Goal: Task Accomplishment & Management: Complete application form

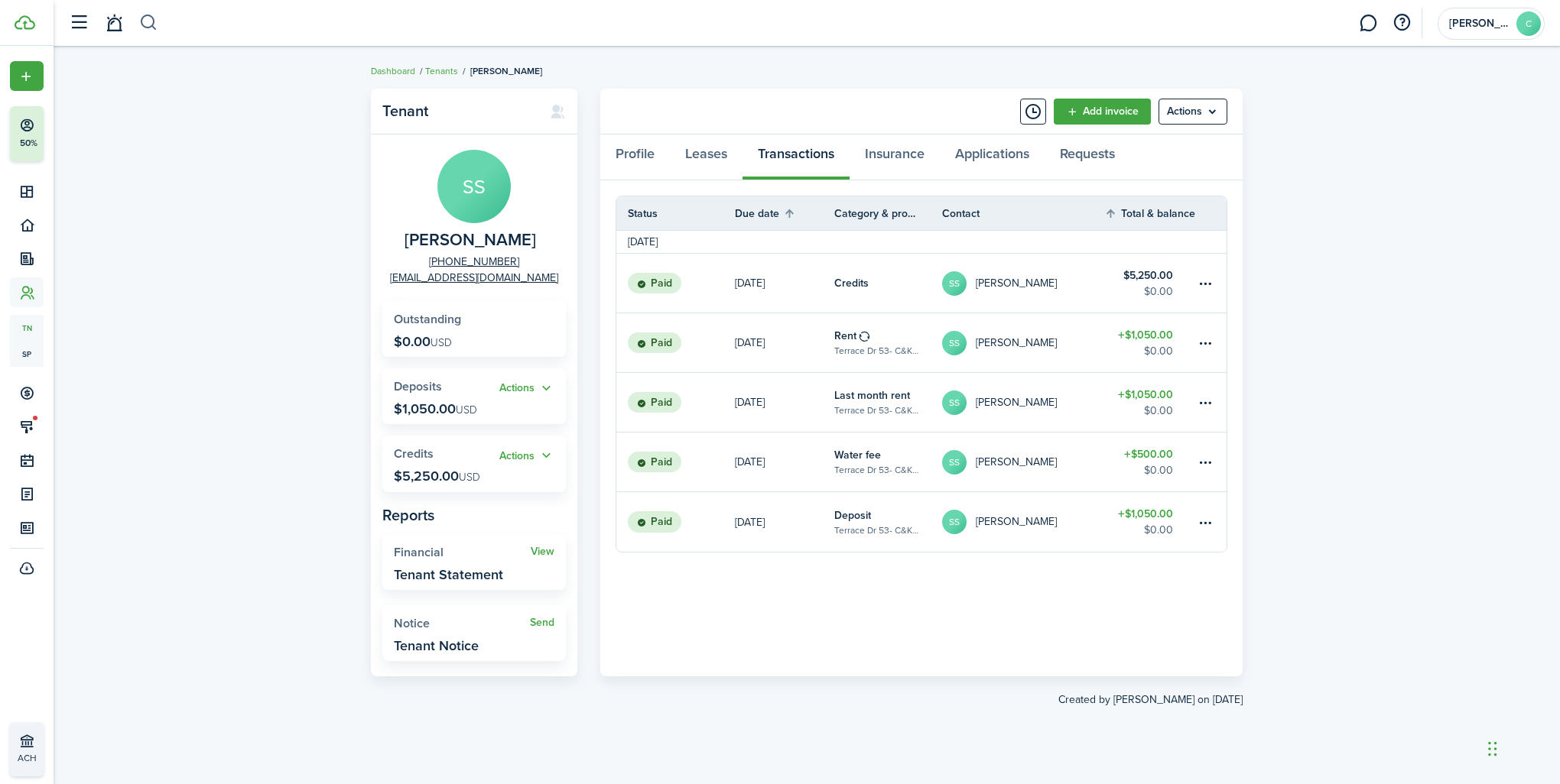
click at [150, 22] on button "button" at bounding box center [149, 23] width 19 height 26
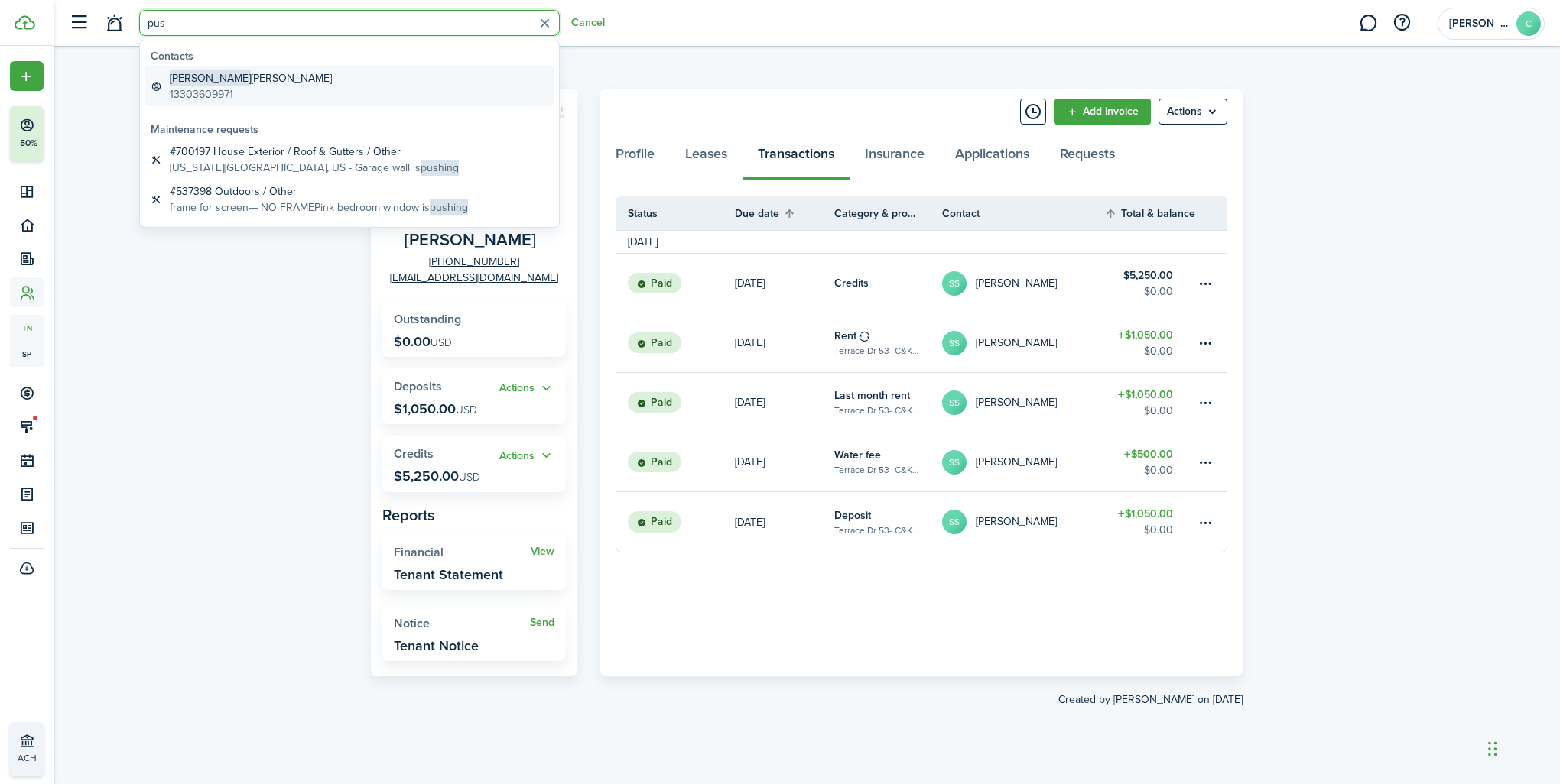
type input "pus"
click at [181, 72] on span "[PERSON_NAME]" at bounding box center [211, 78] width 81 height 16
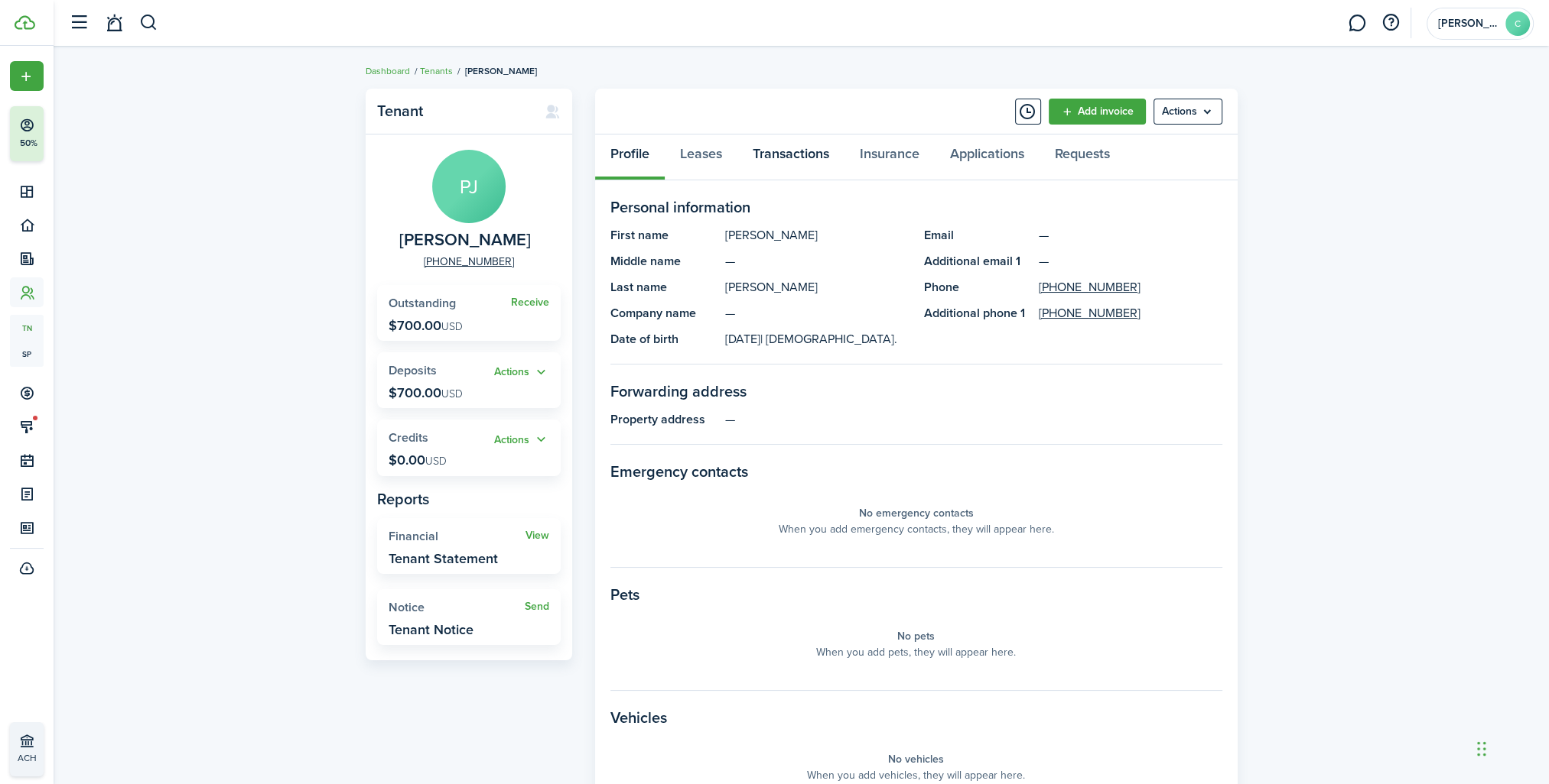
click at [783, 151] on link "Transactions" at bounding box center [791, 157] width 107 height 46
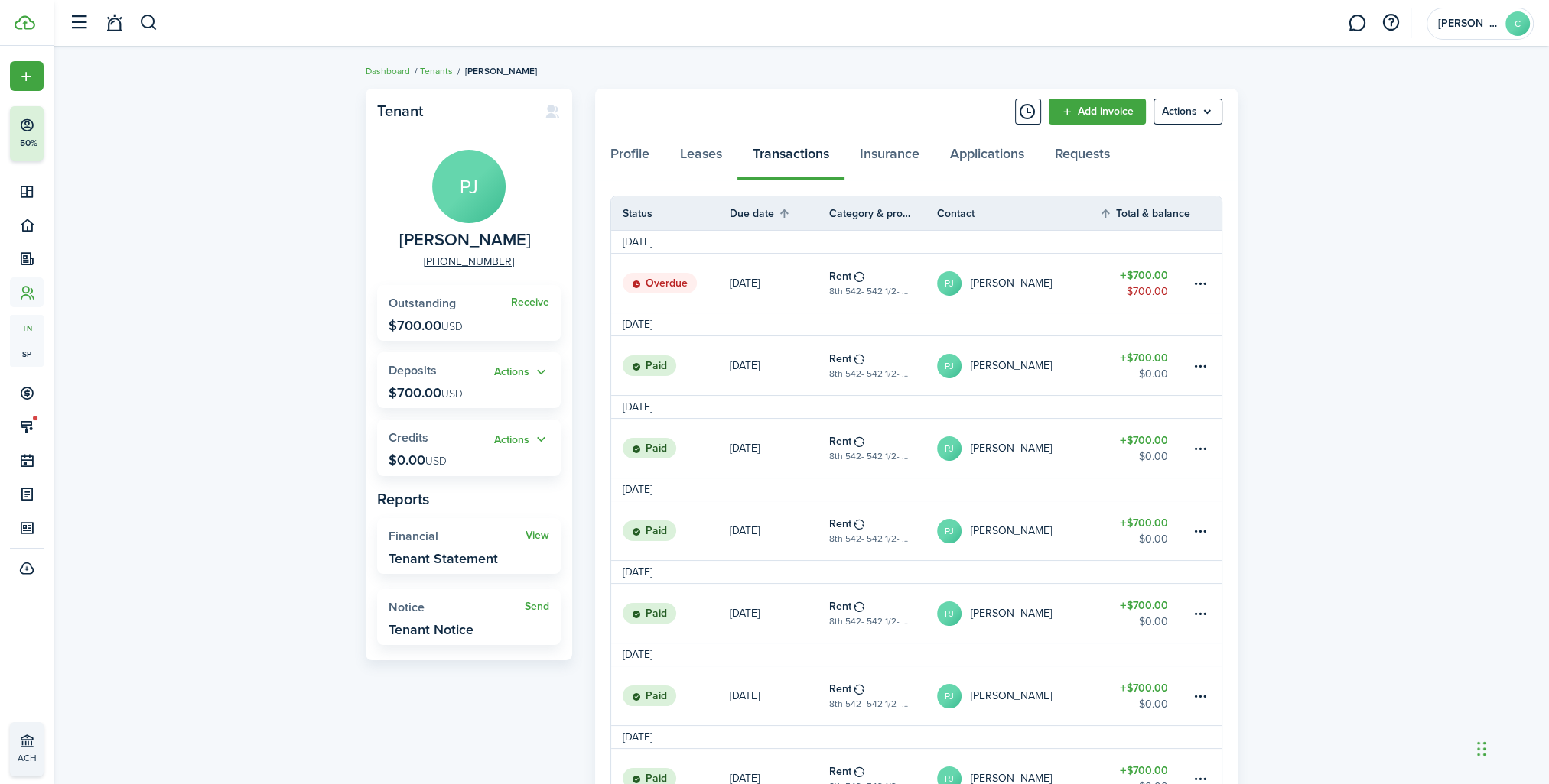
click at [698, 294] on link "Overdue" at bounding box center [670, 283] width 118 height 59
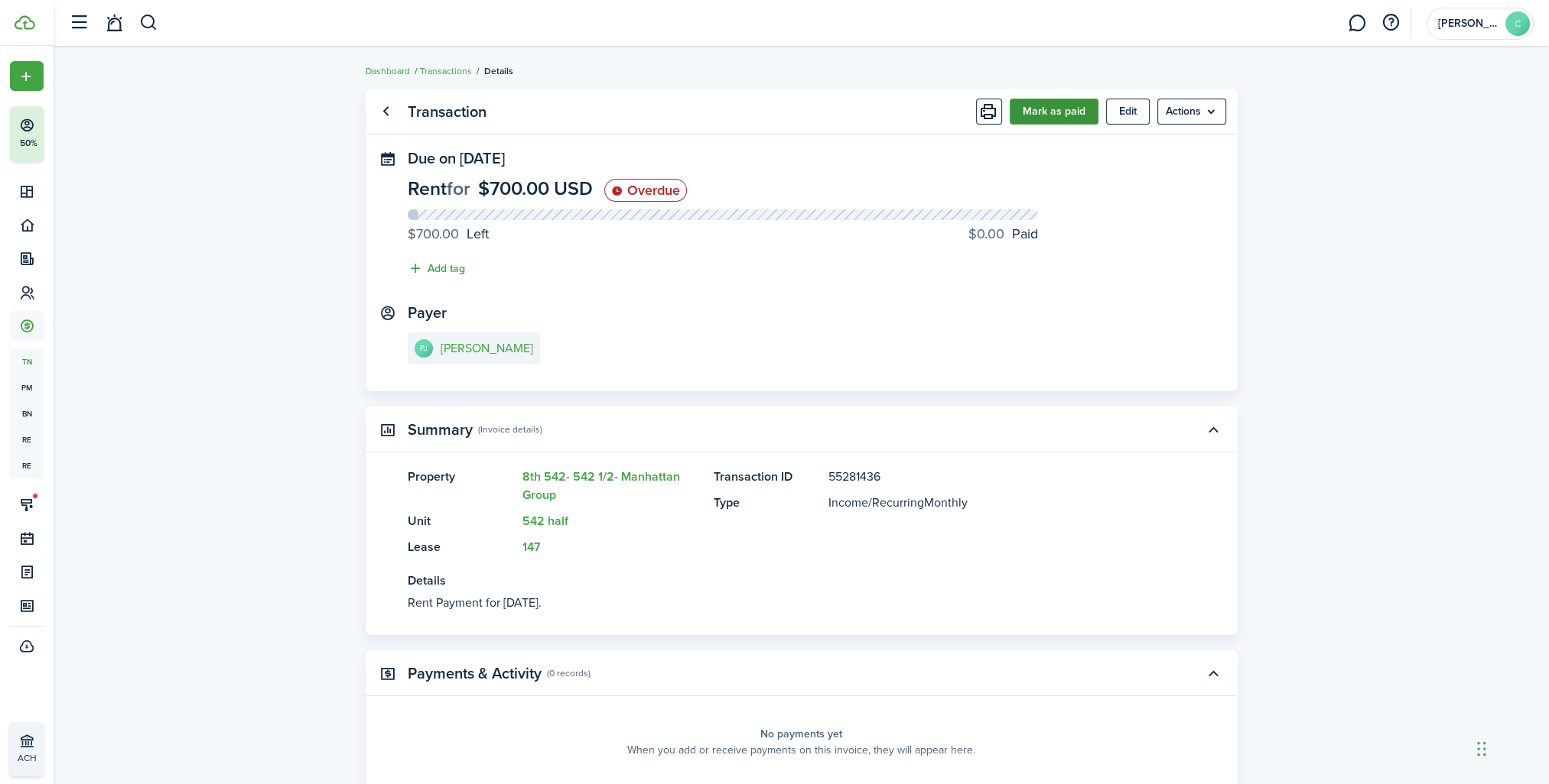
click at [1057, 113] on button "Mark as paid" at bounding box center [1054, 111] width 89 height 26
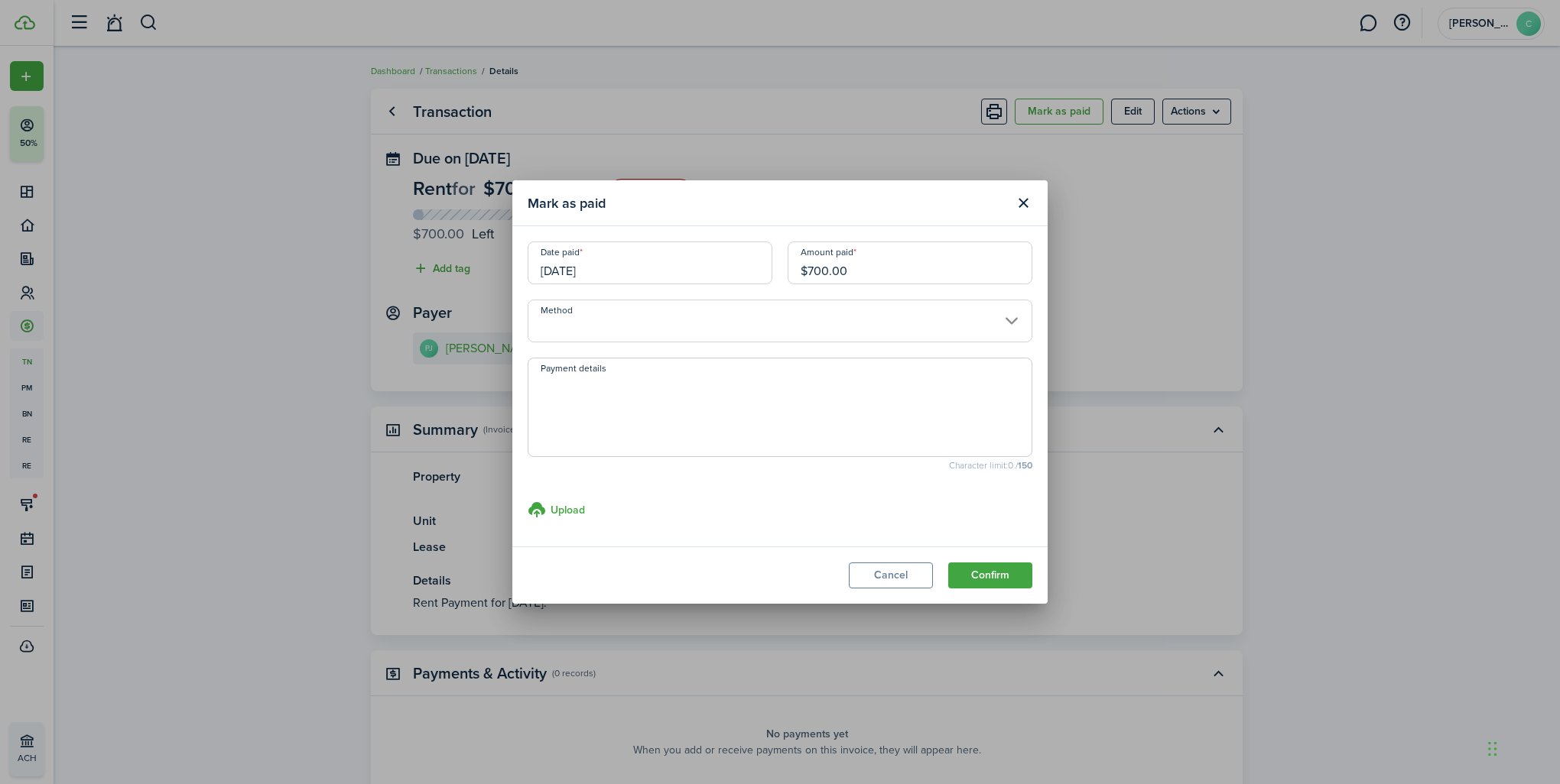
click at [631, 272] on input "[DATE]" at bounding box center [650, 263] width 244 height 43
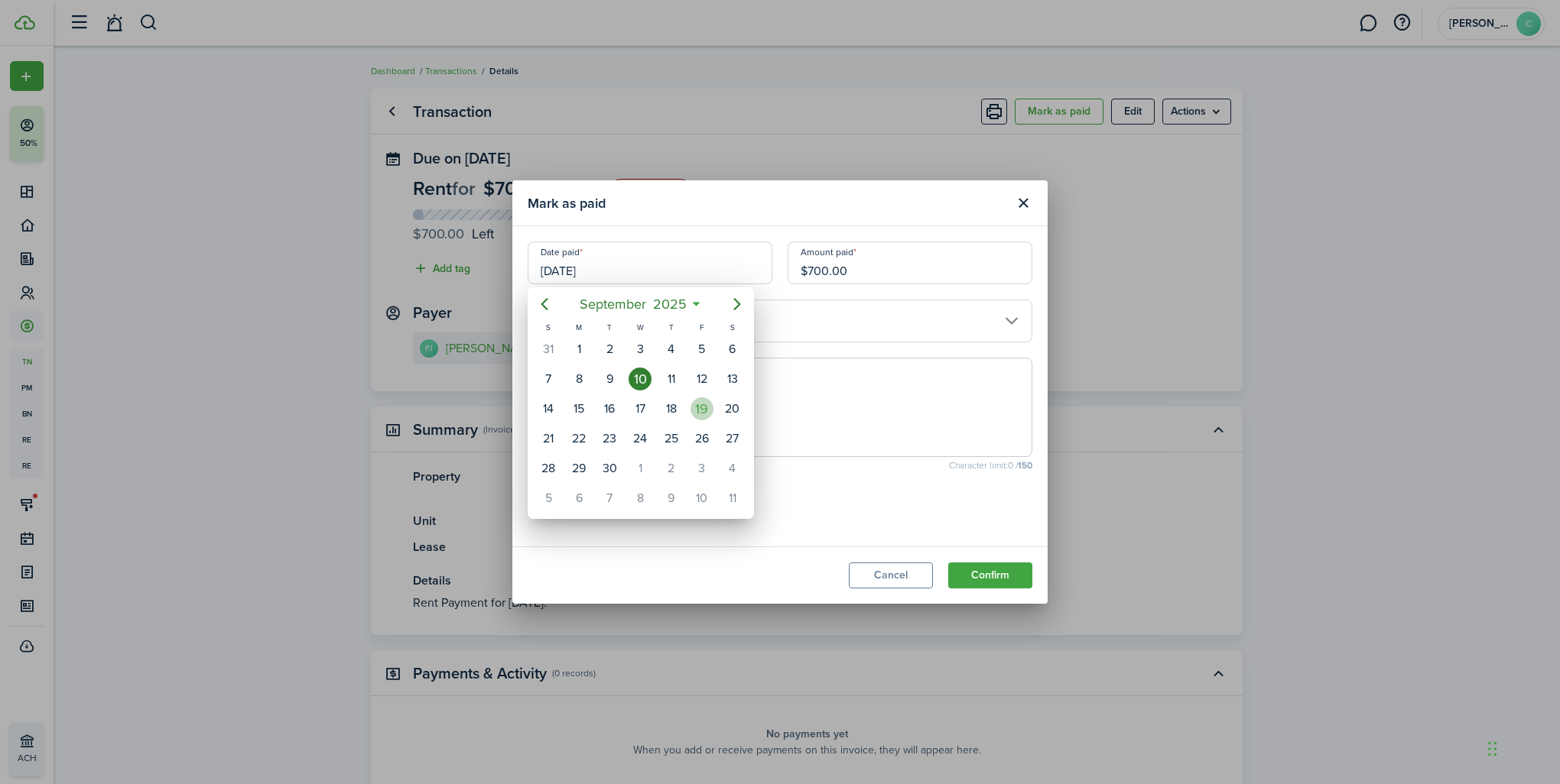
click at [694, 401] on div "19" at bounding box center [702, 408] width 23 height 23
type input "[DATE]"
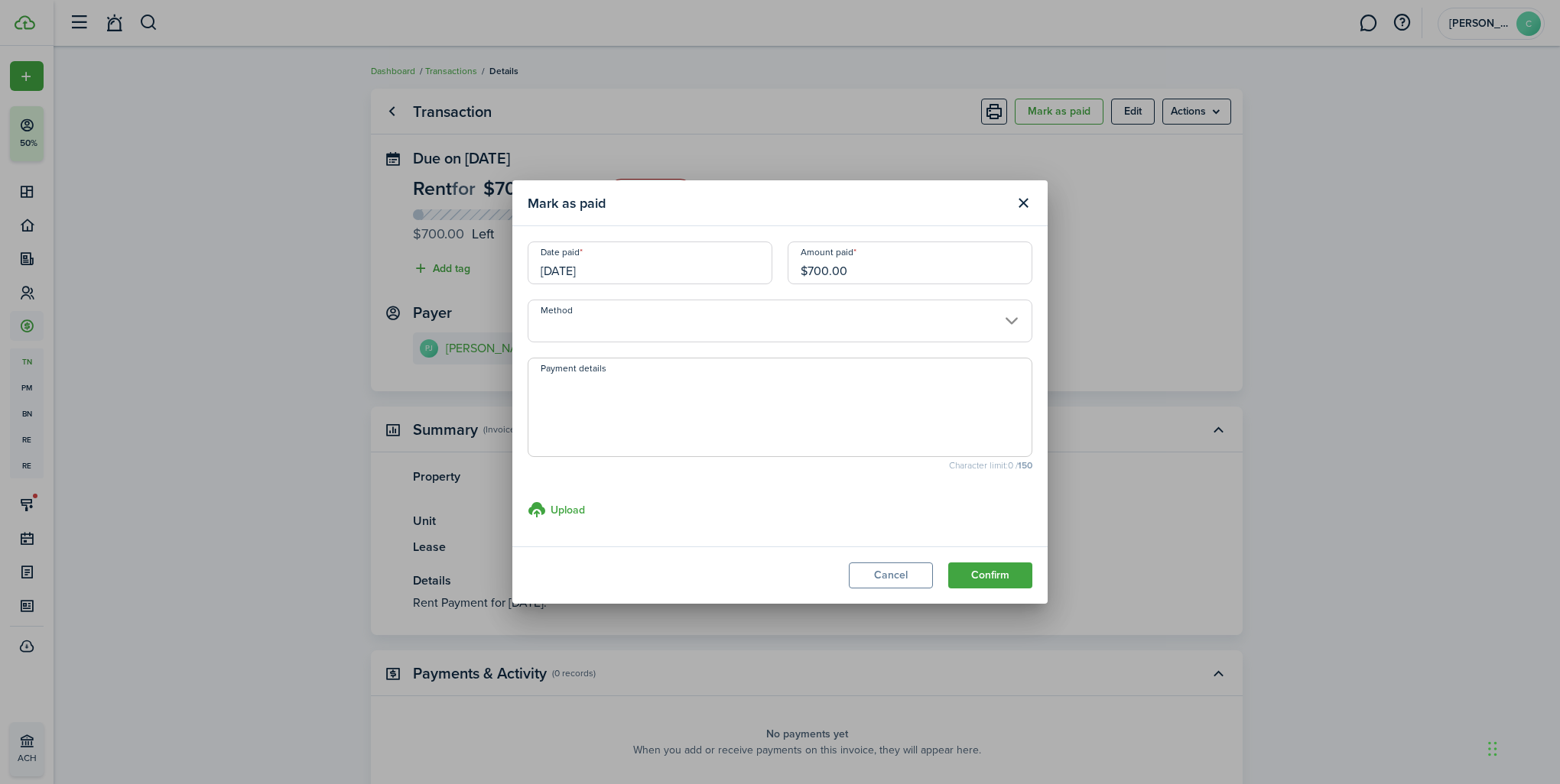
click at [605, 332] on input "Method" at bounding box center [780, 321] width 504 height 43
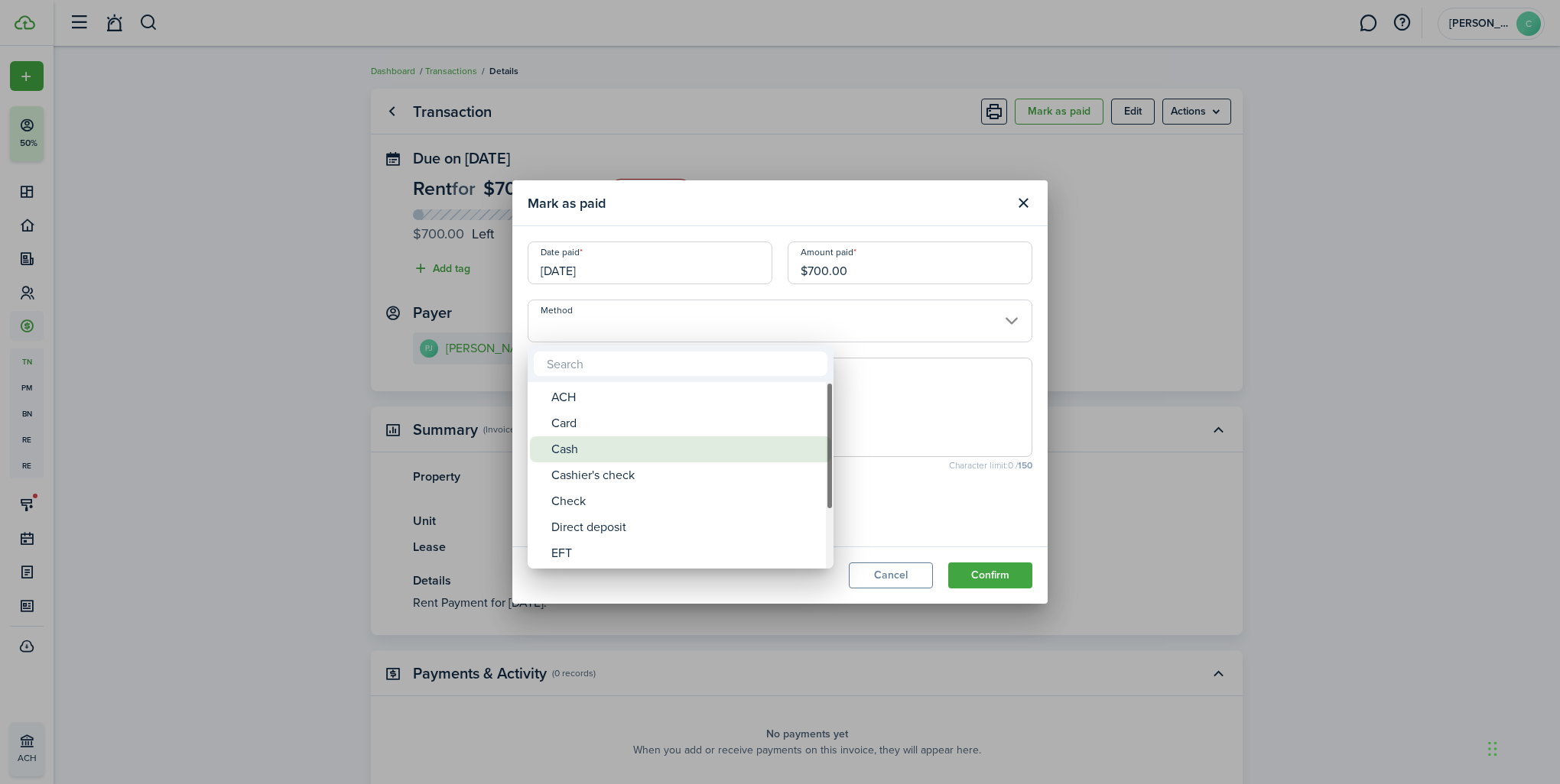
click at [563, 451] on div "Cash" at bounding box center [686, 450] width 270 height 26
type input "Cash"
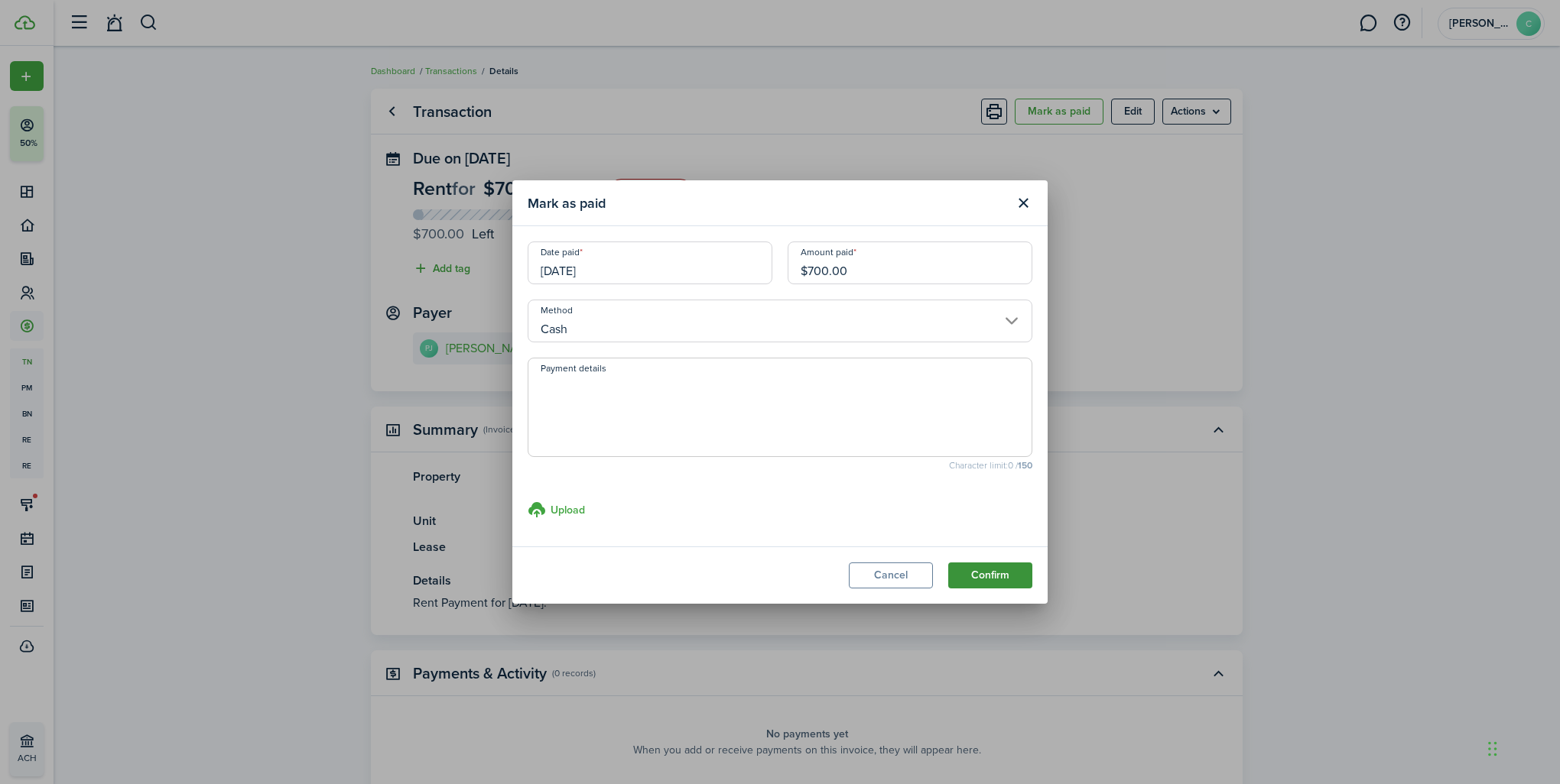
click at [988, 574] on button "Confirm" at bounding box center [990, 576] width 84 height 26
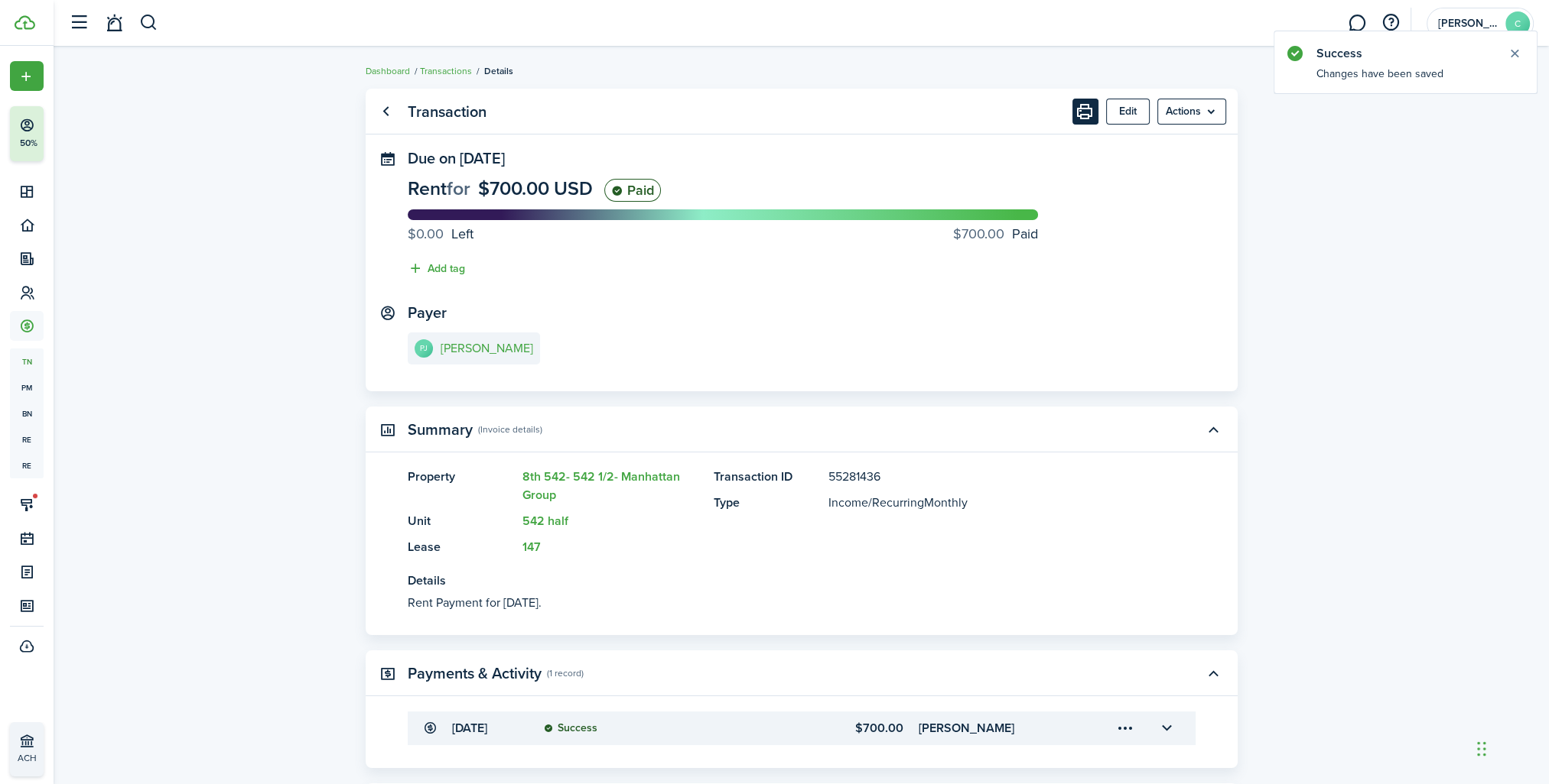
click at [1092, 116] on button "Print" at bounding box center [1085, 111] width 26 height 26
drag, startPoint x: 156, startPoint y: 25, endPoint x: 150, endPoint y: 18, distance: 9.2
click at [153, 23] on button "button" at bounding box center [149, 23] width 19 height 26
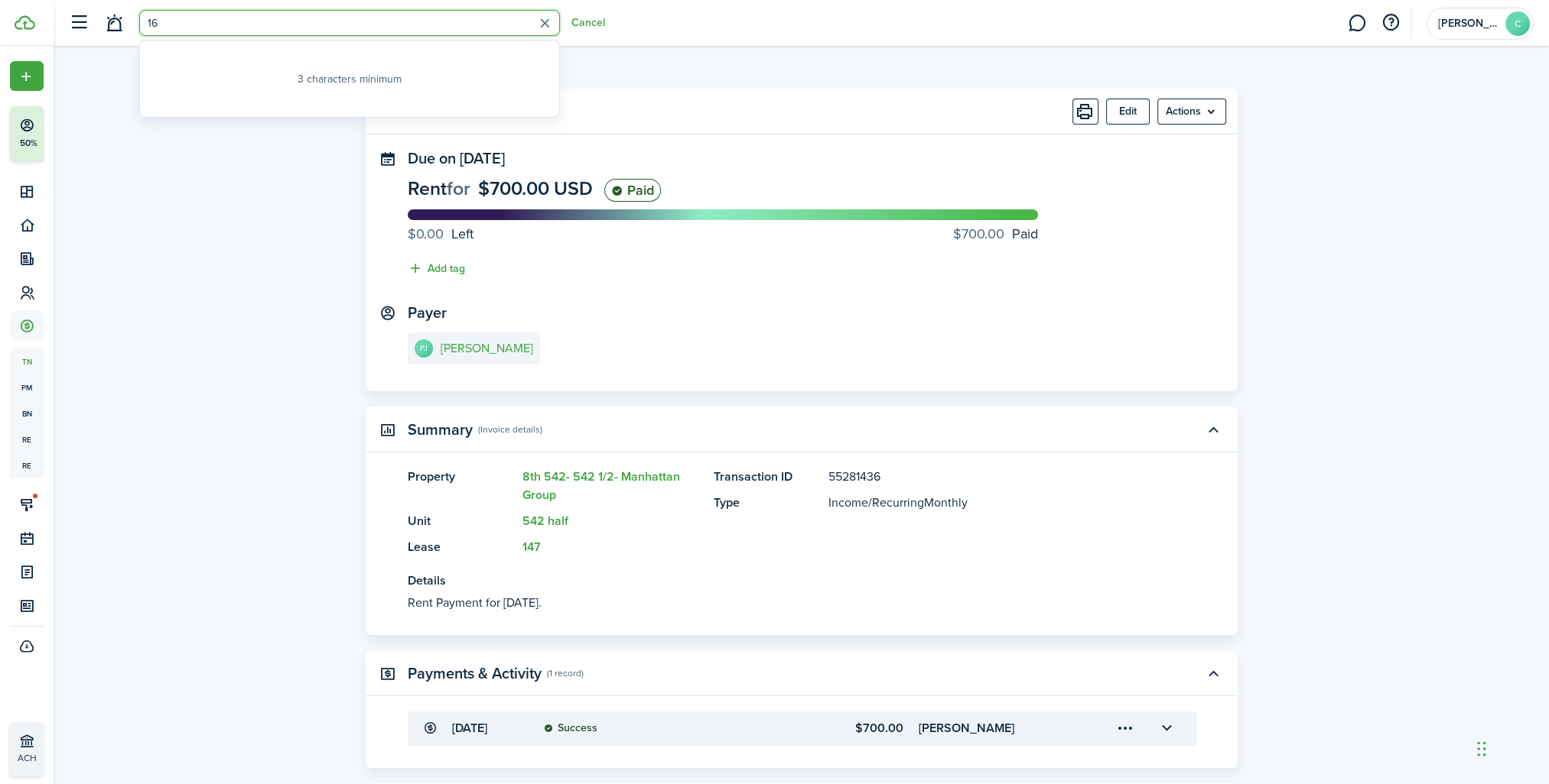
type input "1"
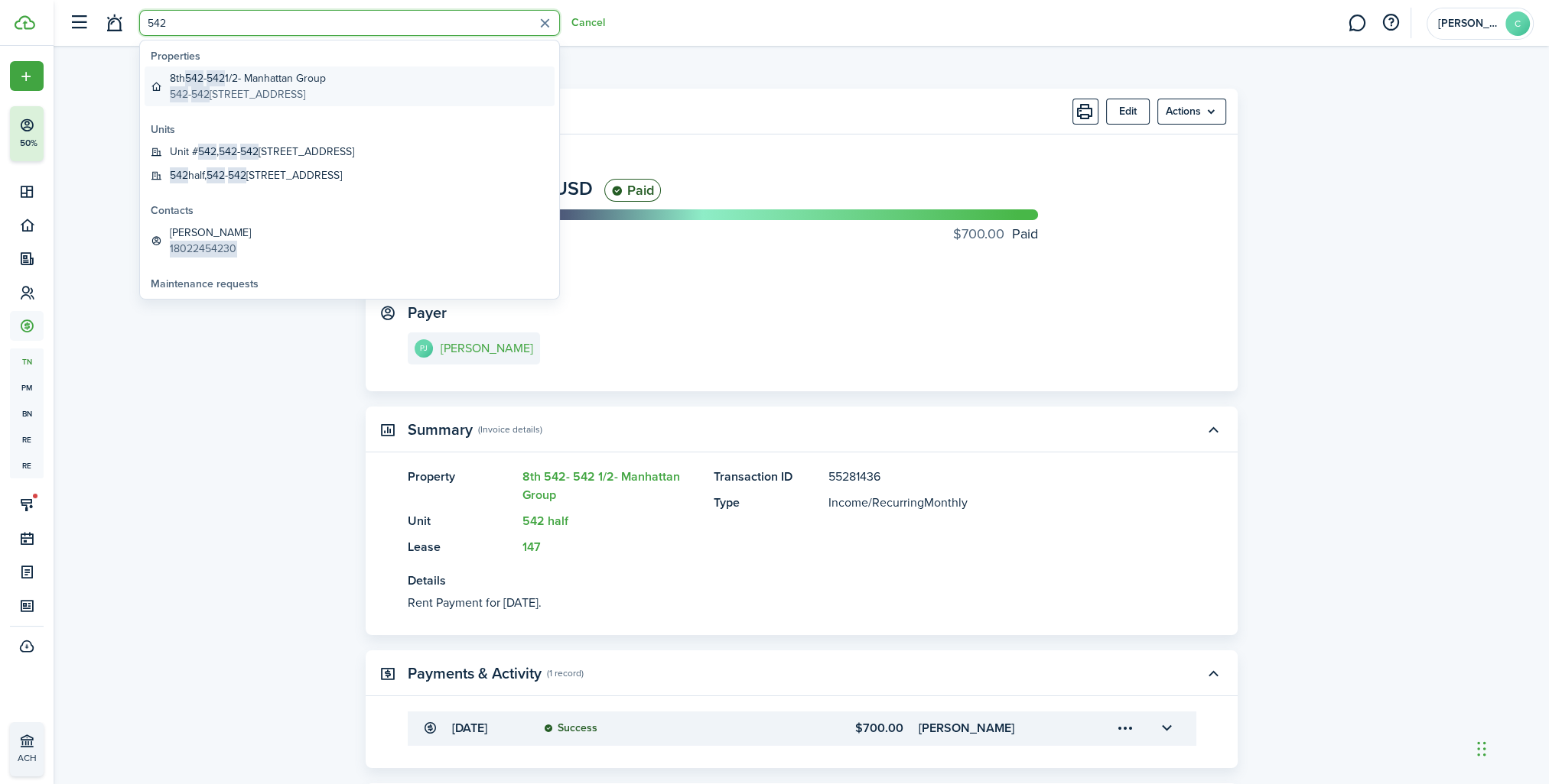
type input "542"
click at [244, 95] on global-search-item-description "542 - [STREET_ADDRESS]" at bounding box center [248, 94] width 156 height 16
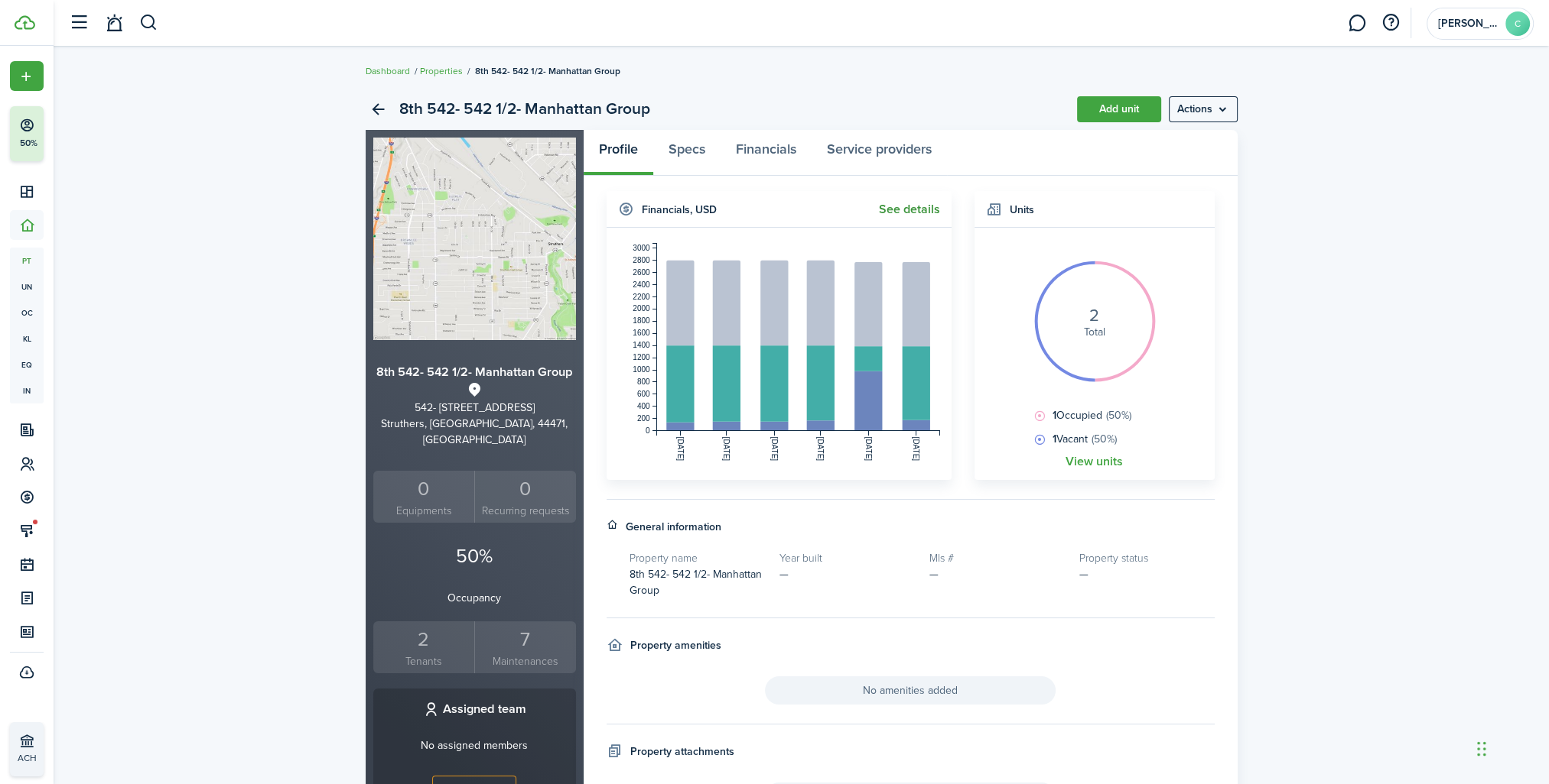
click at [918, 210] on link "See details" at bounding box center [909, 210] width 61 height 14
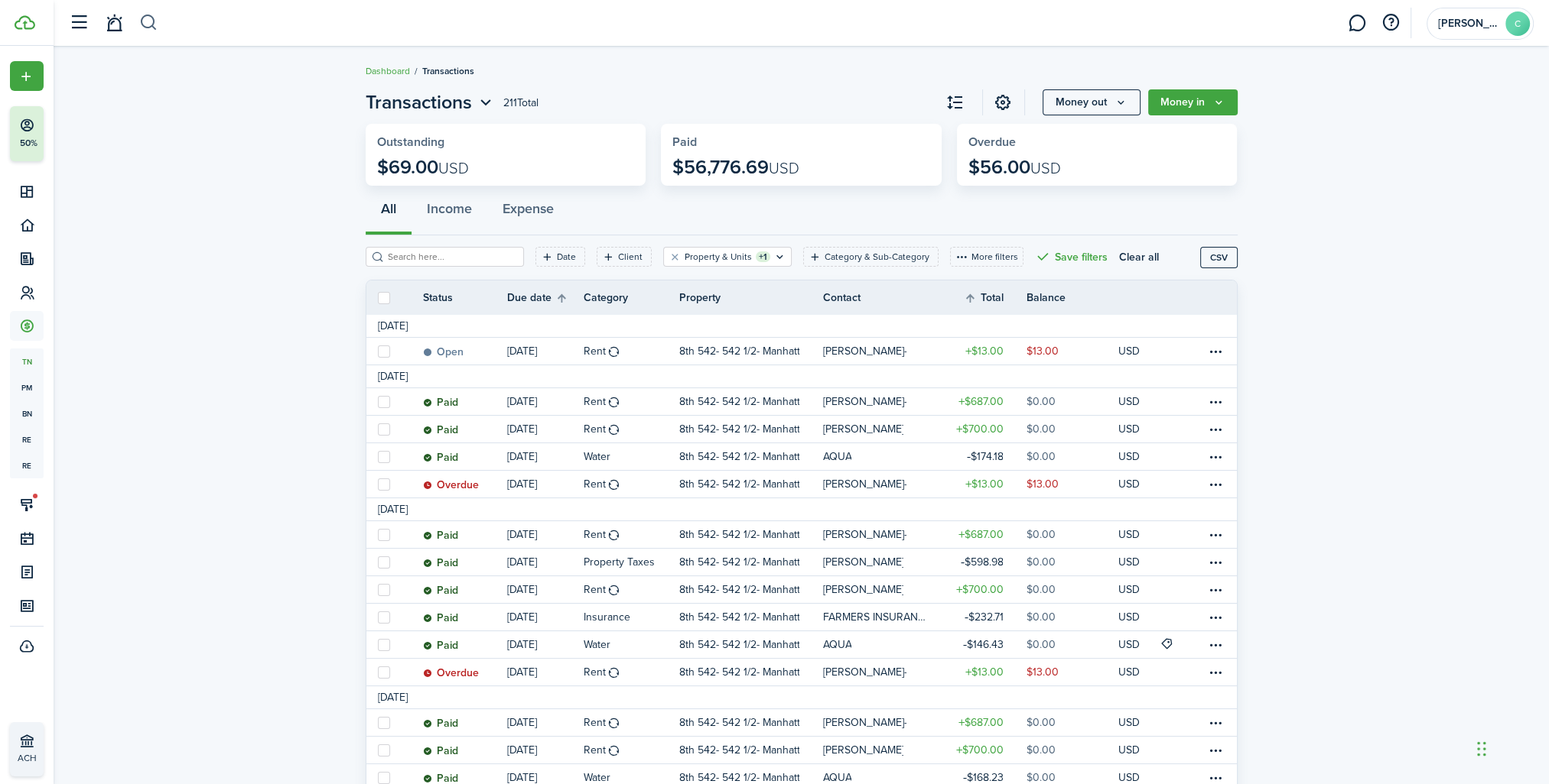
click at [150, 26] on button "button" at bounding box center [149, 23] width 19 height 26
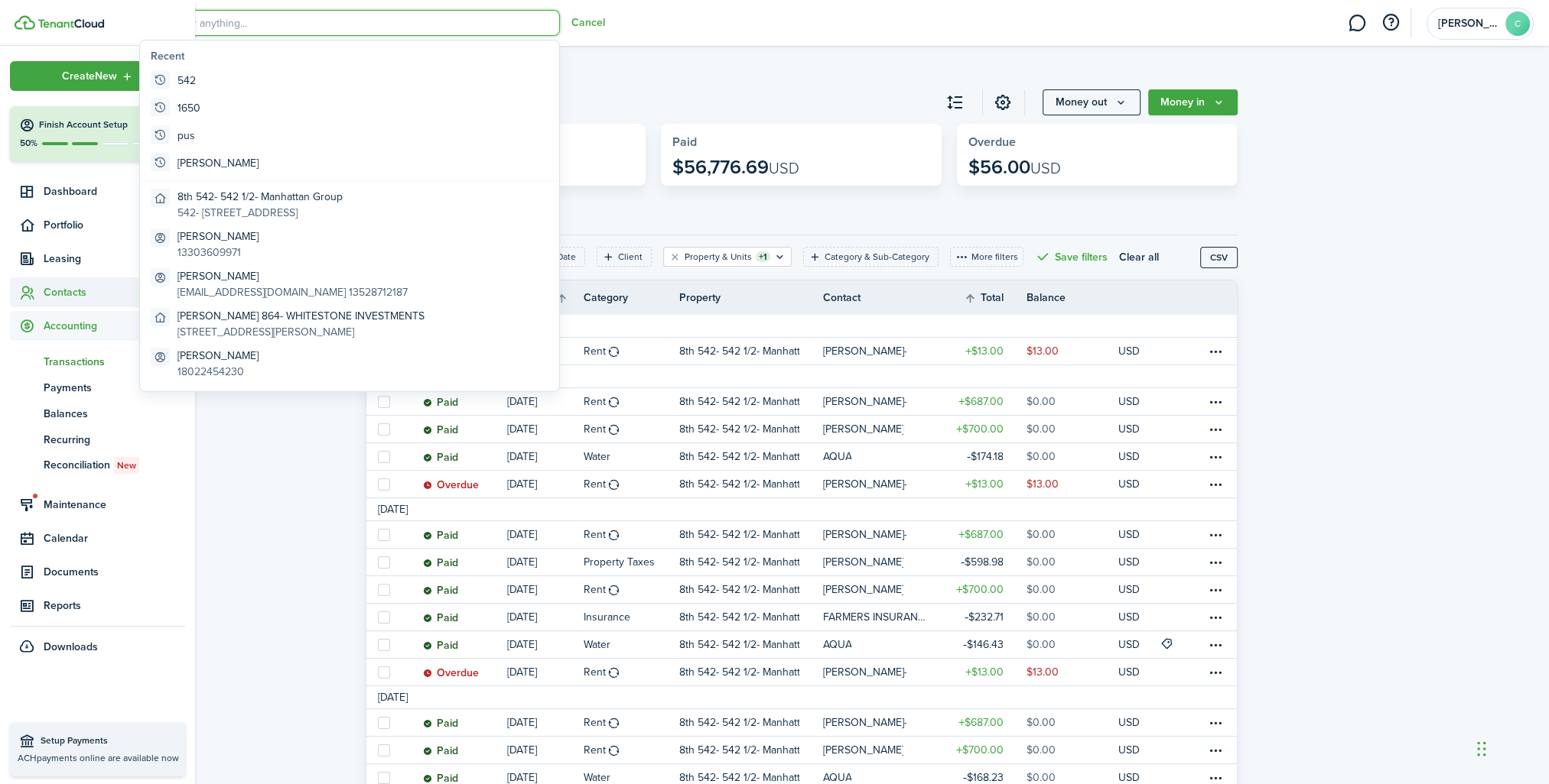
click at [60, 298] on span "Contacts" at bounding box center [114, 292] width 142 height 16
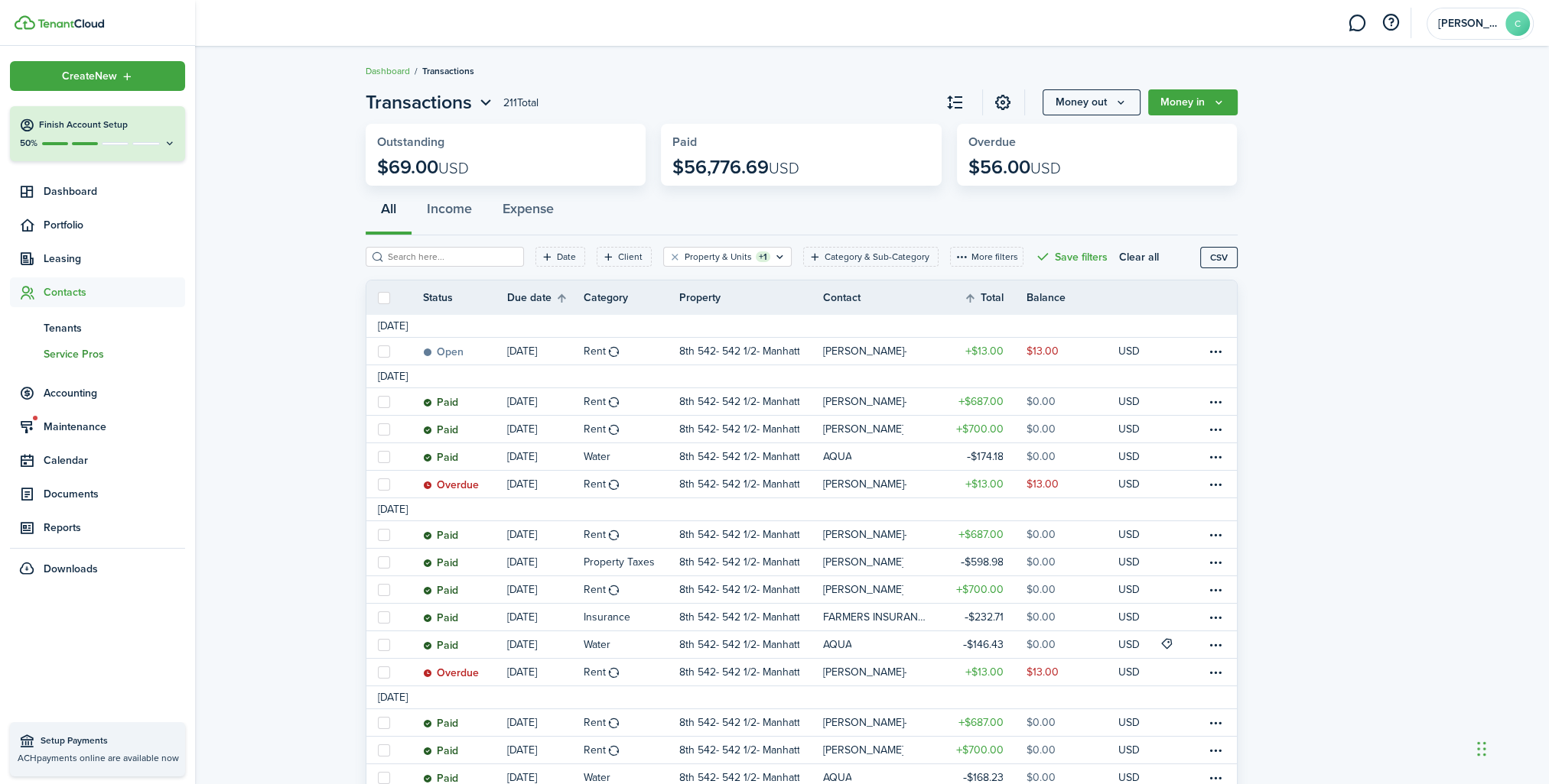
click at [67, 351] on span "Service Pros" at bounding box center [114, 354] width 142 height 16
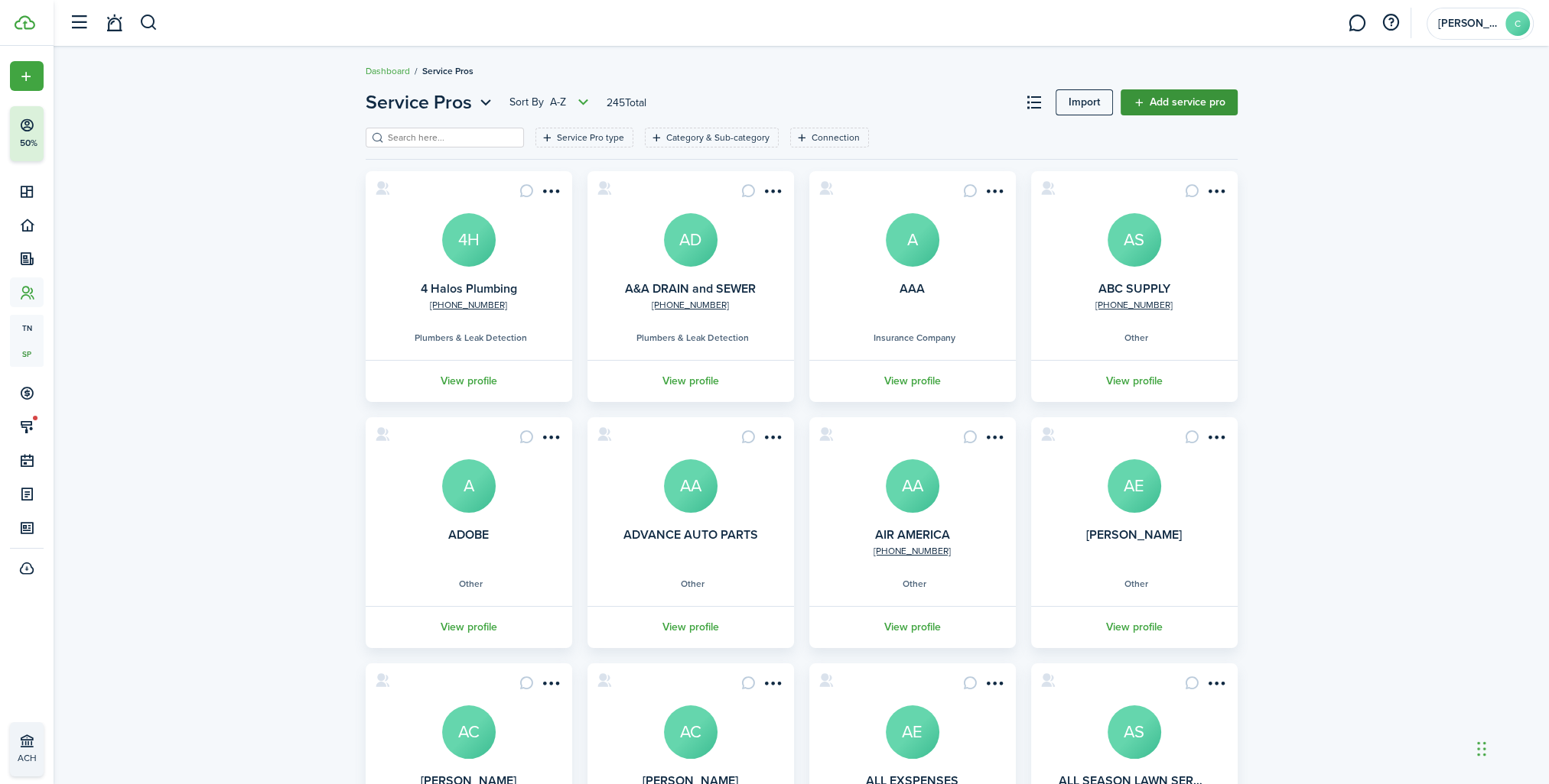
click at [1192, 106] on link "Add service pro" at bounding box center [1178, 103] width 117 height 26
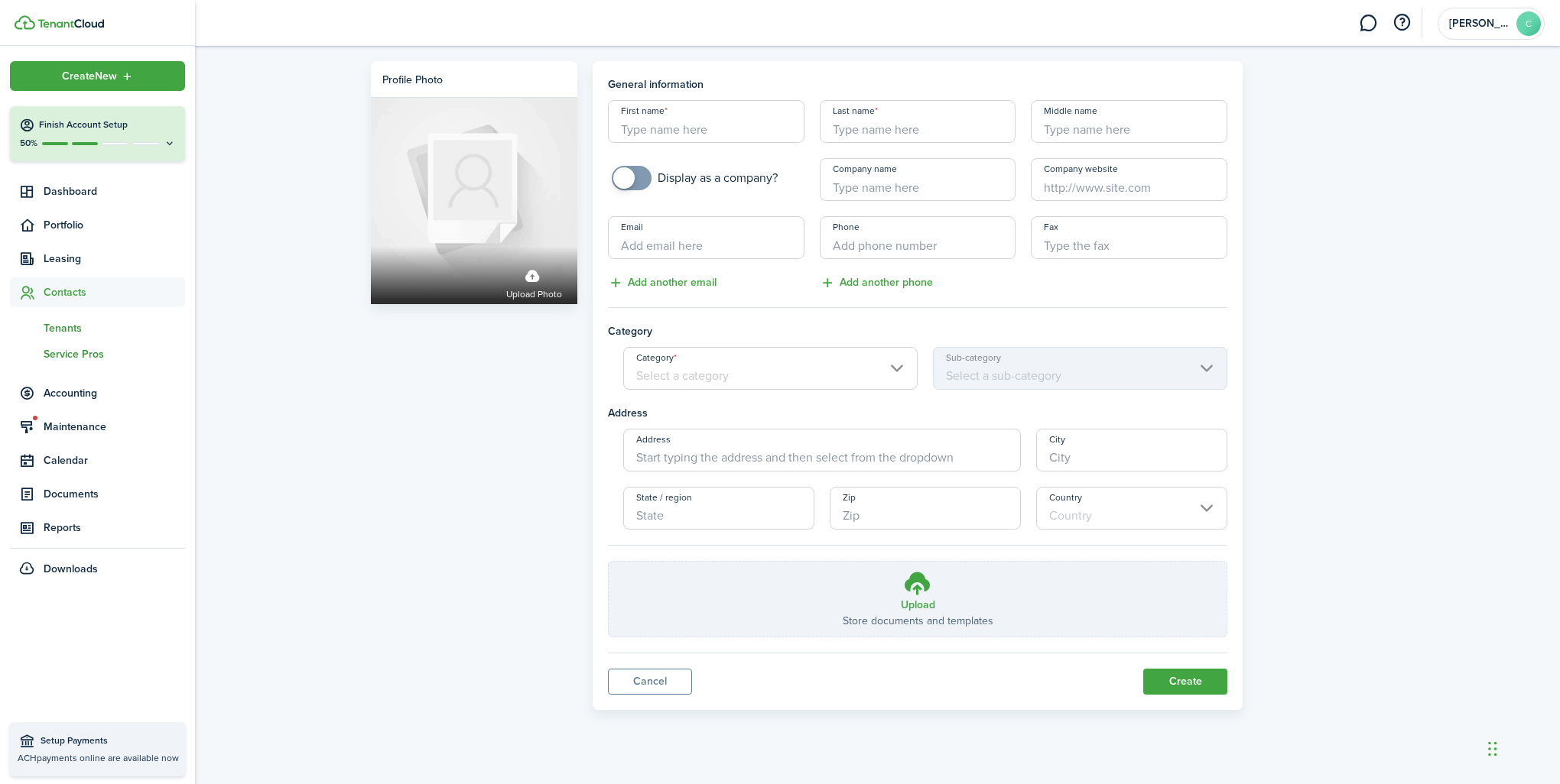
click at [49, 329] on span "Tenants" at bounding box center [114, 328] width 142 height 16
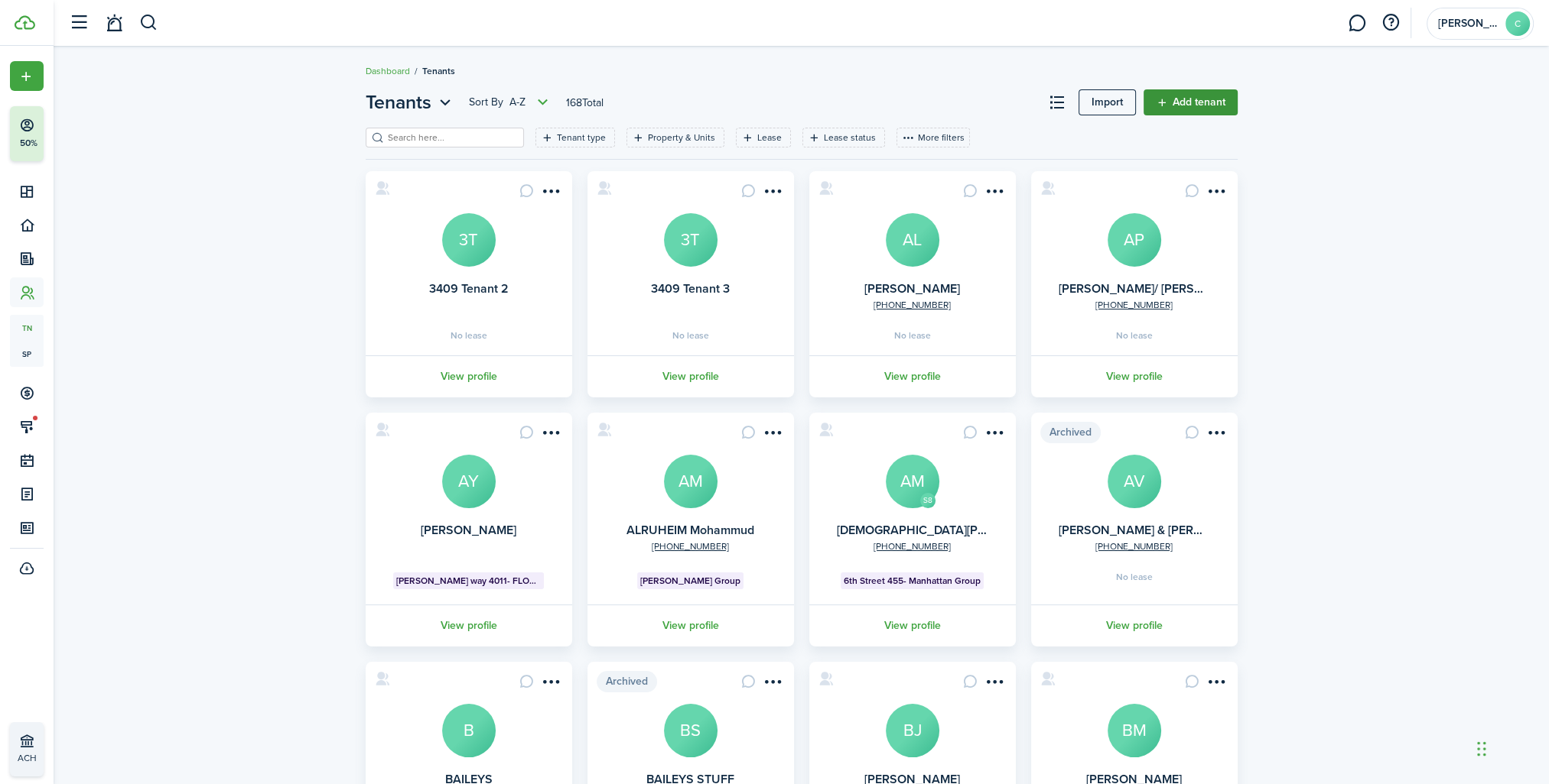
click at [1183, 104] on link "Add tenant" at bounding box center [1190, 103] width 94 height 26
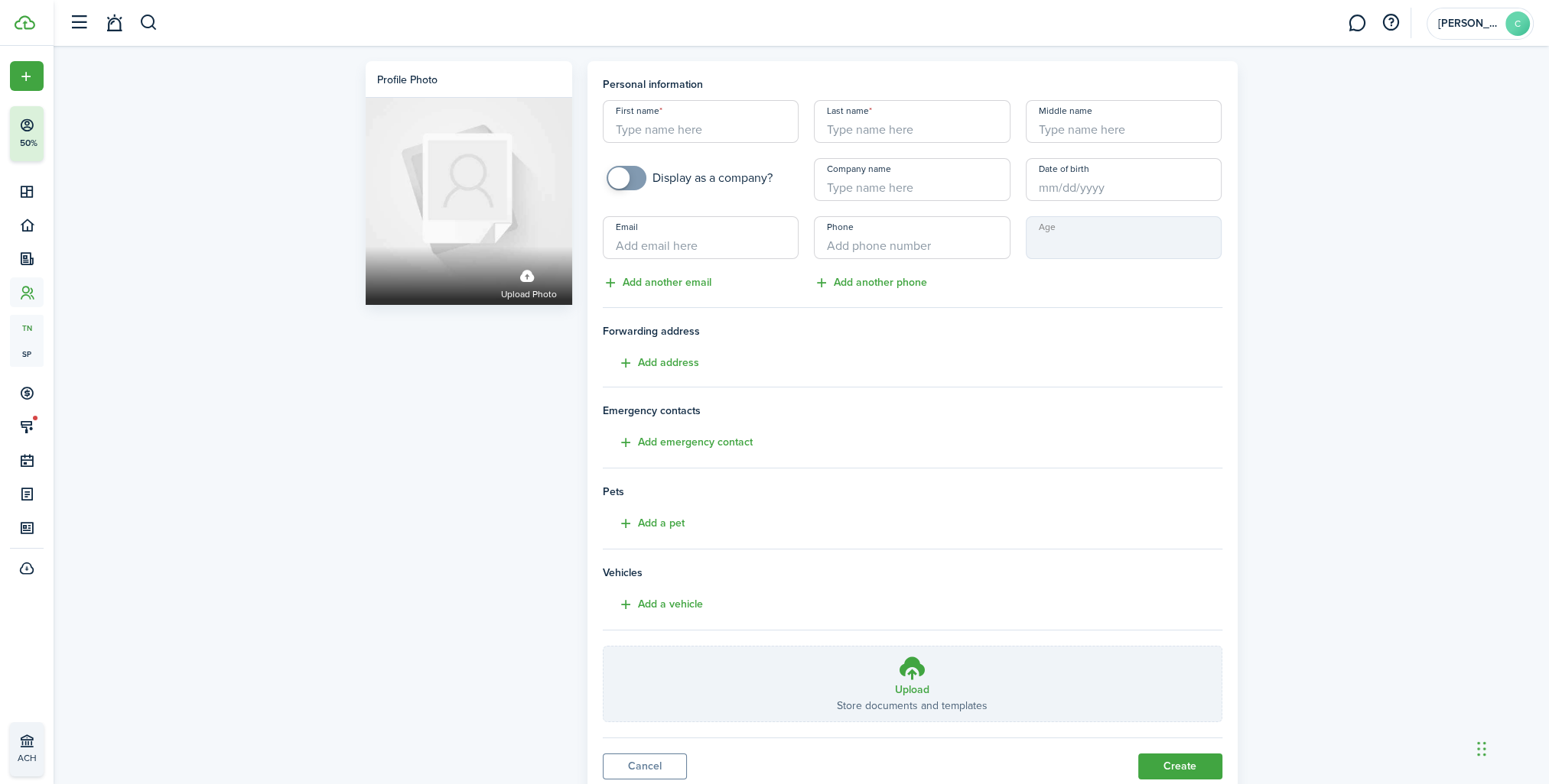
click at [784, 135] on input "First name" at bounding box center [701, 122] width 197 height 43
click at [886, 136] on input "Last name" at bounding box center [912, 122] width 197 height 43
drag, startPoint x: 752, startPoint y: 132, endPoint x: 657, endPoint y: 133, distance: 95.0
click at [657, 133] on input "[PERSON_NAME]" at bounding box center [701, 122] width 197 height 43
type input "[PERSON_NAME]"
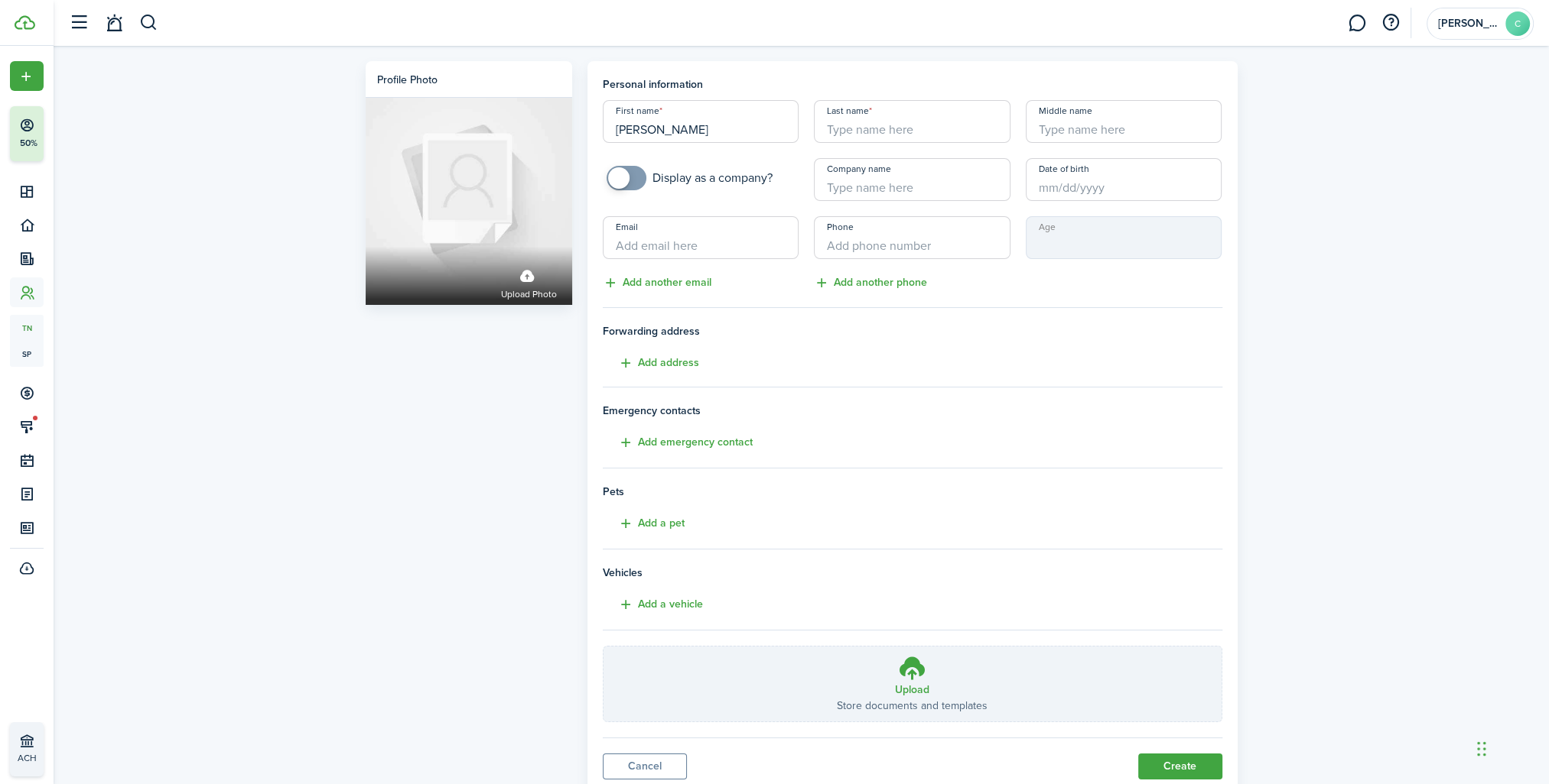
click at [845, 130] on input "Last name" at bounding box center [912, 122] width 197 height 43
type input "[PERSON_NAME]"
click at [706, 243] on input "Email" at bounding box center [701, 238] width 197 height 43
type input "[EMAIL_ADDRESS][DOMAIN_NAME]"
click at [911, 242] on input "+1" at bounding box center [912, 238] width 197 height 43
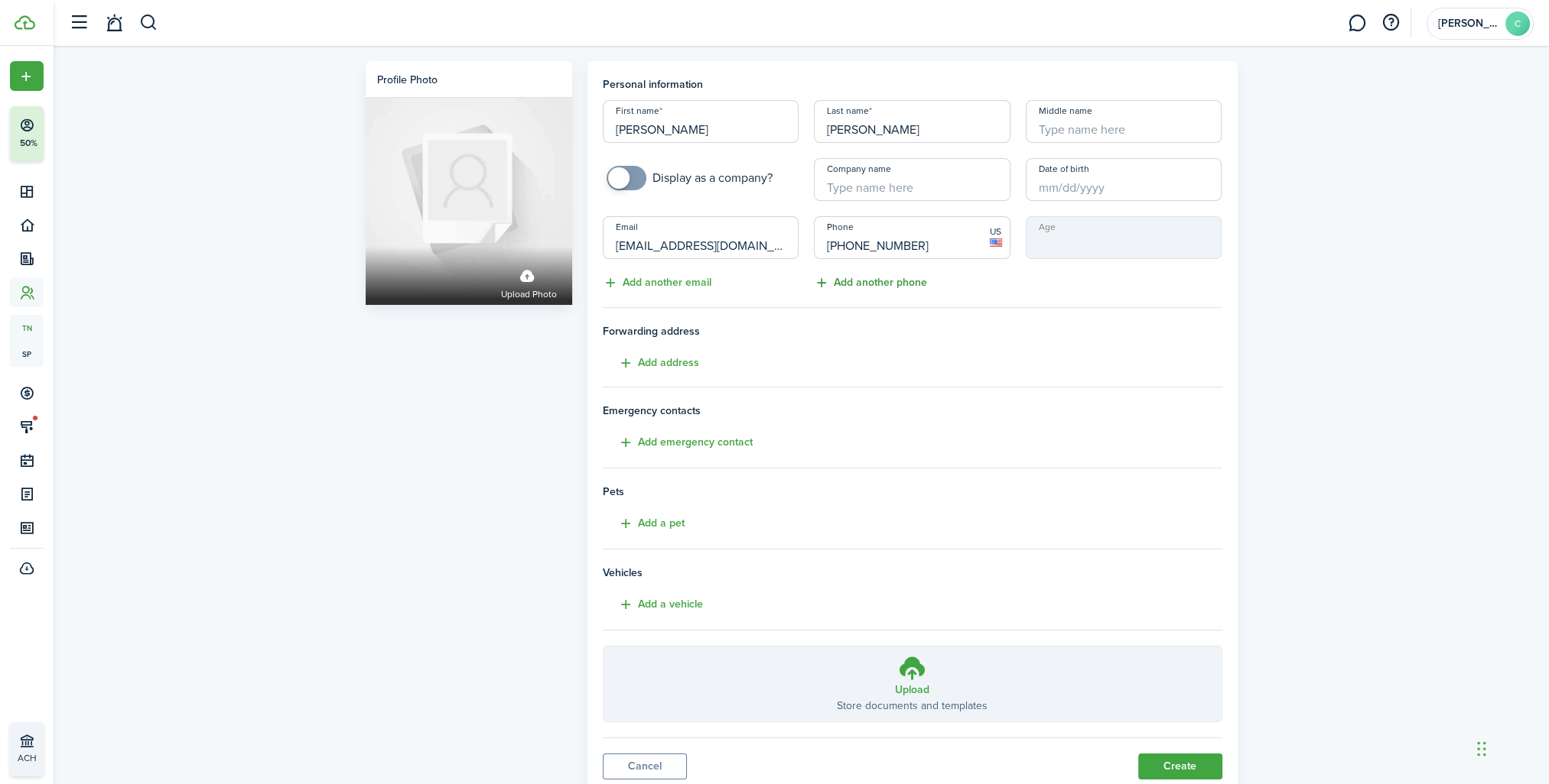
type input "[PHONE_NUMBER]"
click at [903, 281] on button "Add another phone" at bounding box center [870, 283] width 113 height 17
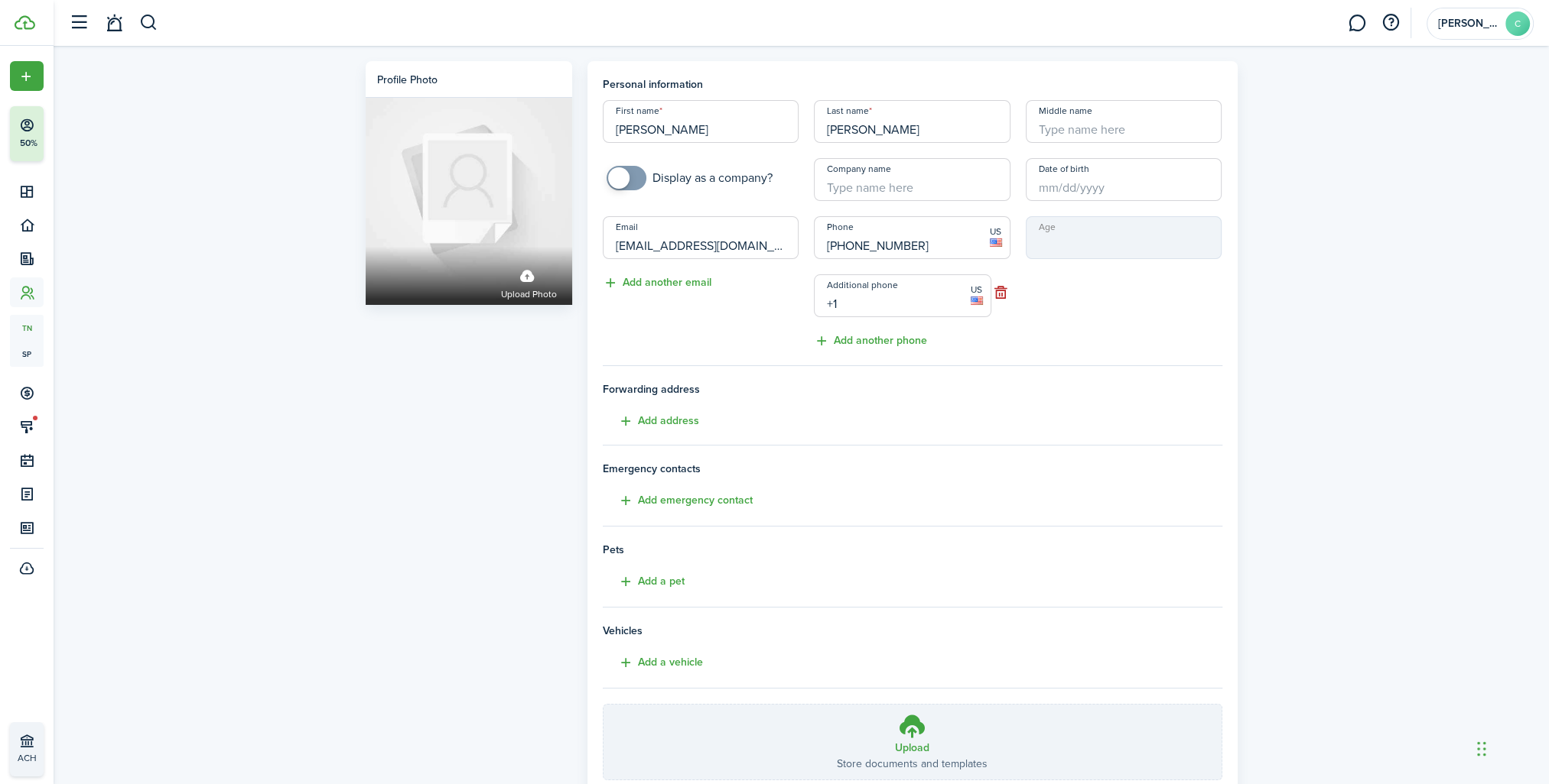
click at [841, 306] on input "+1" at bounding box center [902, 296] width 177 height 43
type input "+1"
click at [1129, 490] on tenant-form "Personal information First name [PERSON_NAME] Last name [PERSON_NAME] Middle na…" at bounding box center [912, 429] width 619 height 705
click at [831, 301] on input "[PHONE_NUMBER]" at bounding box center [902, 296] width 177 height 43
type input "[PHONE_NUMBER]"
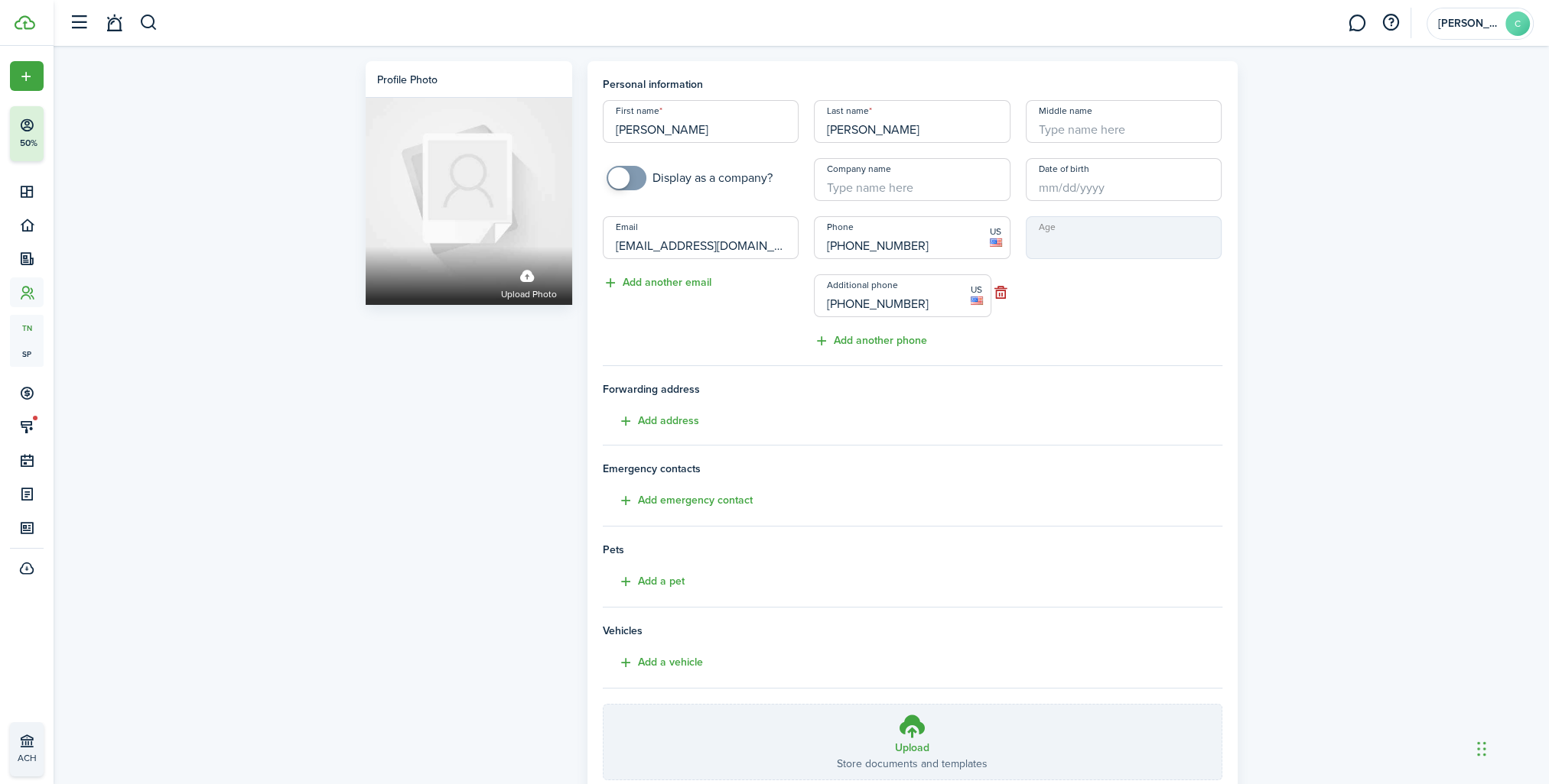
click at [1081, 338] on div "Age" at bounding box center [1124, 283] width 212 height 134
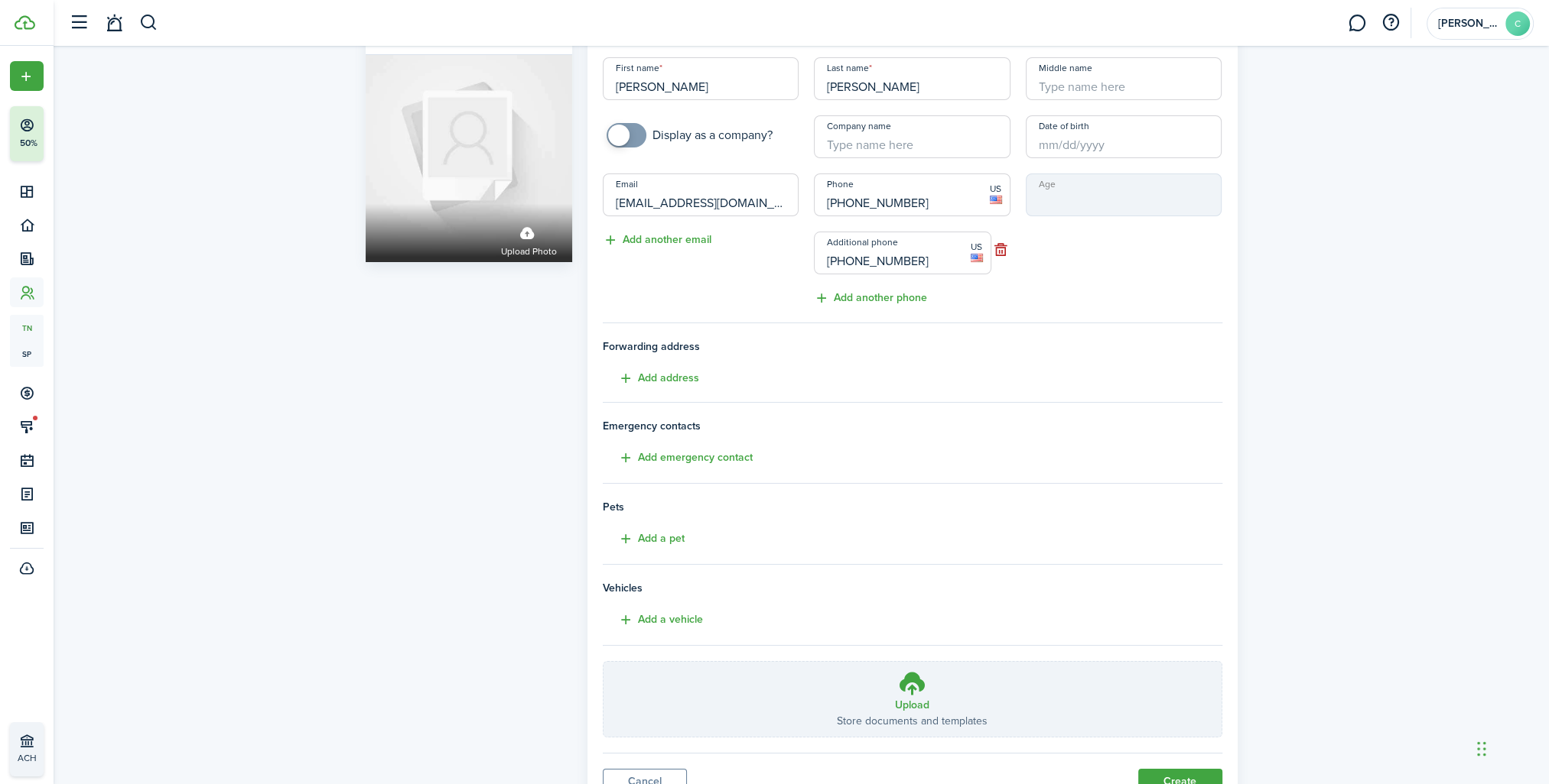
scroll to position [77, 0]
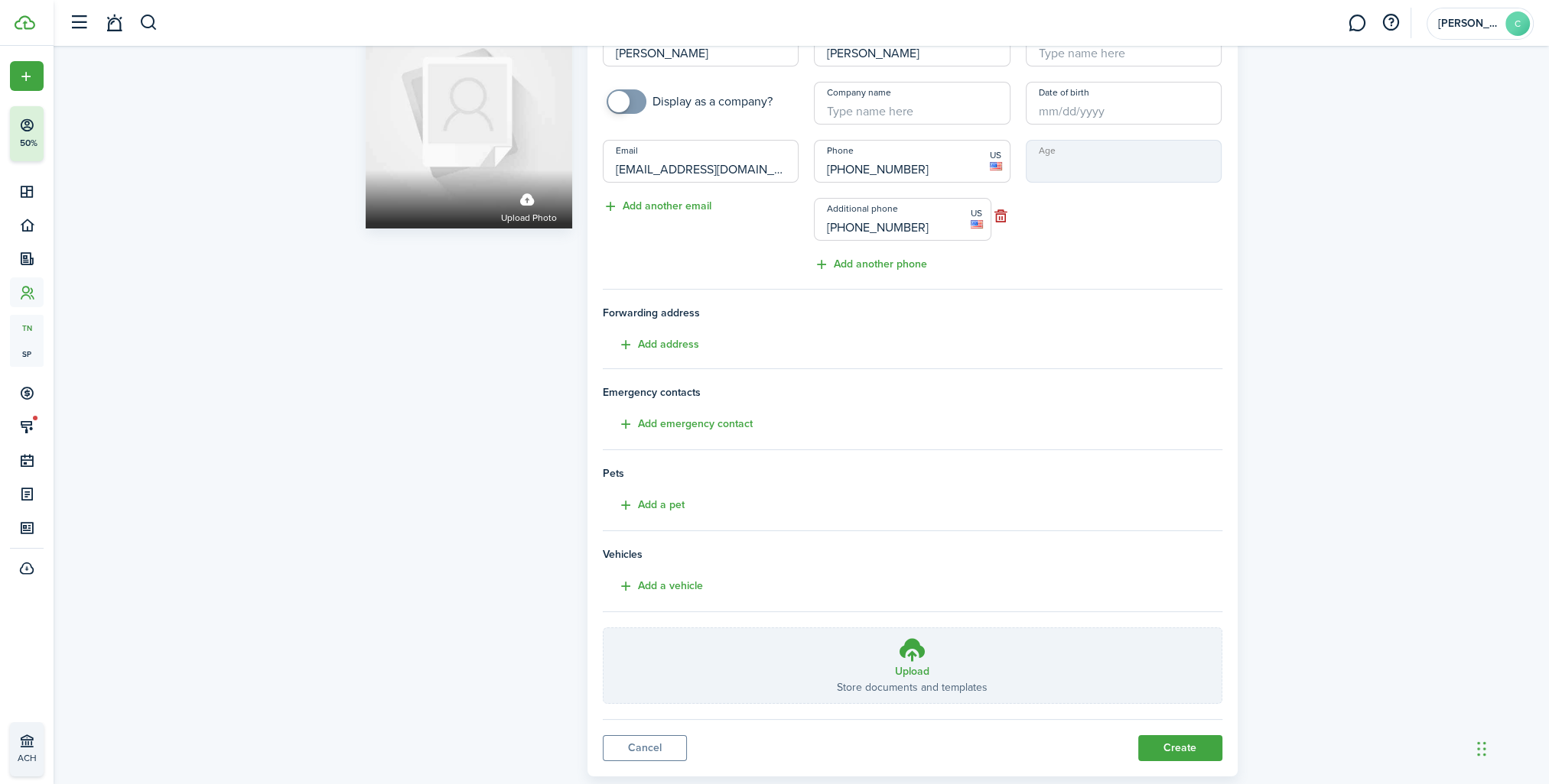
click at [1074, 116] on input "Date of birth" at bounding box center [1124, 104] width 197 height 43
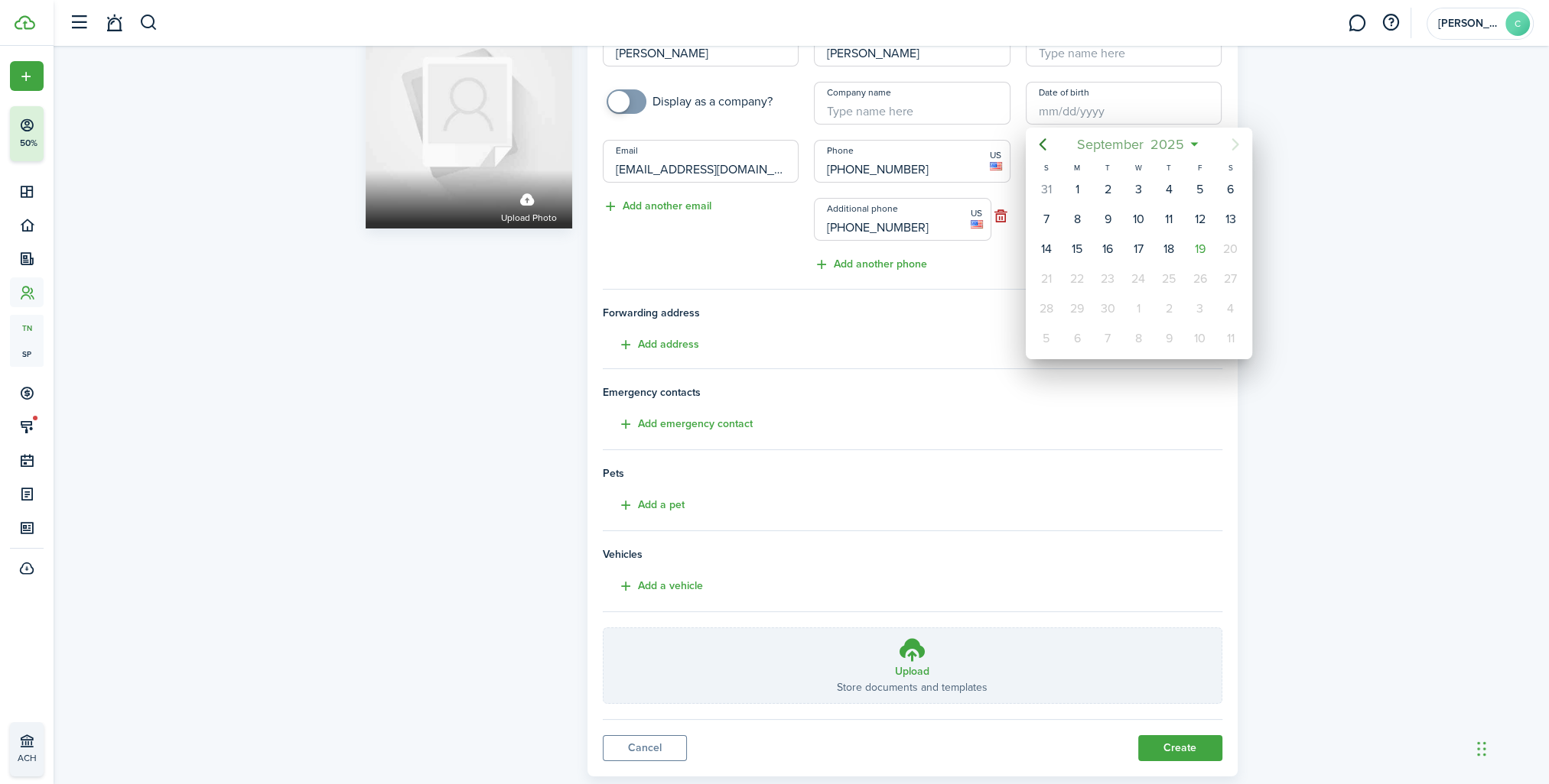
click at [1114, 148] on span "September" at bounding box center [1110, 144] width 73 height 28
click at [1114, 148] on span "2025" at bounding box center [1131, 144] width 41 height 28
click at [1039, 148] on icon "Previous page" at bounding box center [1042, 144] width 18 height 18
click at [1132, 173] on div "1995" at bounding box center [1139, 185] width 55 height 24
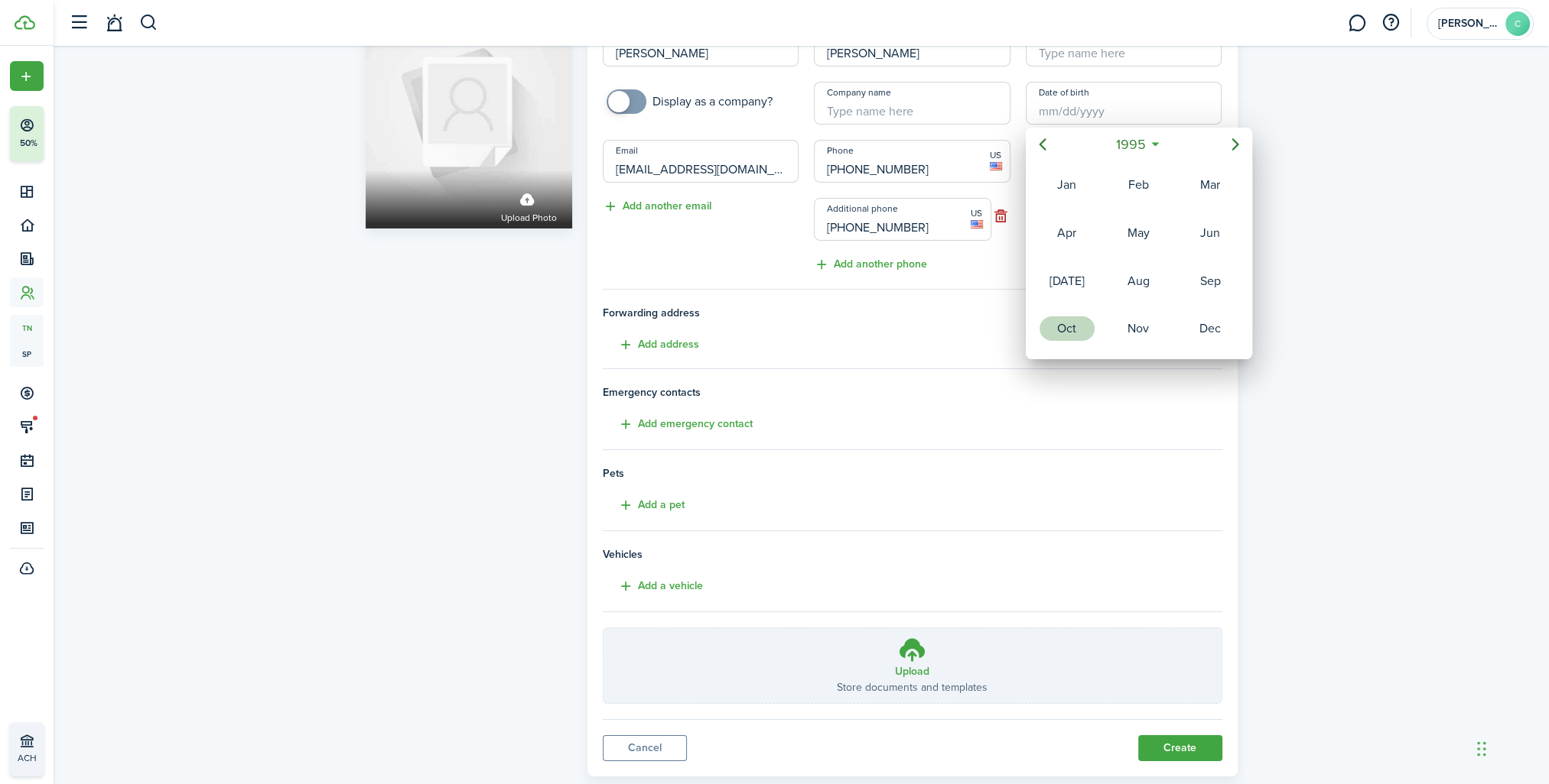
click at [1087, 327] on div "Oct" at bounding box center [1067, 329] width 55 height 24
click at [1162, 248] on div "19" at bounding box center [1169, 249] width 23 height 23
type input "[DATE]"
type input "29"
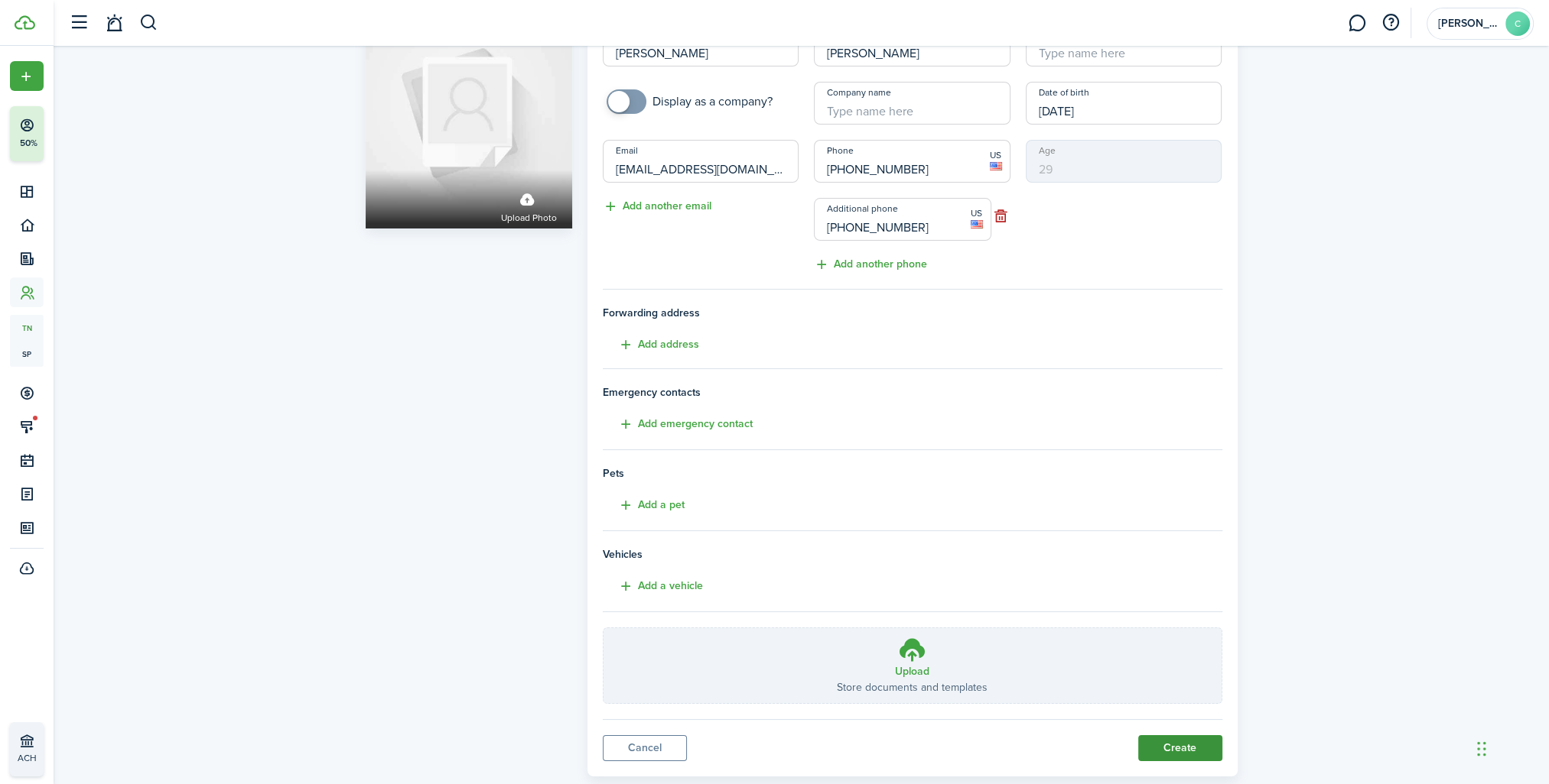
click at [1193, 744] on button "Create" at bounding box center [1180, 749] width 84 height 26
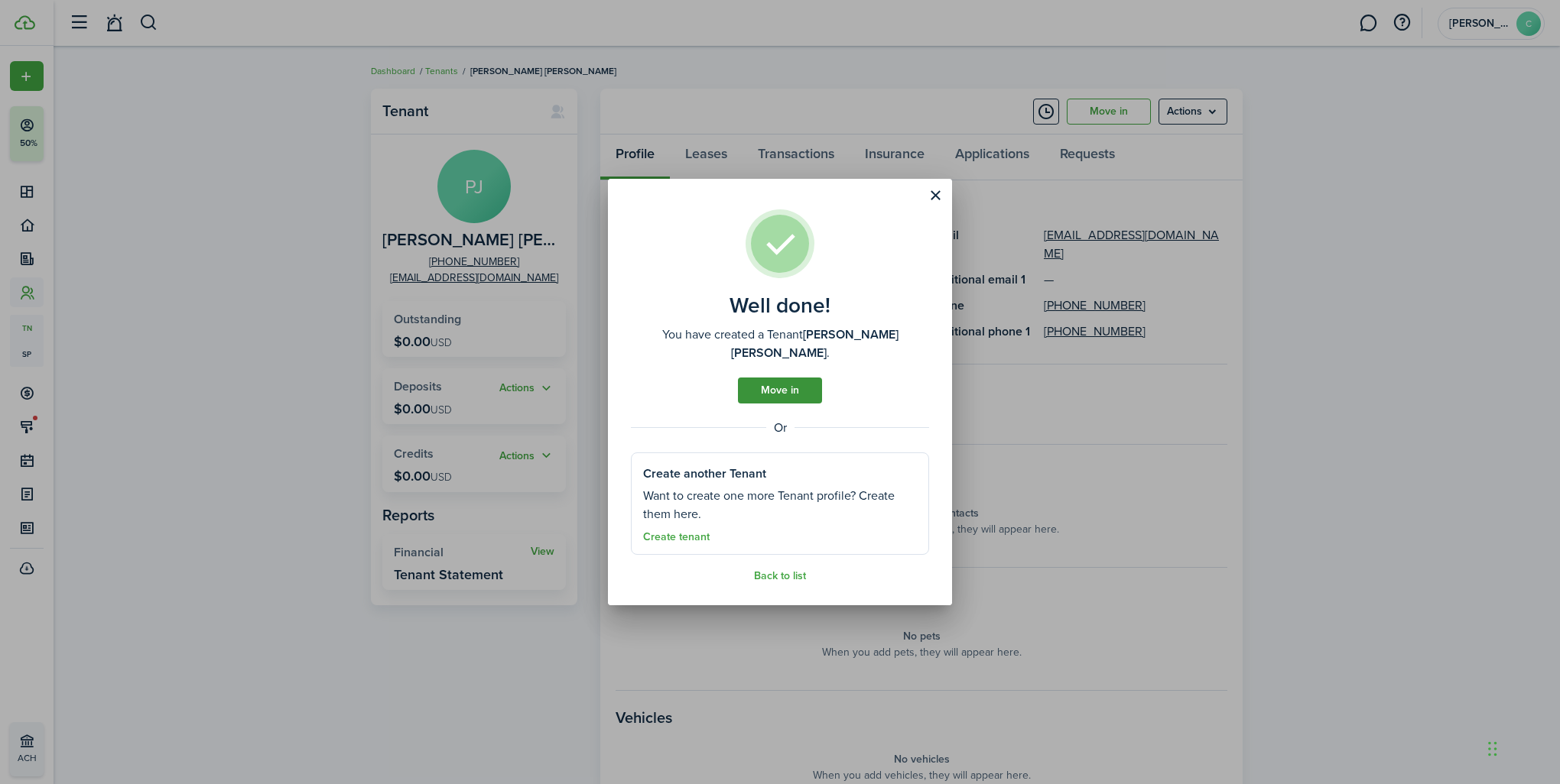
click at [785, 391] on link "Move in" at bounding box center [779, 390] width 84 height 26
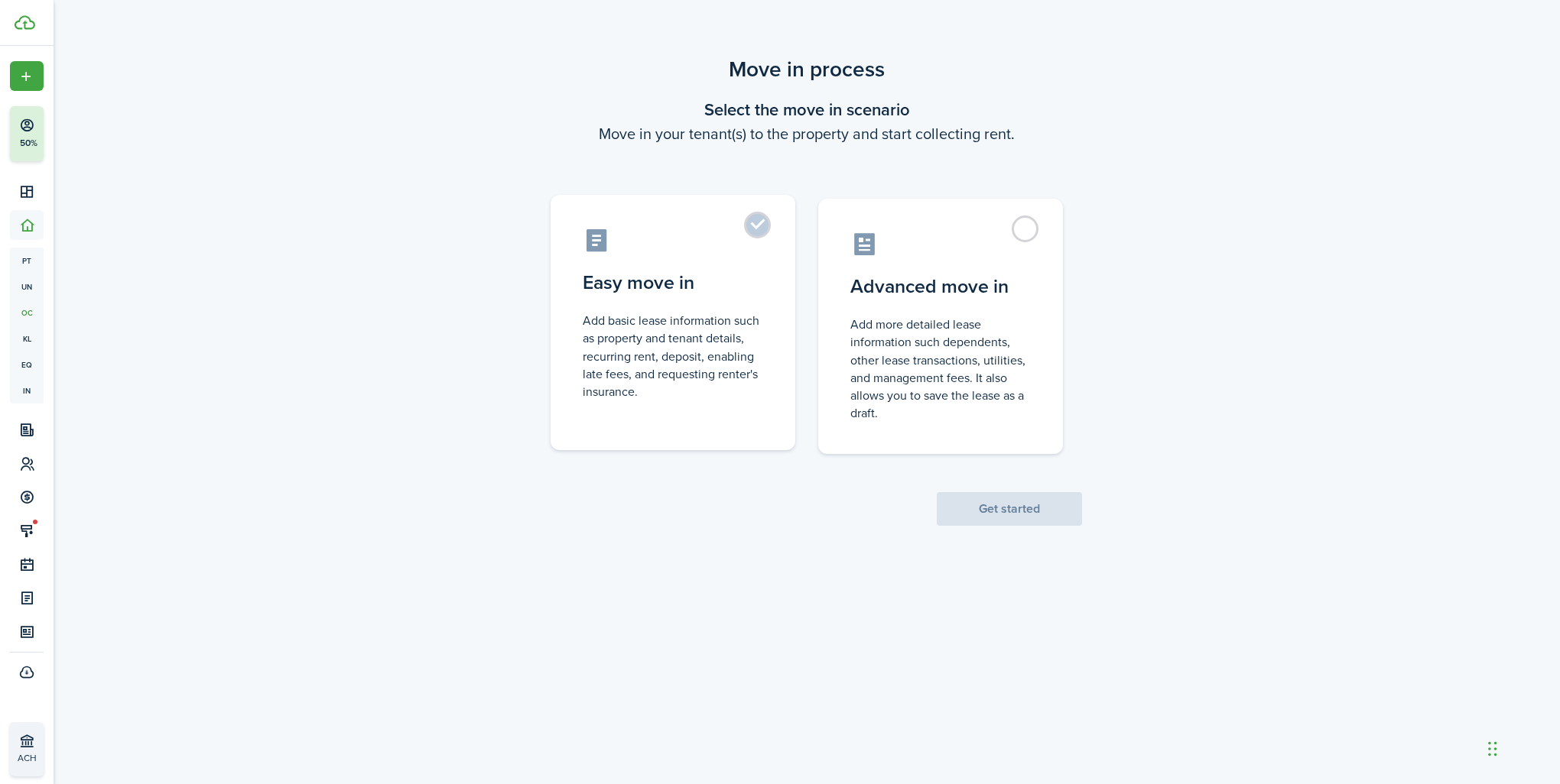
click at [701, 260] on label "Easy move in Add basic lease information such as property and tenant details, r…" at bounding box center [673, 323] width 244 height 256
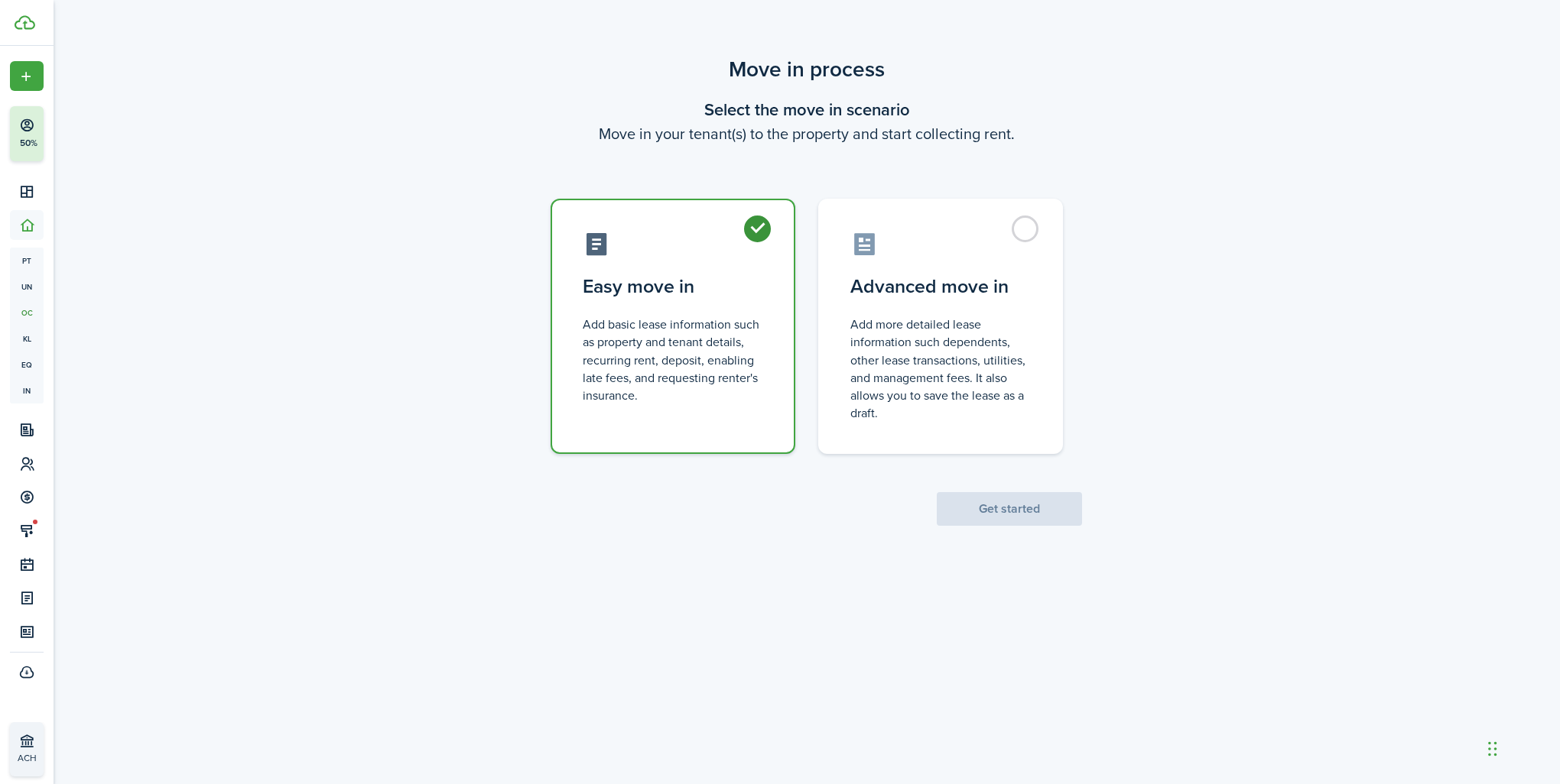
radio input "true"
click at [1069, 516] on button "Get started" at bounding box center [1010, 509] width 145 height 34
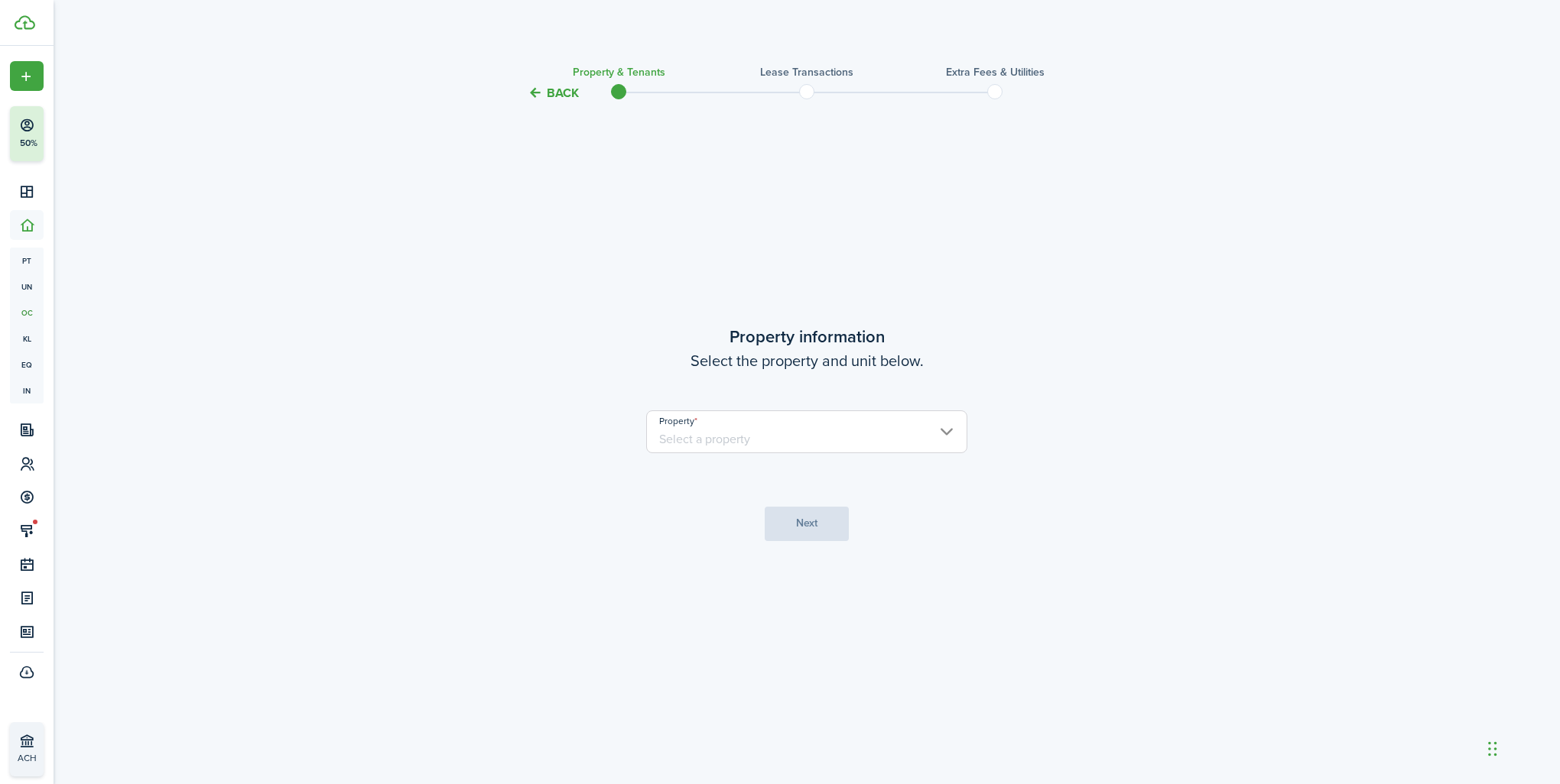
click at [732, 436] on input "Property" at bounding box center [807, 432] width 321 height 43
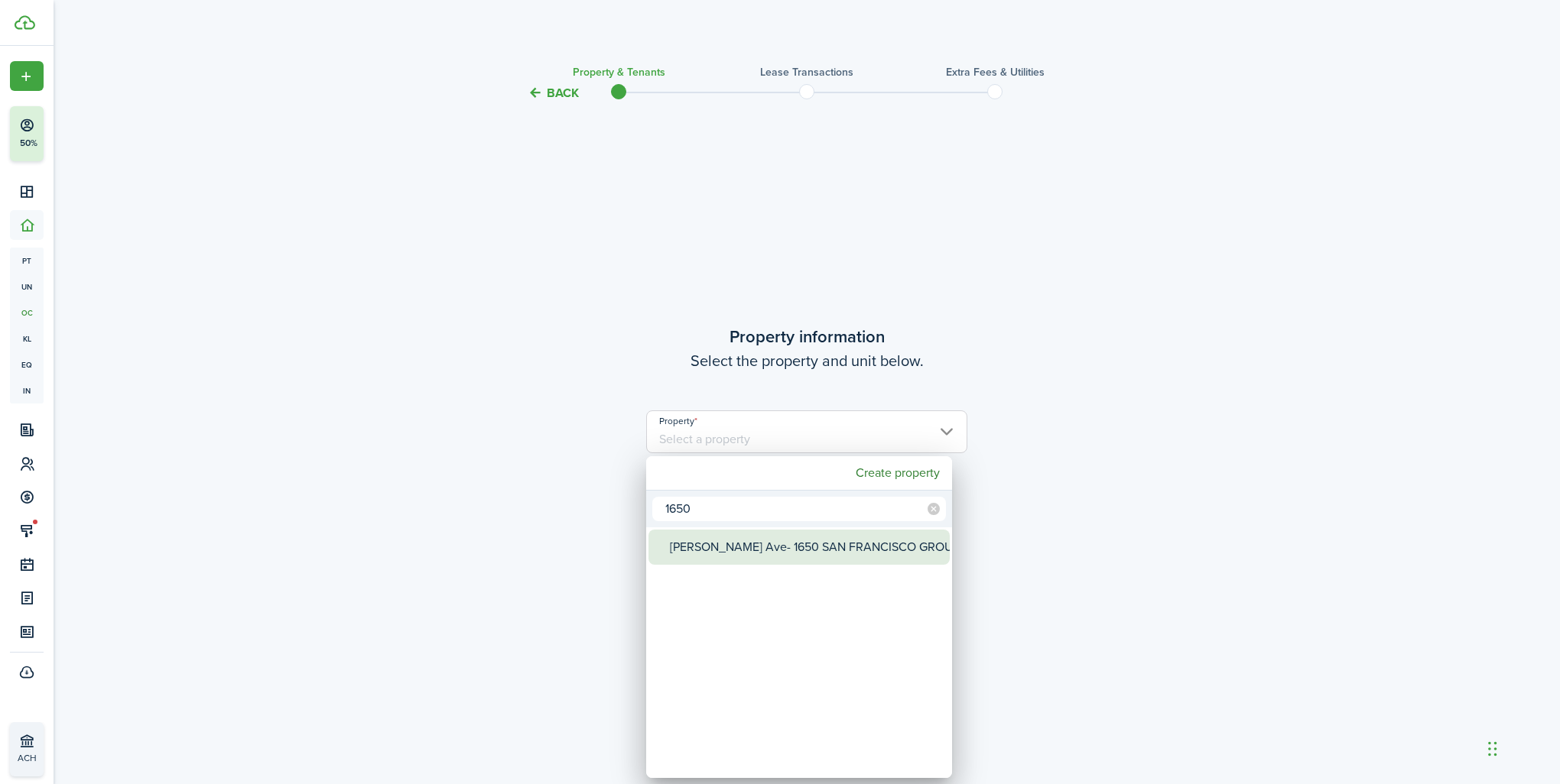
type input "1650"
click at [726, 551] on div "[PERSON_NAME] Ave- 1650 SAN FRANCISCO GROUP LLC" at bounding box center [805, 547] width 270 height 35
type input "[PERSON_NAME] Ave- 1650 SAN FRANCISCO GROUP LLC"
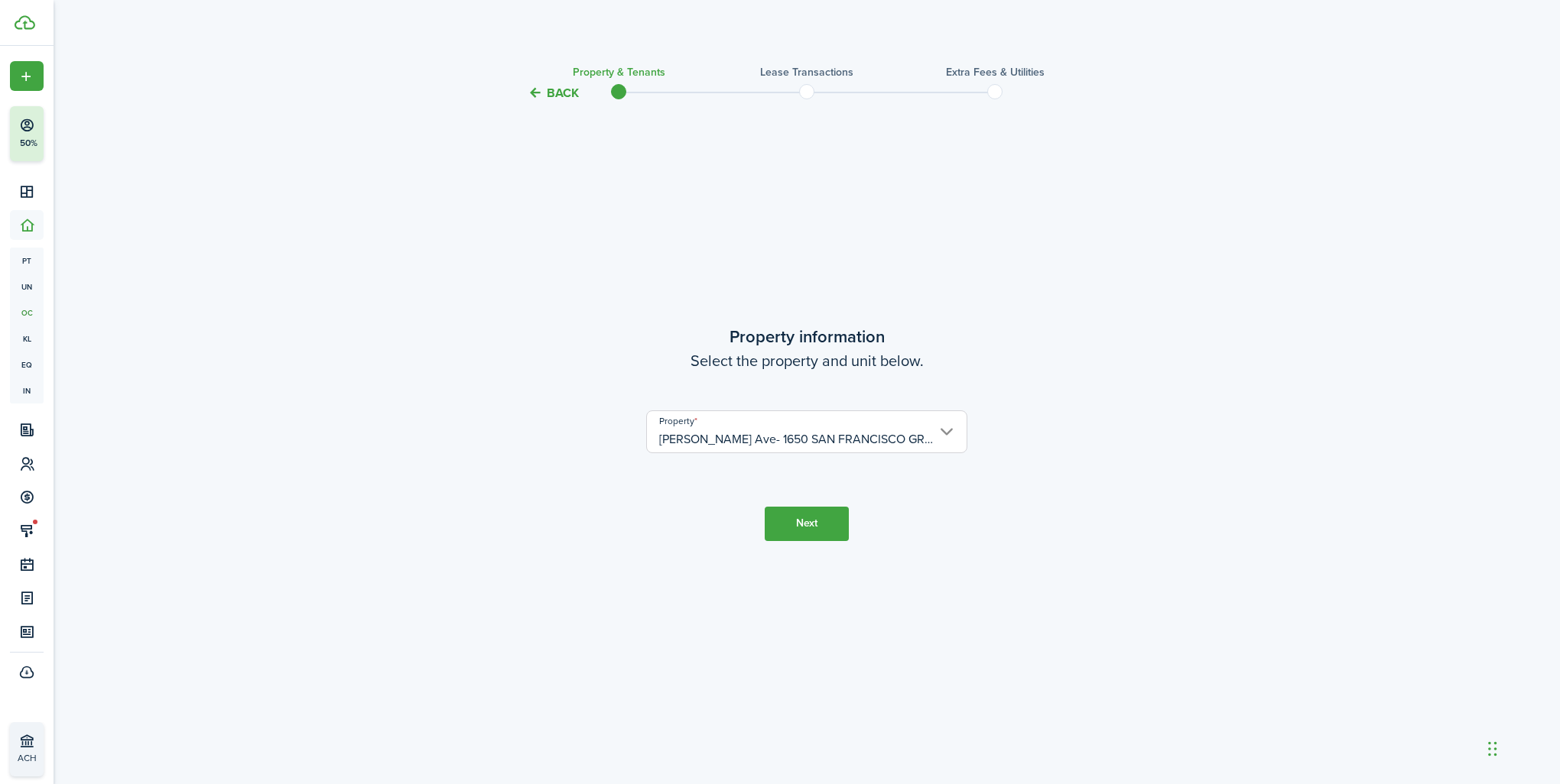
click at [792, 507] on button "Next" at bounding box center [806, 524] width 84 height 35
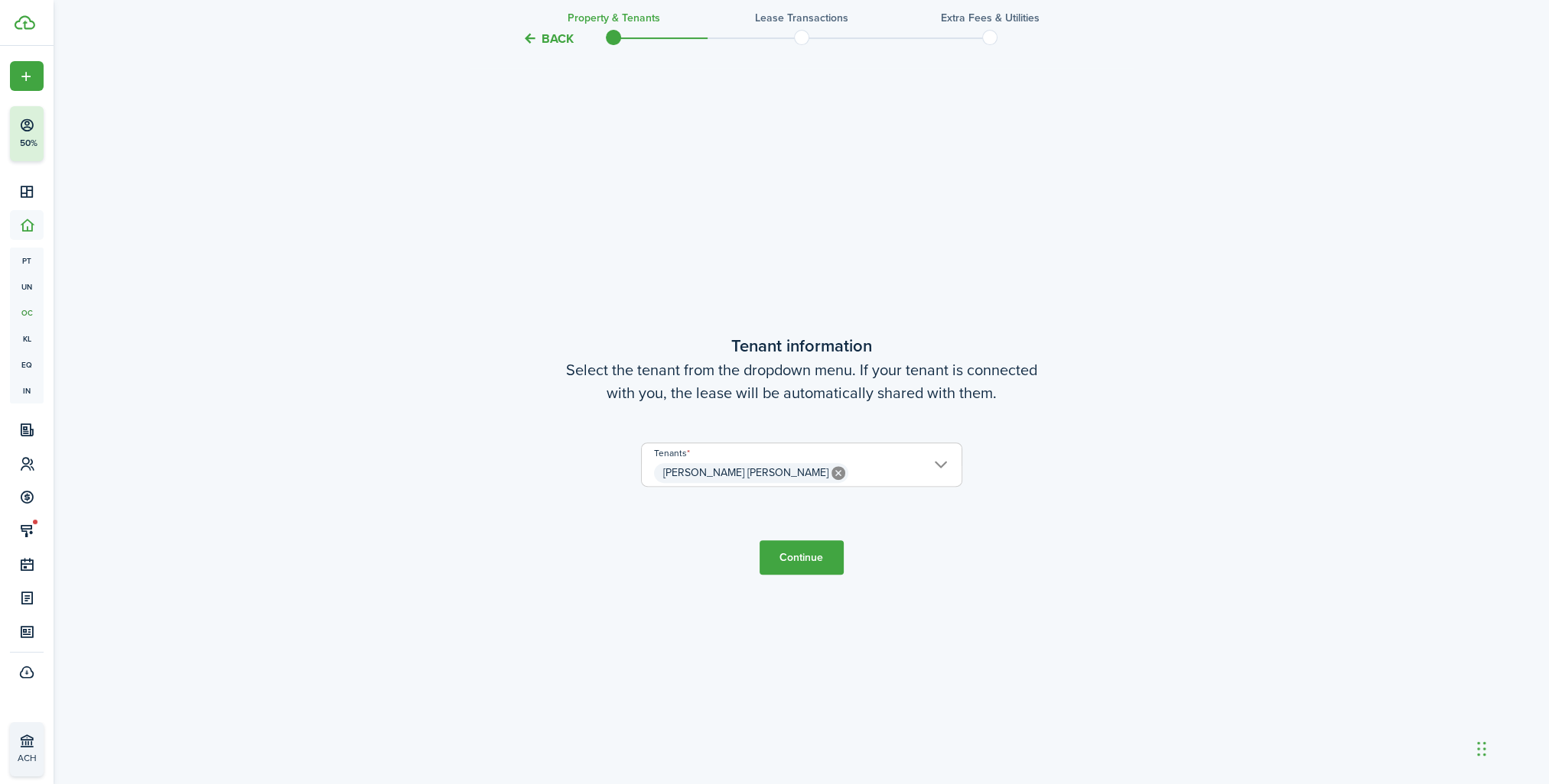
scroll to position [682, 0]
click at [796, 558] on button "Continue" at bounding box center [801, 556] width 84 height 35
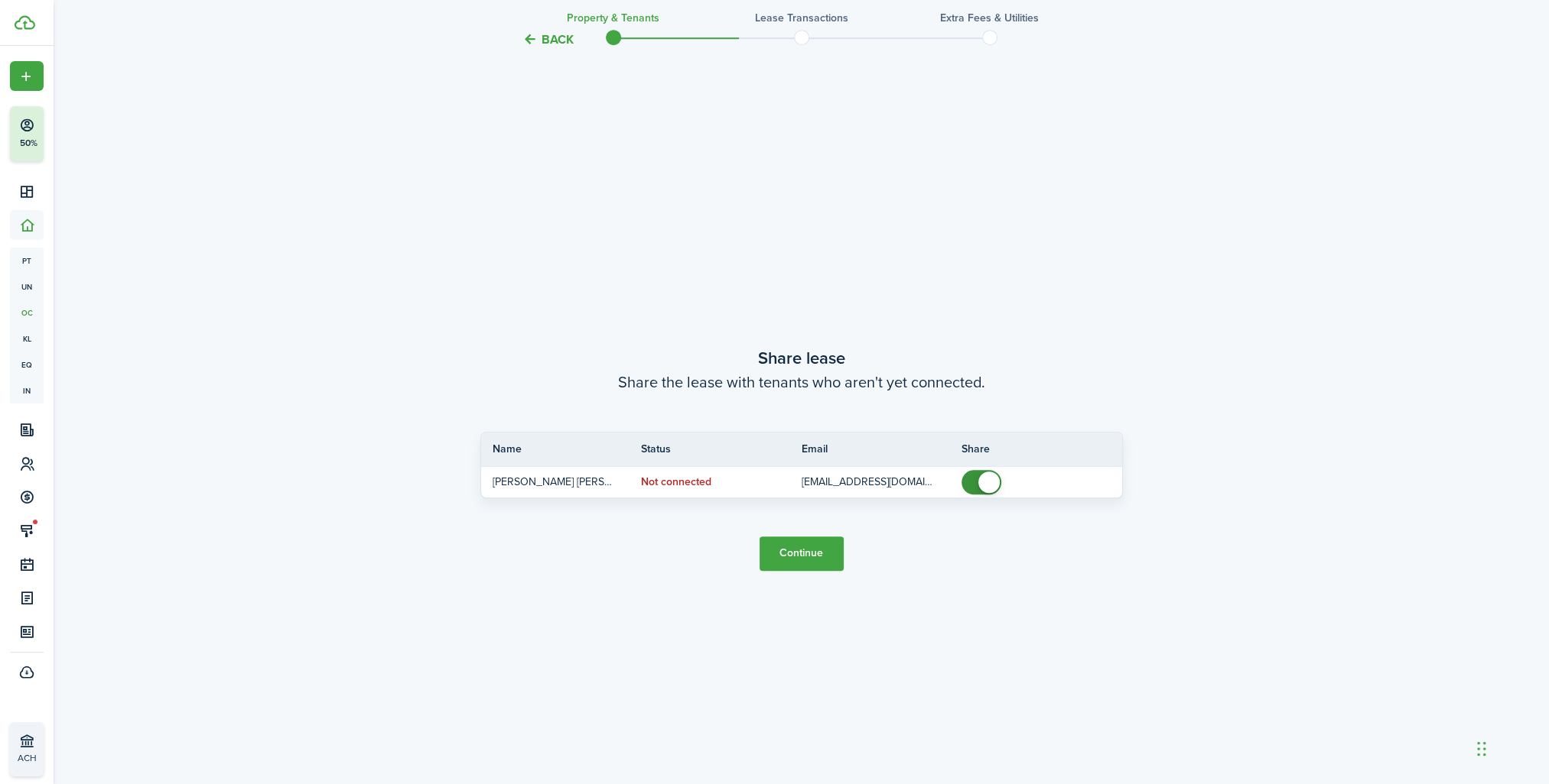
scroll to position [1467, 0]
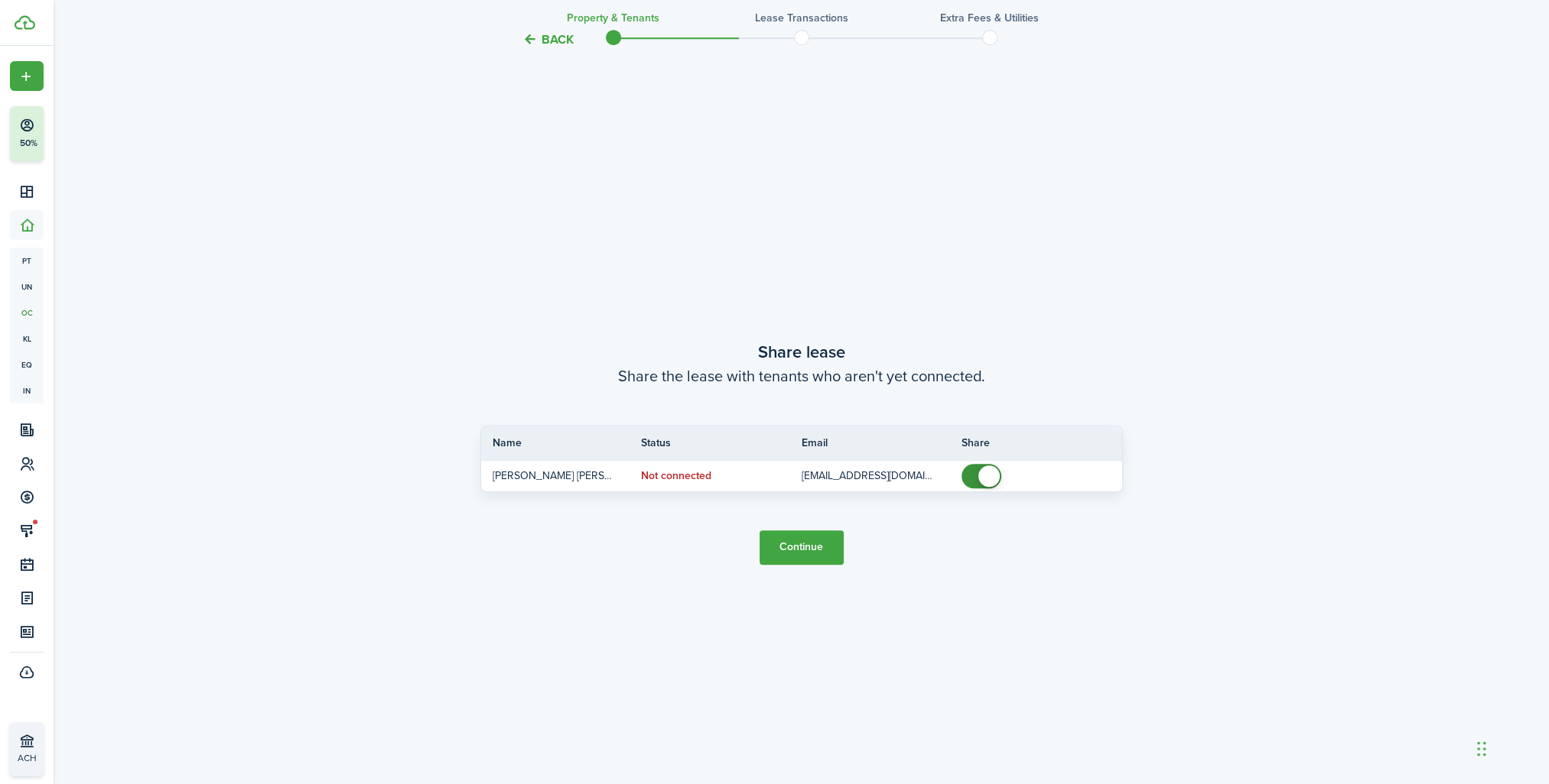
click at [796, 541] on button "Continue" at bounding box center [801, 548] width 84 height 35
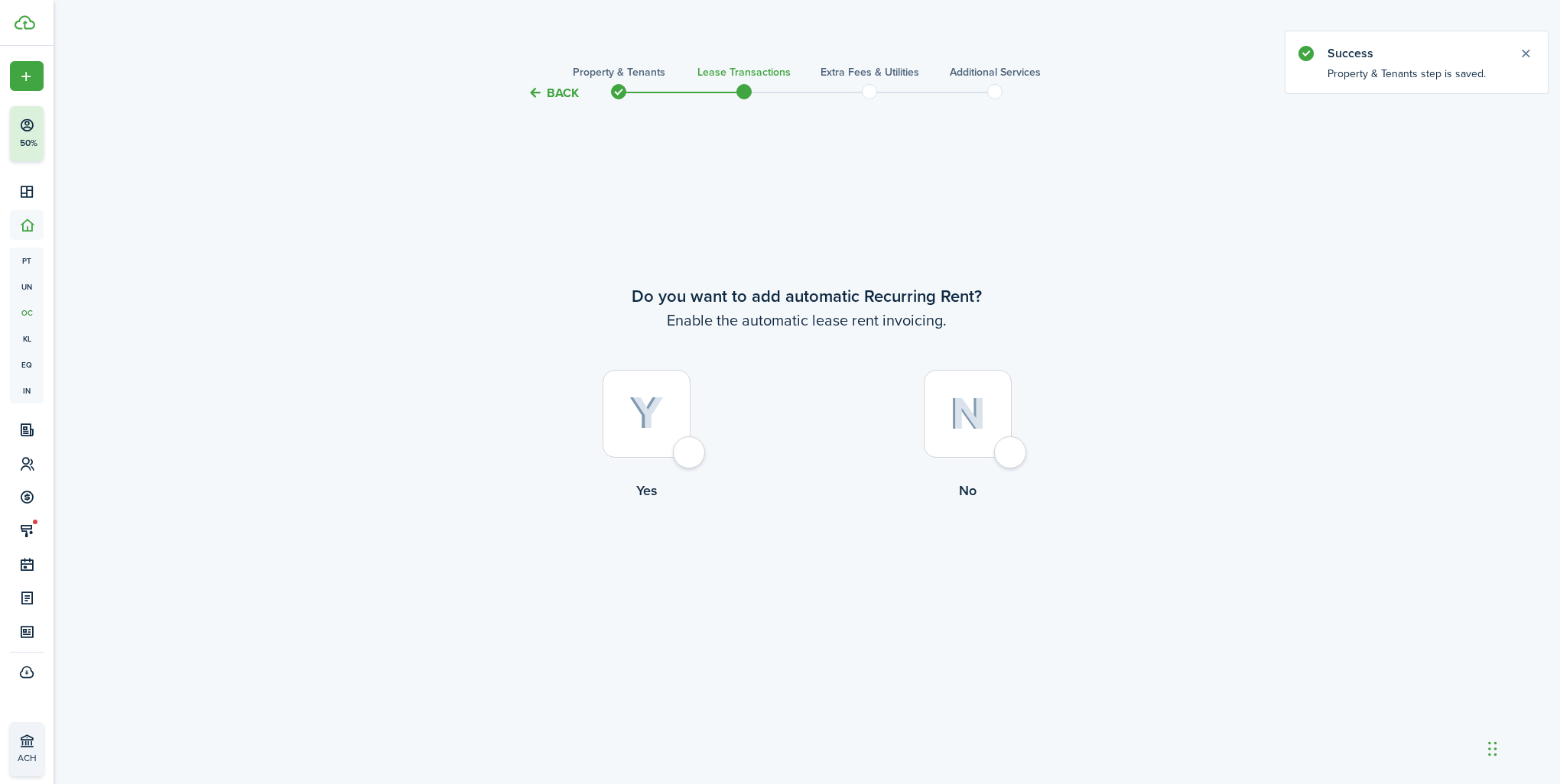
click at [691, 451] on div at bounding box center [647, 414] width 88 height 88
radio input "true"
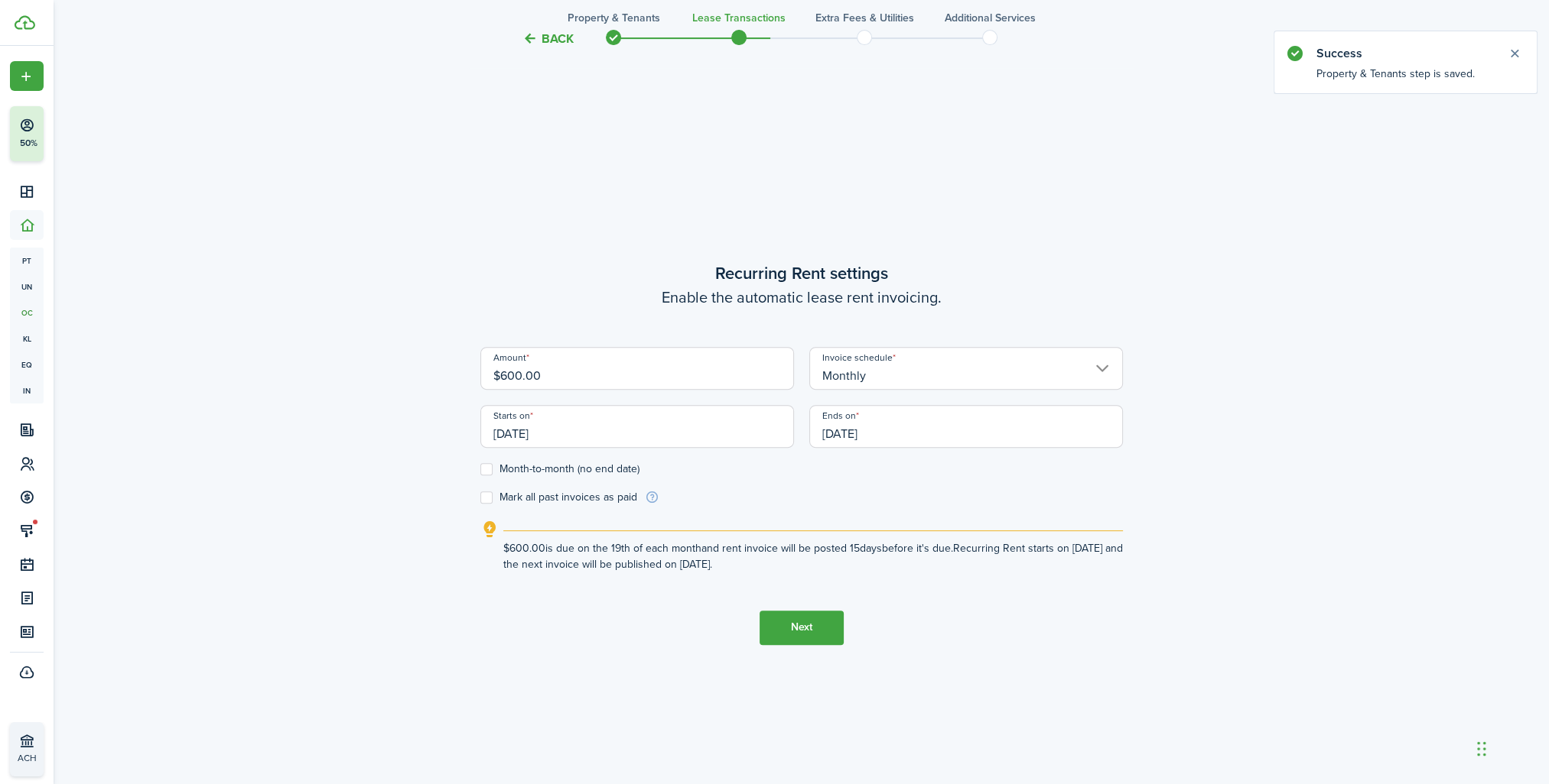
scroll to position [682, 0]
drag, startPoint x: 586, startPoint y: 376, endPoint x: 354, endPoint y: 372, distance: 232.0
click at [354, 372] on div "Back Property & Tenants Lease Transactions Extra fees & Utilities Additional Se…" at bounding box center [801, 108] width 1495 height 1489
click at [657, 438] on input "[DATE]" at bounding box center [637, 427] width 314 height 43
type input "$850.00"
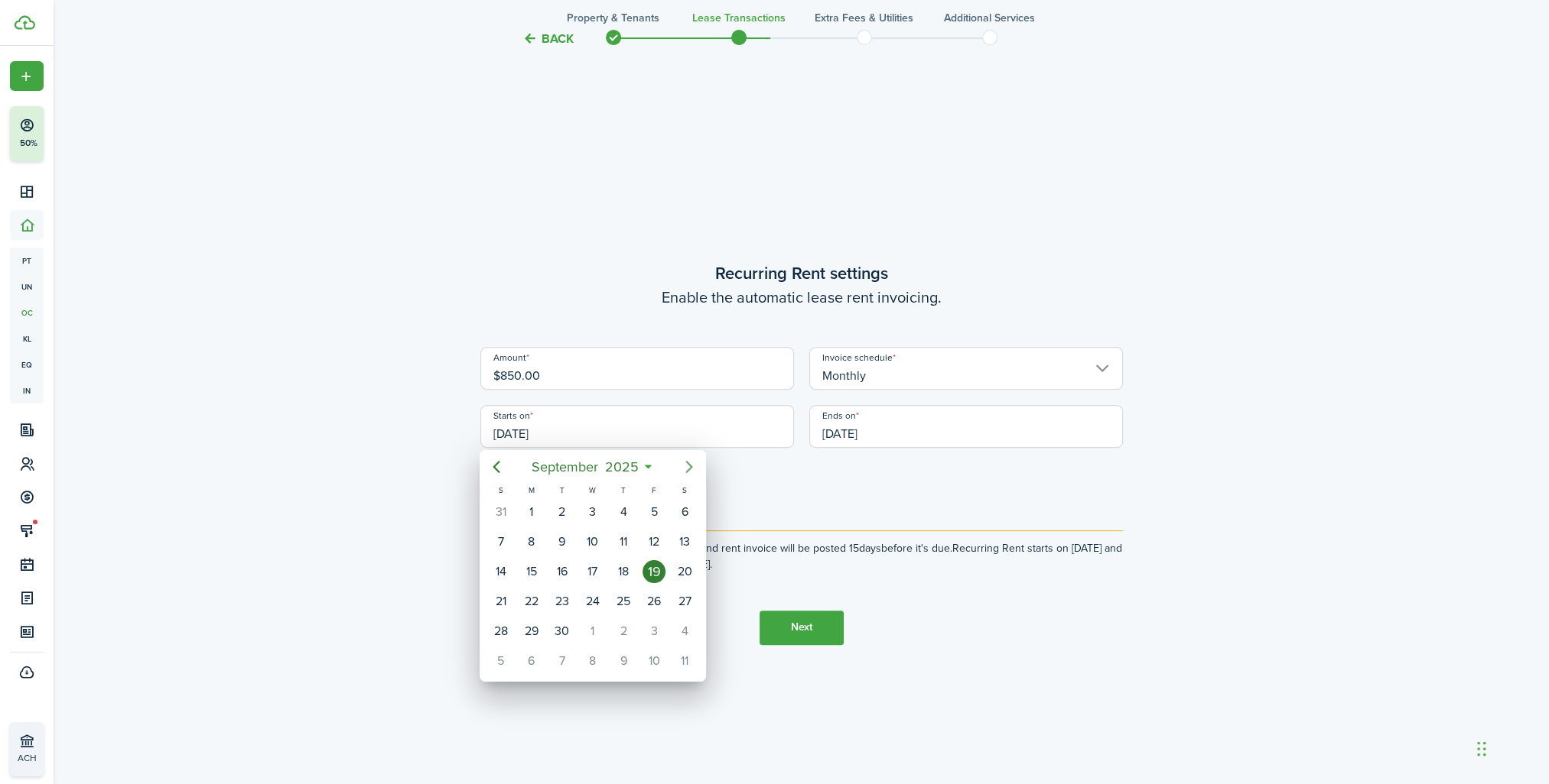
click at [691, 465] on icon "Next page" at bounding box center [689, 467] width 7 height 12
click at [586, 568] on div "15" at bounding box center [593, 572] width 23 height 23
type input "[DATE]"
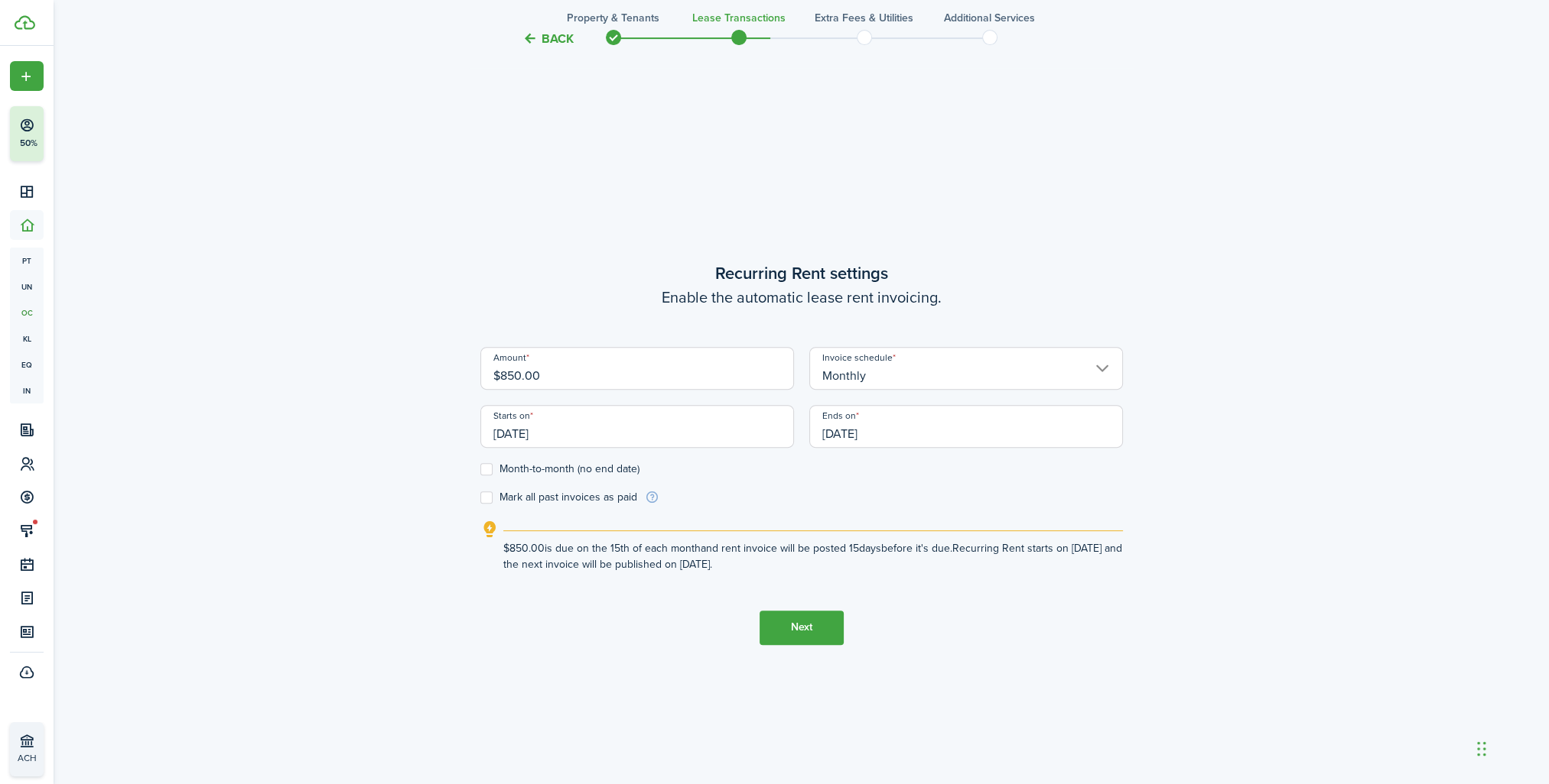
click at [488, 466] on label "Month-to-month (no end date)" at bounding box center [560, 470] width 159 height 12
click at [480, 469] on input "Month-to-month (no end date)" at bounding box center [479, 469] width 1 height 1
checkbox input "true"
click at [797, 628] on button "Next" at bounding box center [801, 628] width 84 height 35
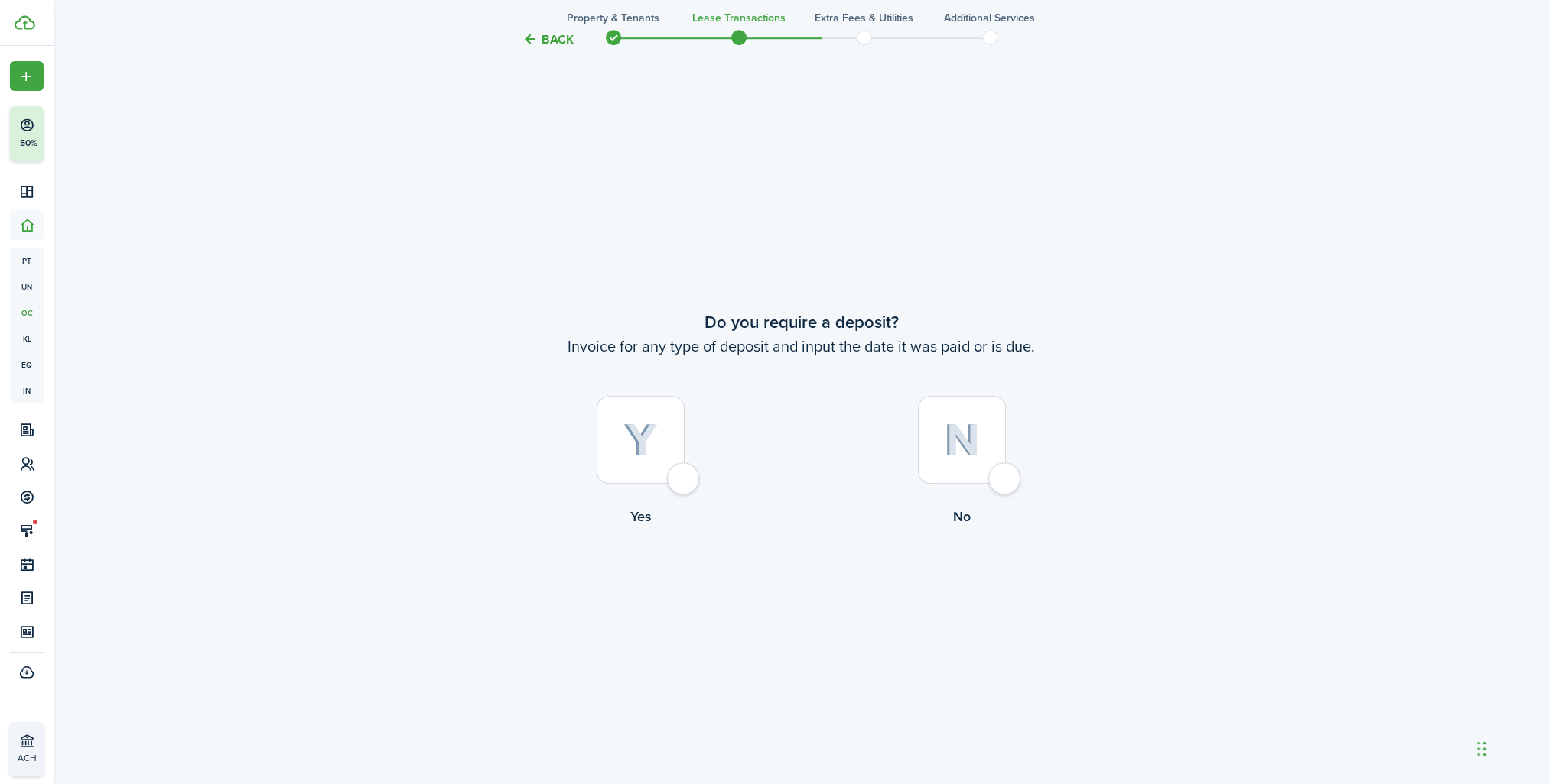
scroll to position [1467, 0]
click at [672, 466] on div at bounding box center [641, 433] width 88 height 88
radio input "true"
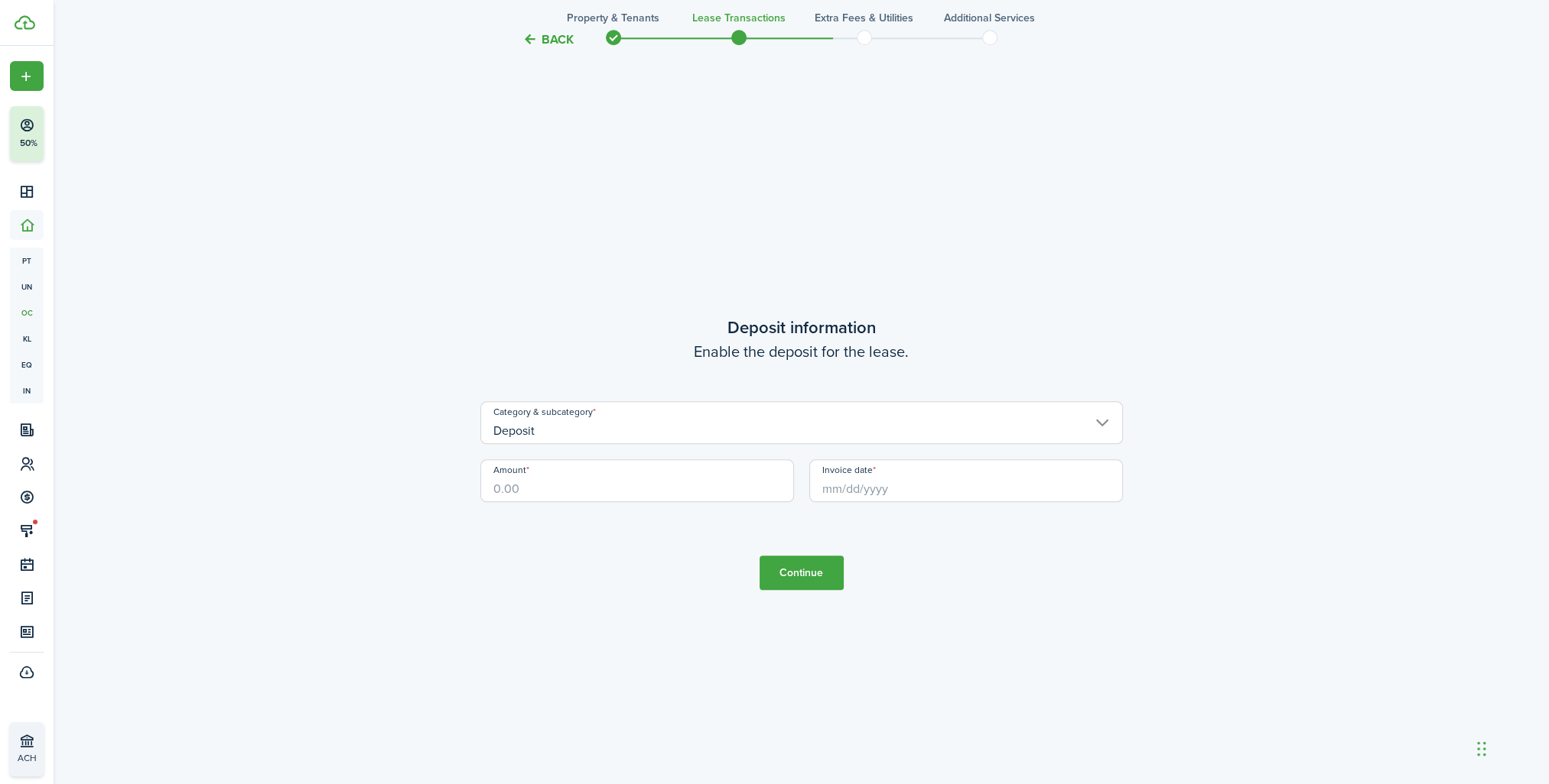
scroll to position [2252, 0]
click at [553, 479] on input "Amount" at bounding box center [637, 480] width 314 height 43
click at [856, 482] on input "Invoice date" at bounding box center [966, 480] width 314 height 43
type input "$850.00"
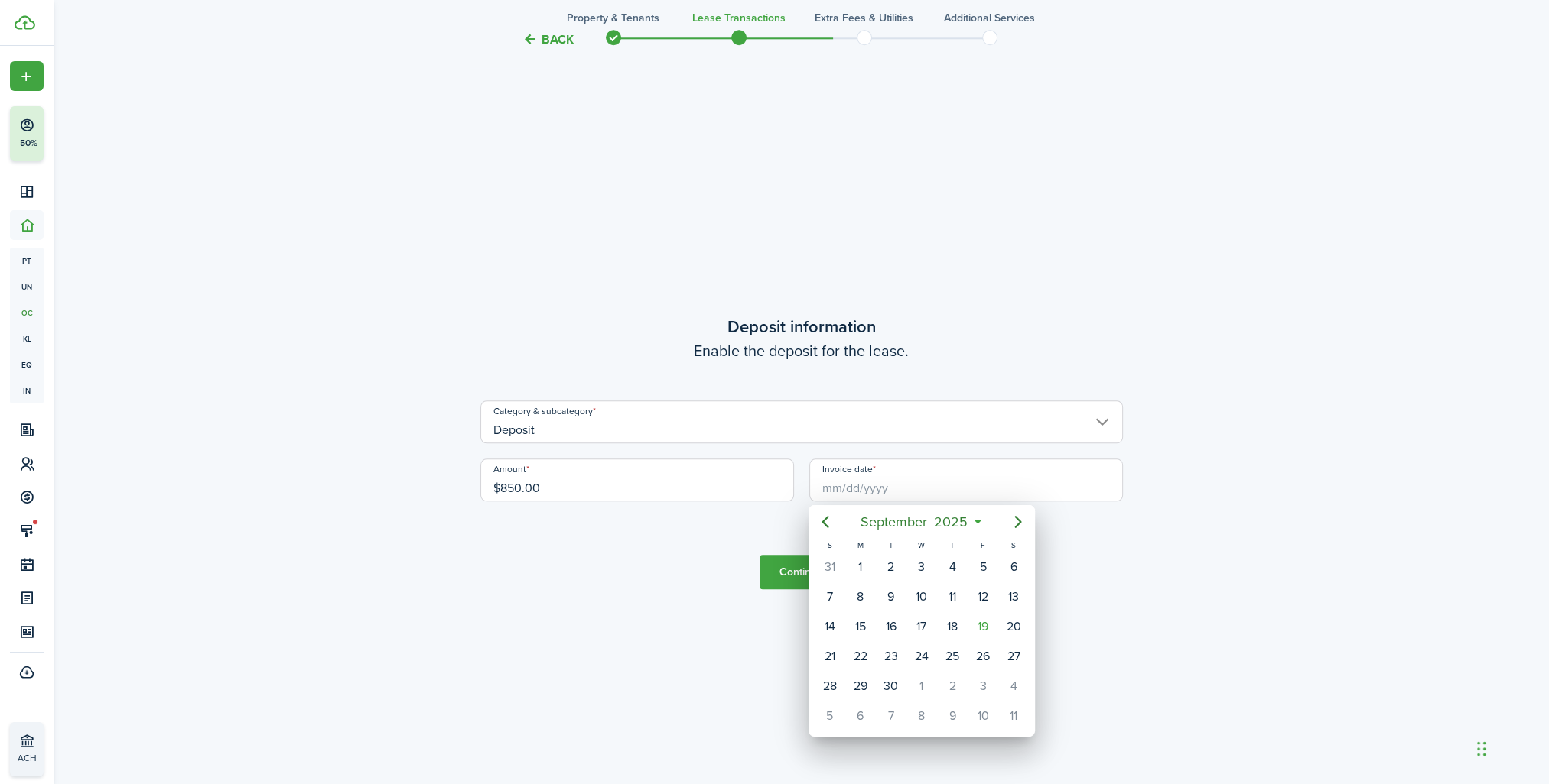
click at [857, 497] on div at bounding box center [774, 392] width 1793 height 1029
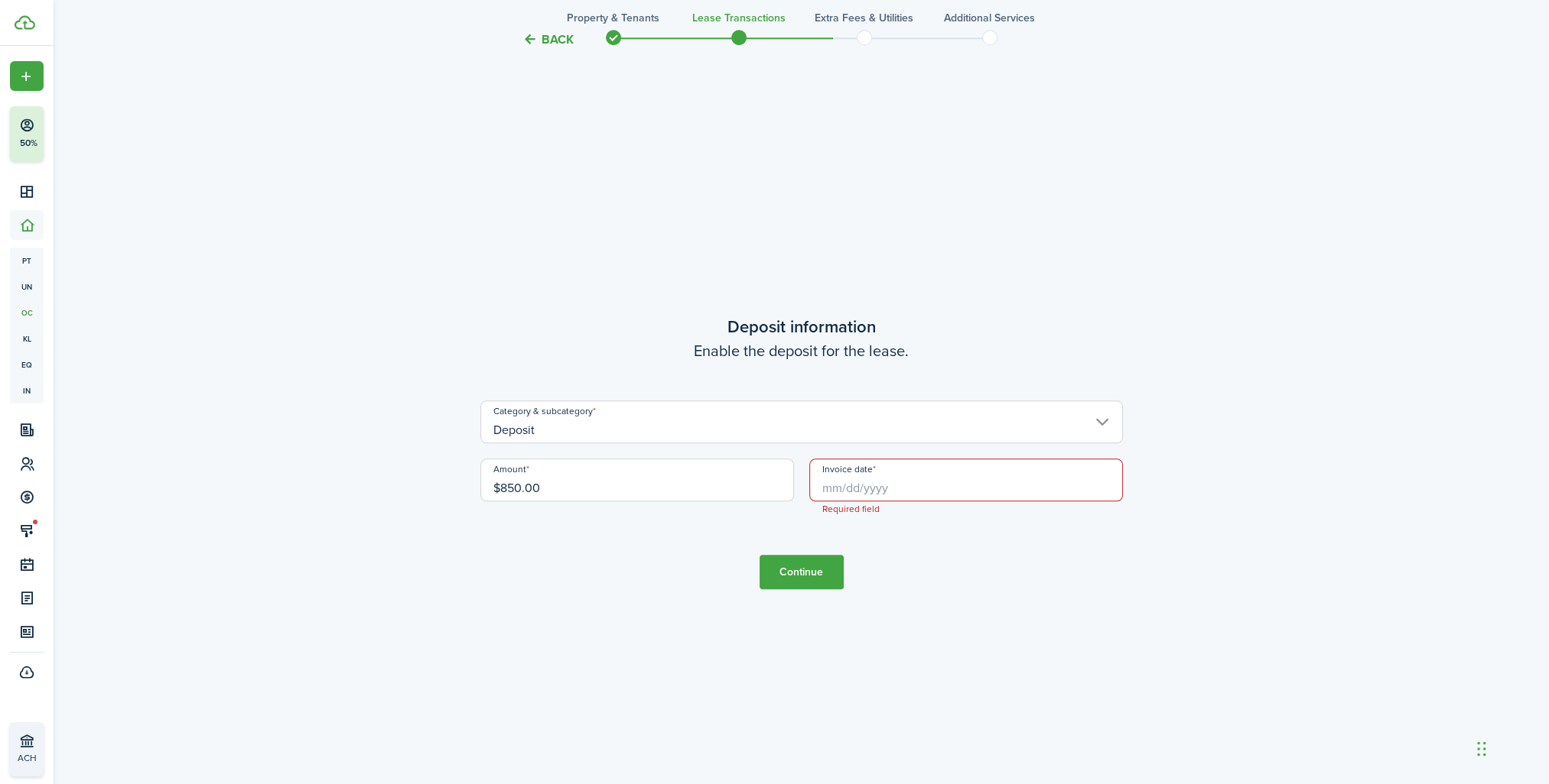
click at [853, 491] on input "Invoice date" at bounding box center [966, 480] width 314 height 43
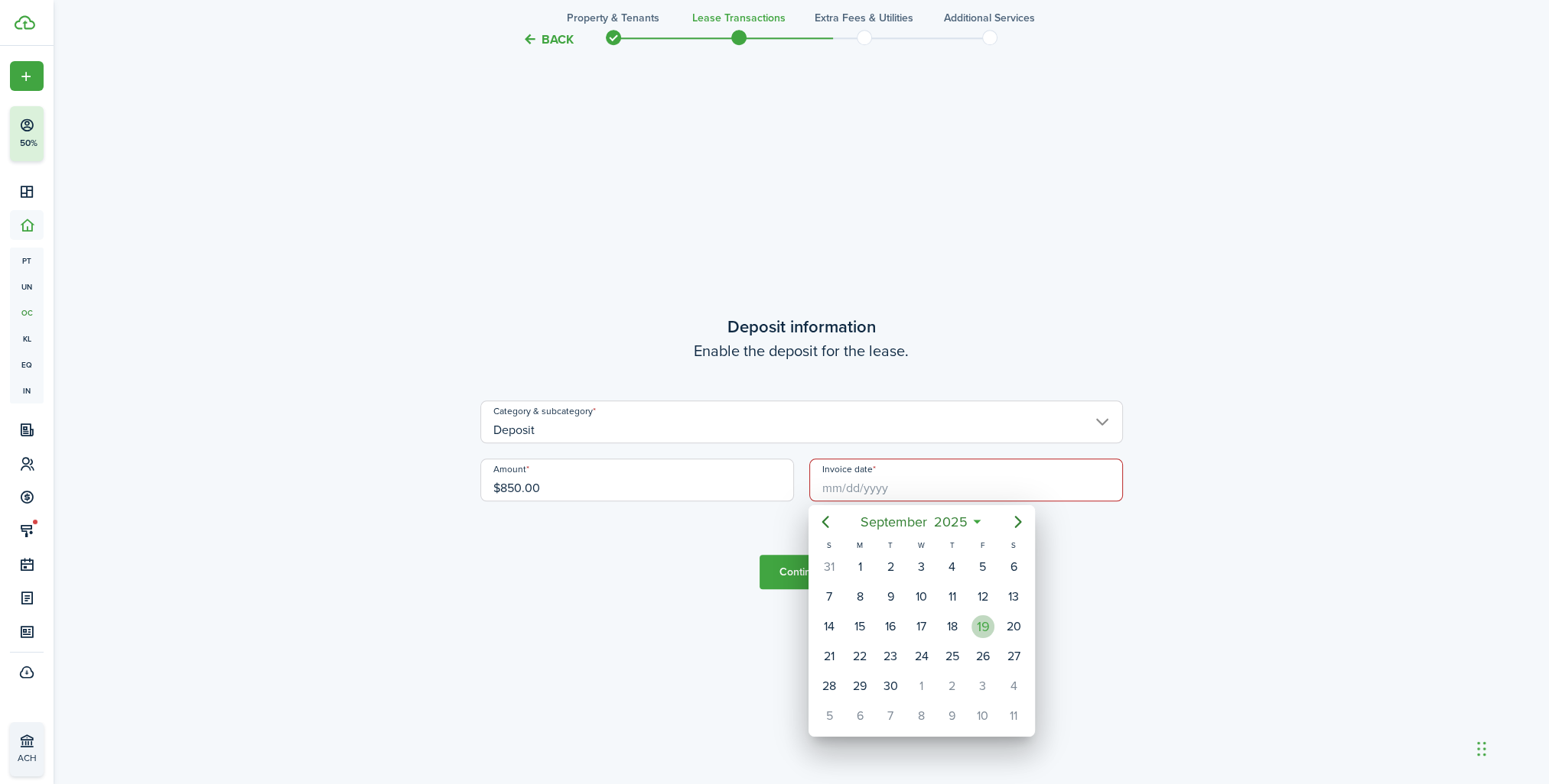
click at [980, 623] on div "19" at bounding box center [983, 627] width 23 height 23
type input "[DATE]"
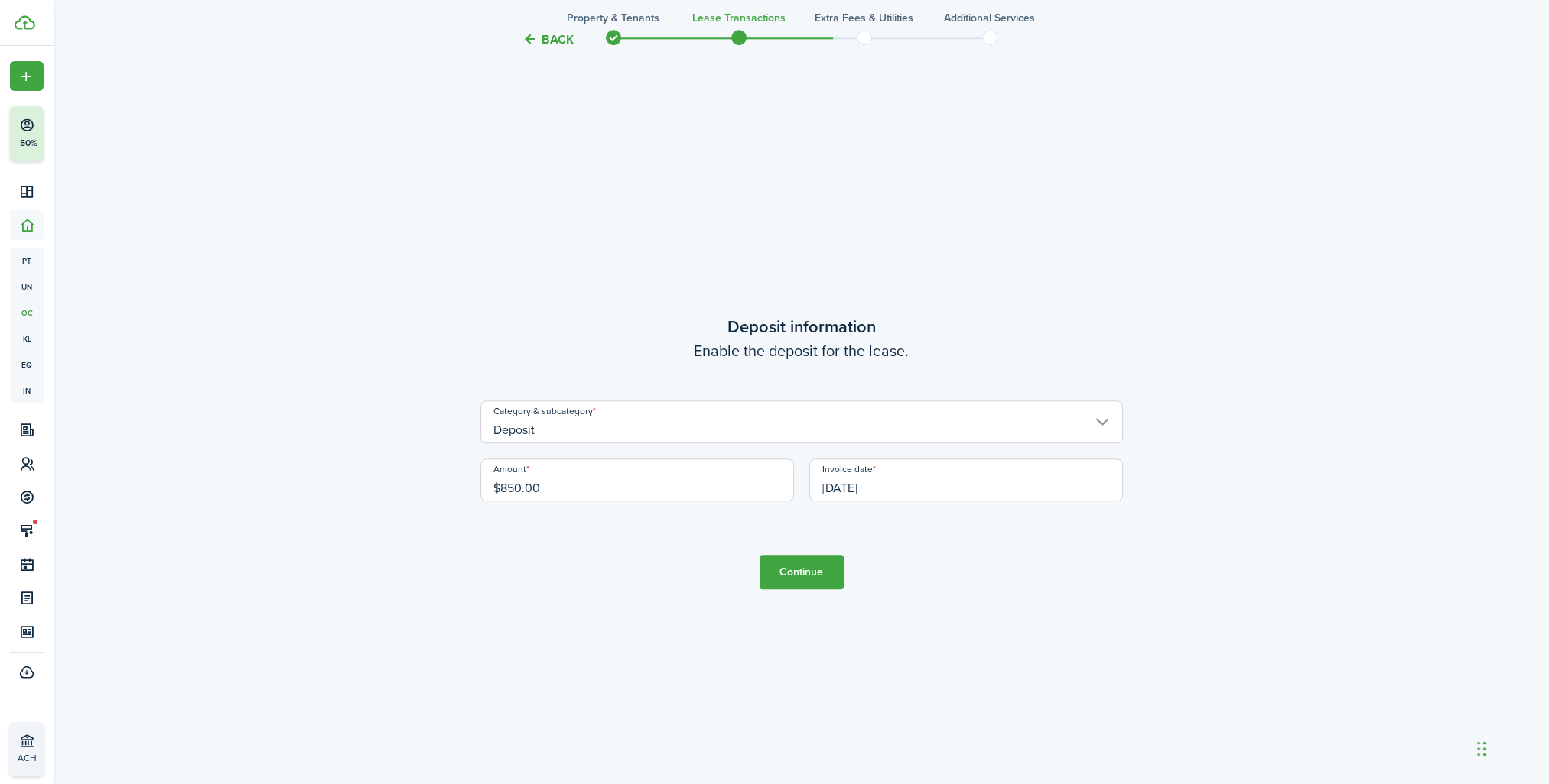
click at [805, 566] on button "Continue" at bounding box center [801, 572] width 84 height 35
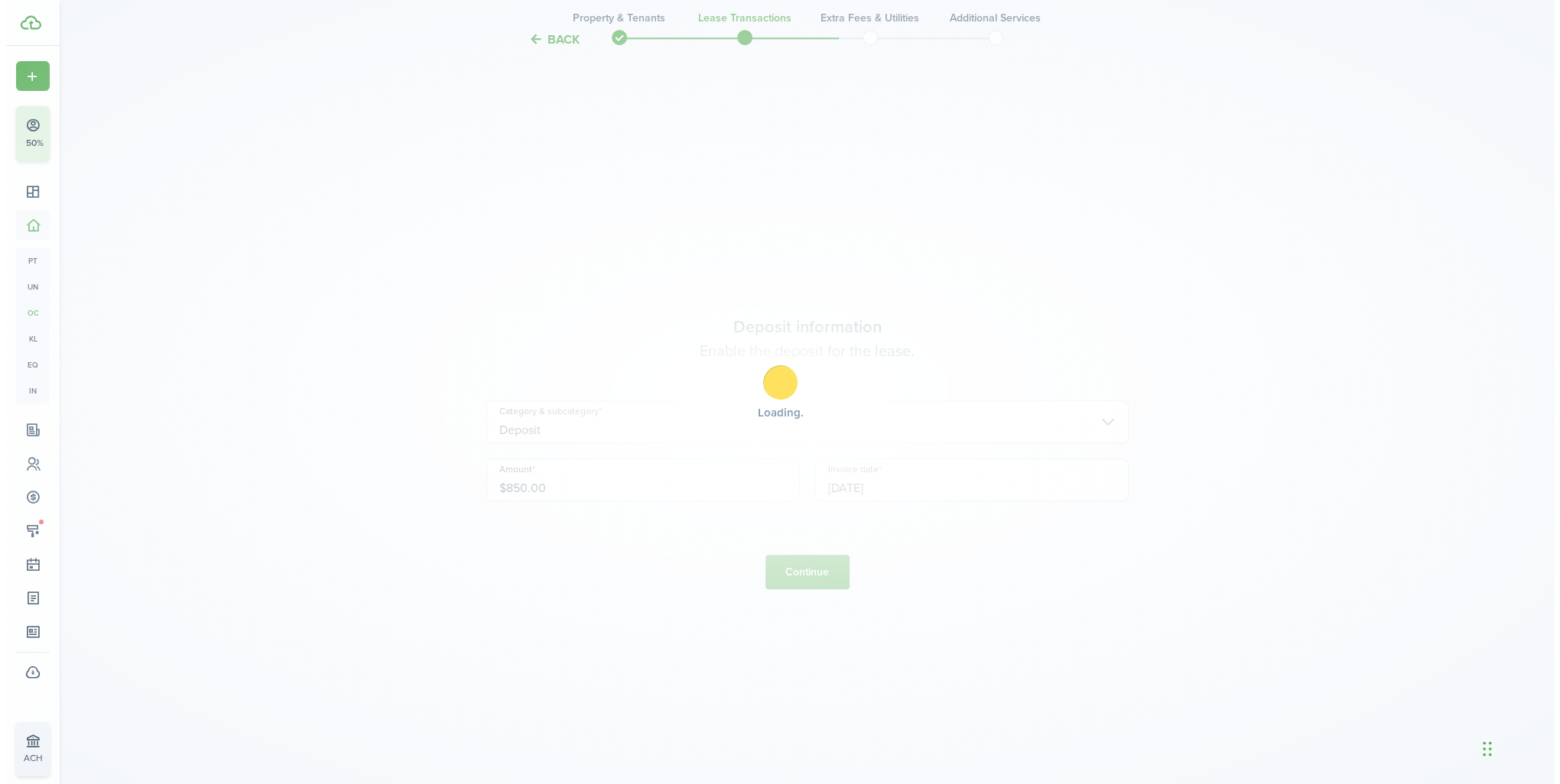
scroll to position [0, 0]
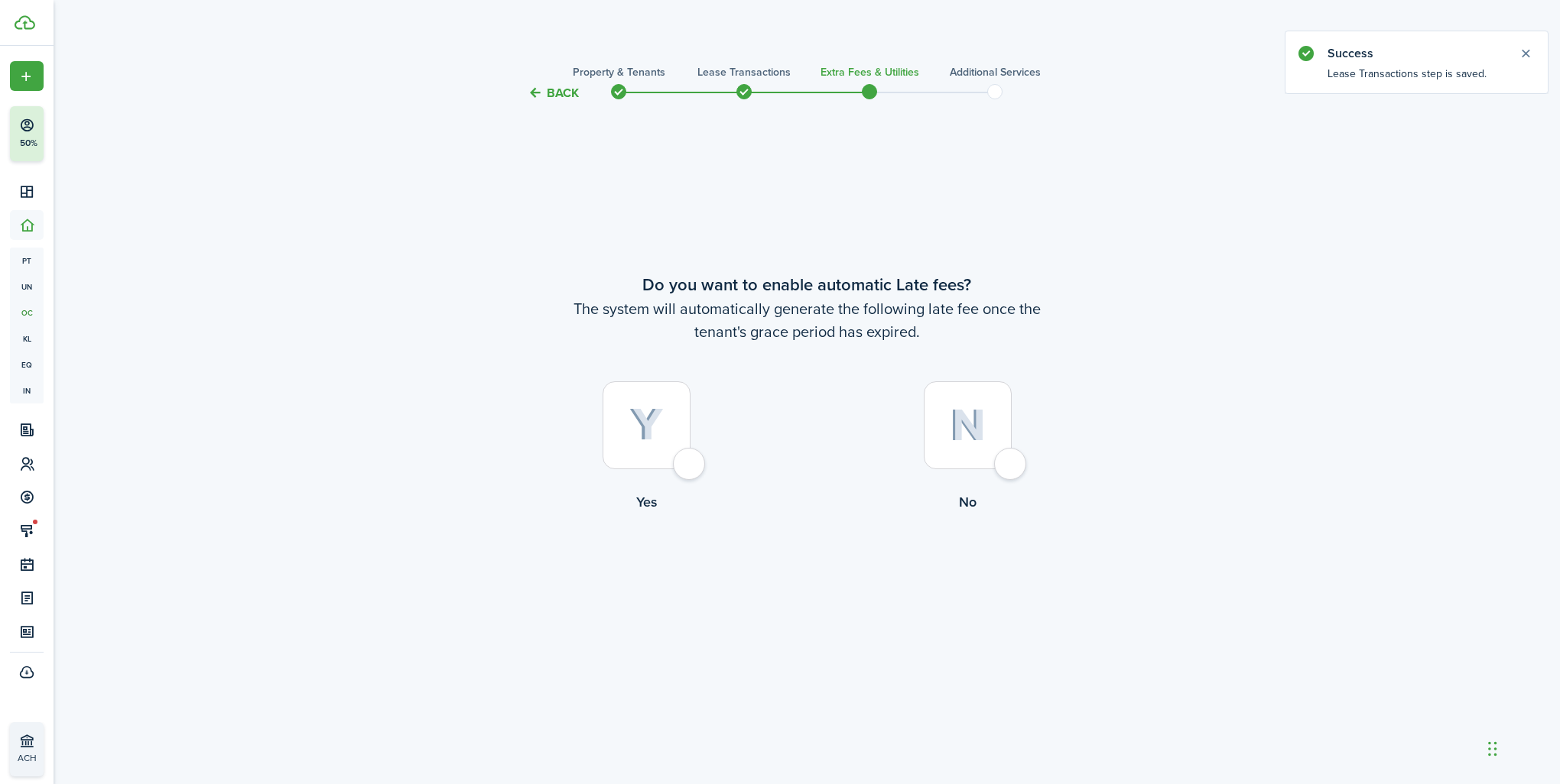
click at [1002, 464] on div at bounding box center [968, 426] width 88 height 88
radio input "true"
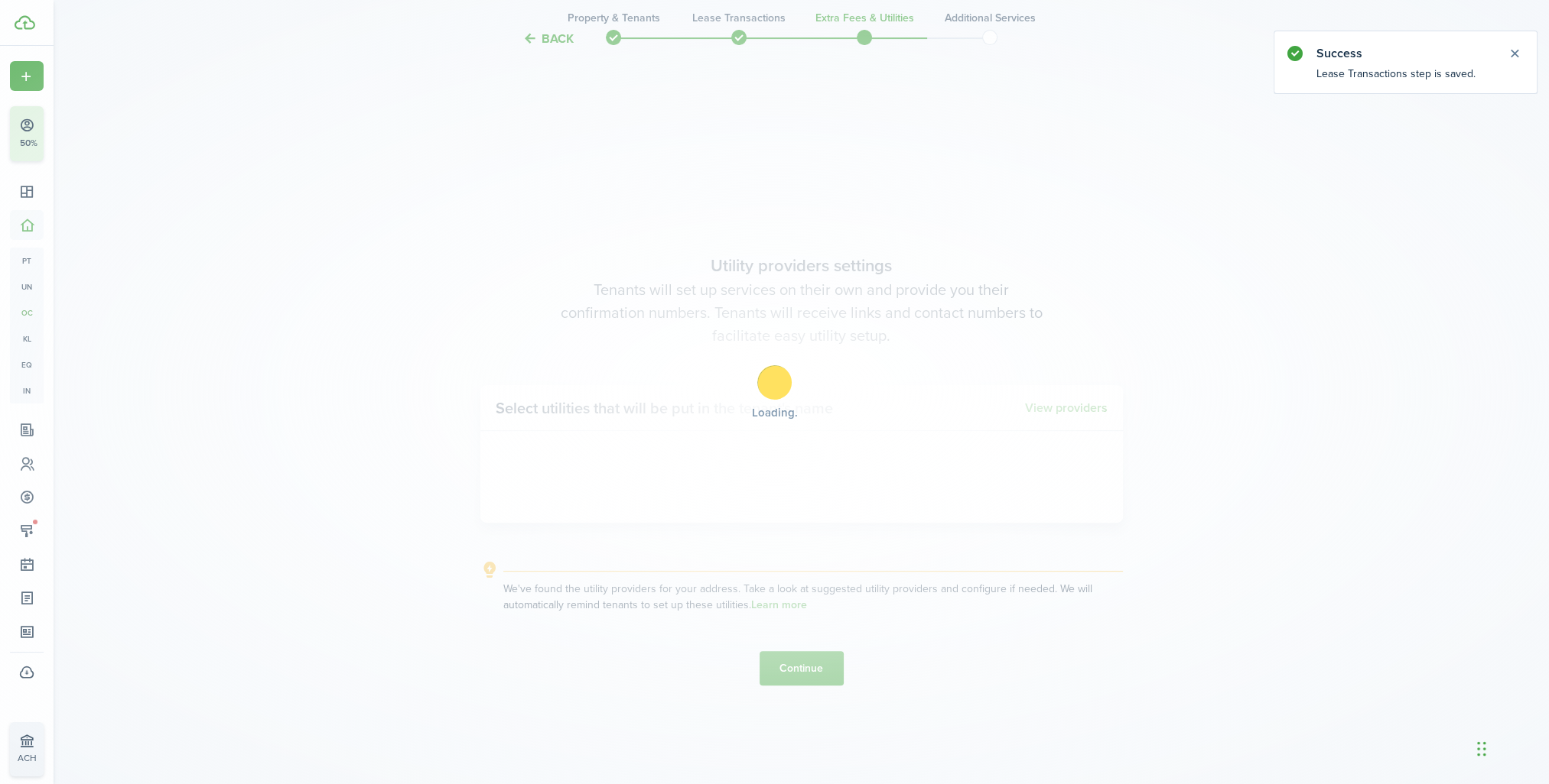
scroll to position [682, 0]
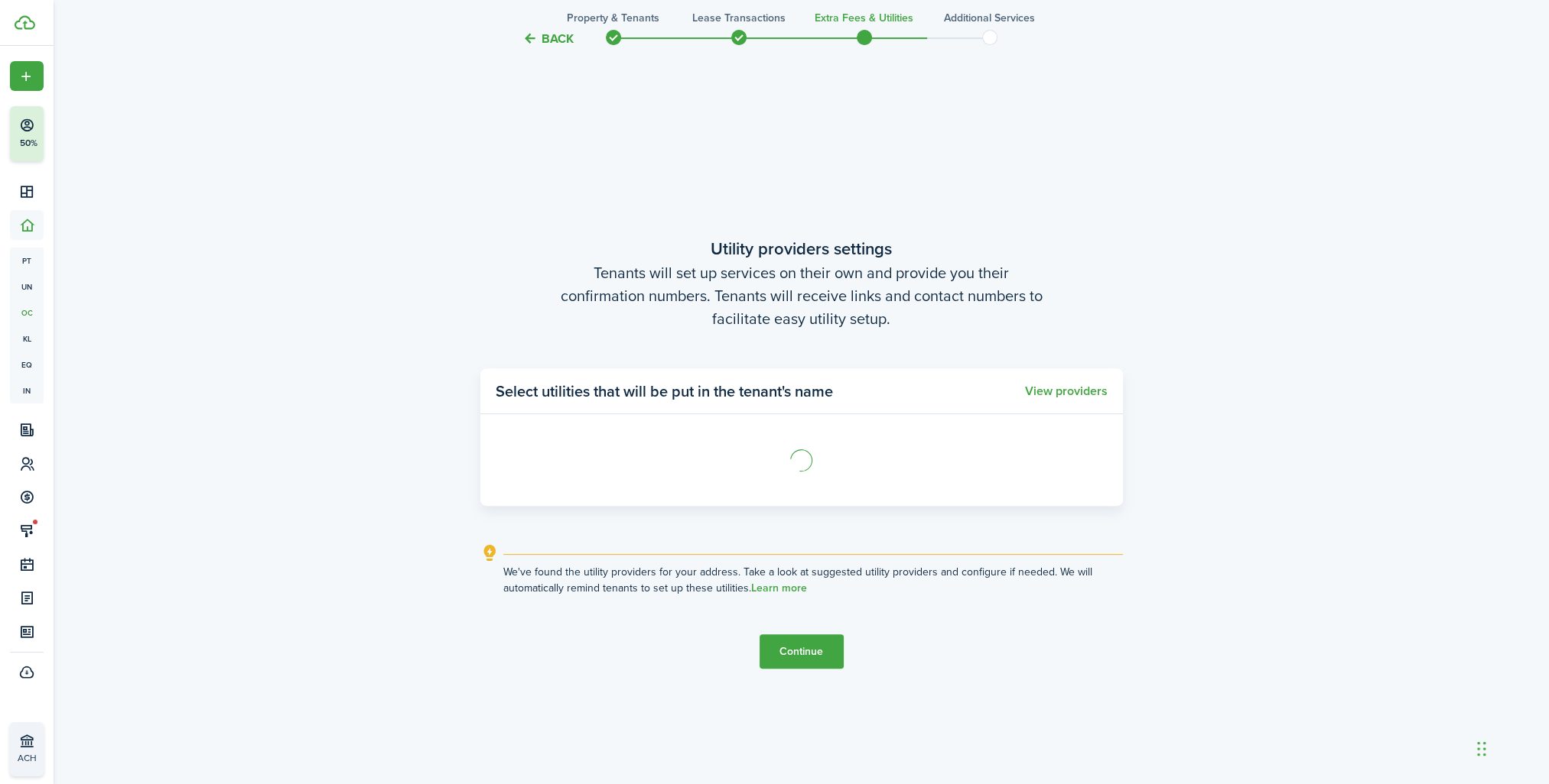
click at [789, 650] on button "Continue" at bounding box center [801, 652] width 84 height 35
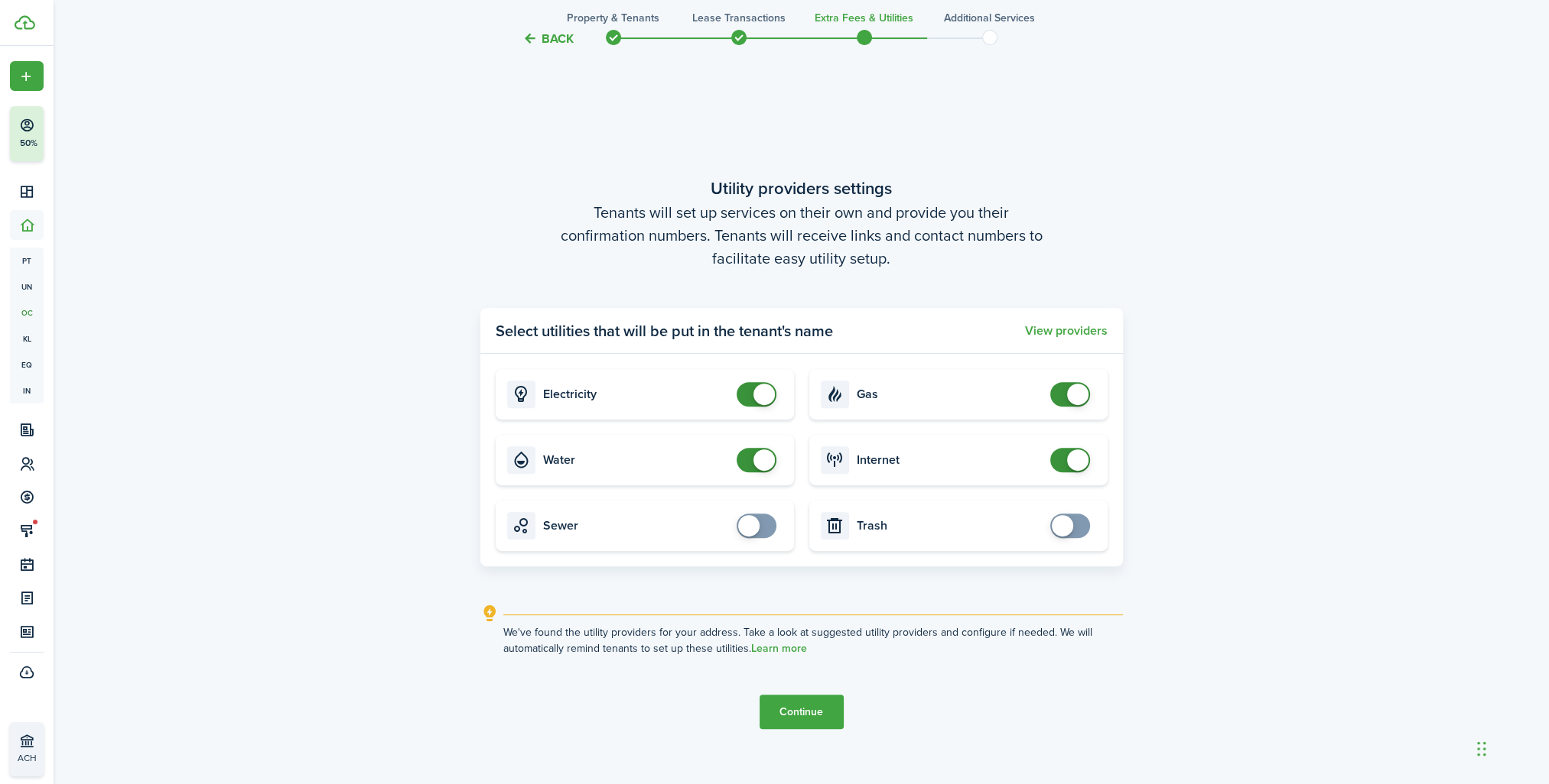
click at [784, 711] on button "Continue" at bounding box center [801, 712] width 84 height 35
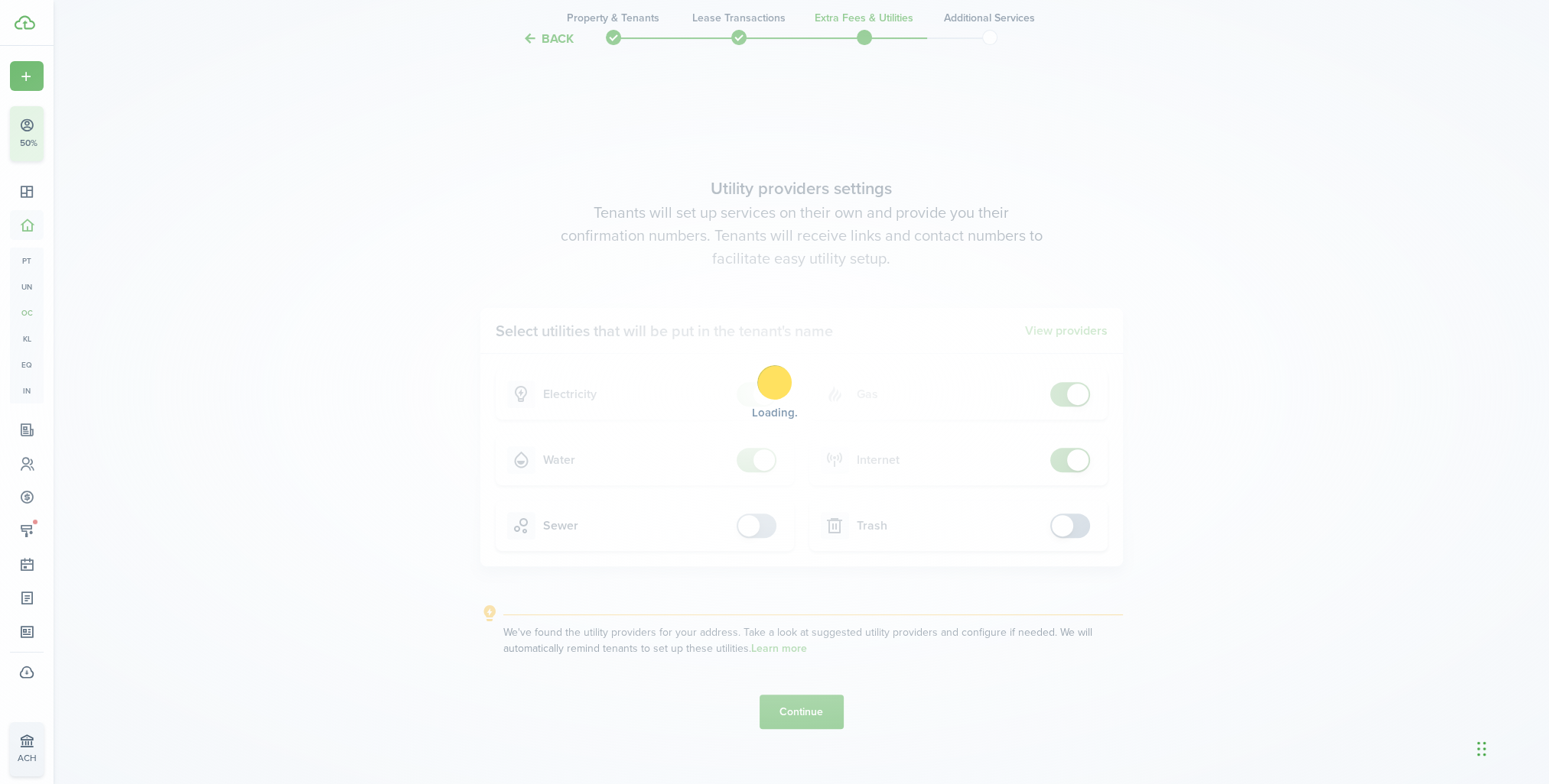
scroll to position [0, 0]
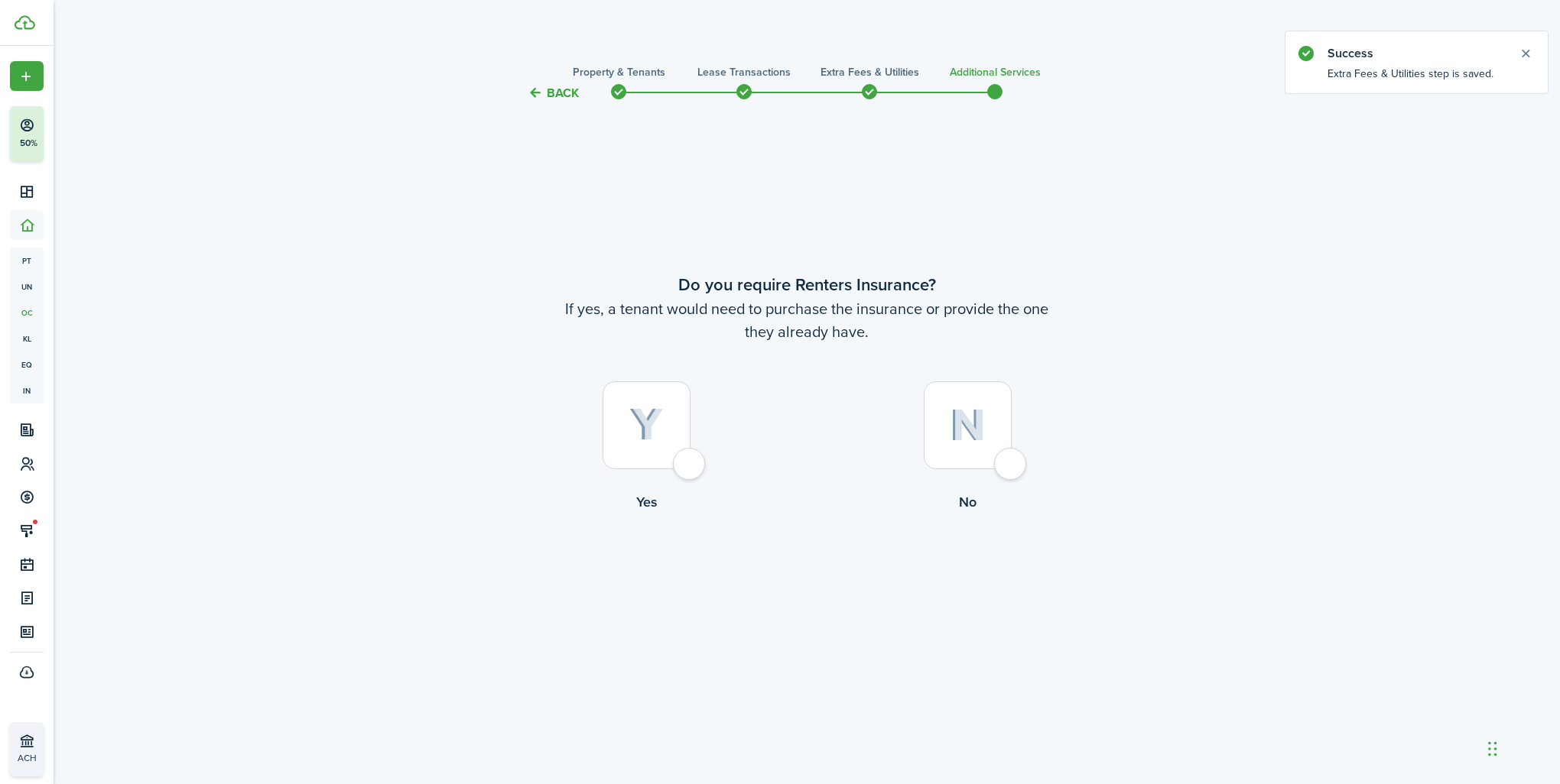
click at [1007, 466] on div at bounding box center [968, 426] width 88 height 88
radio input "true"
click at [812, 581] on button "Complete move in" at bounding box center [808, 575] width 112 height 35
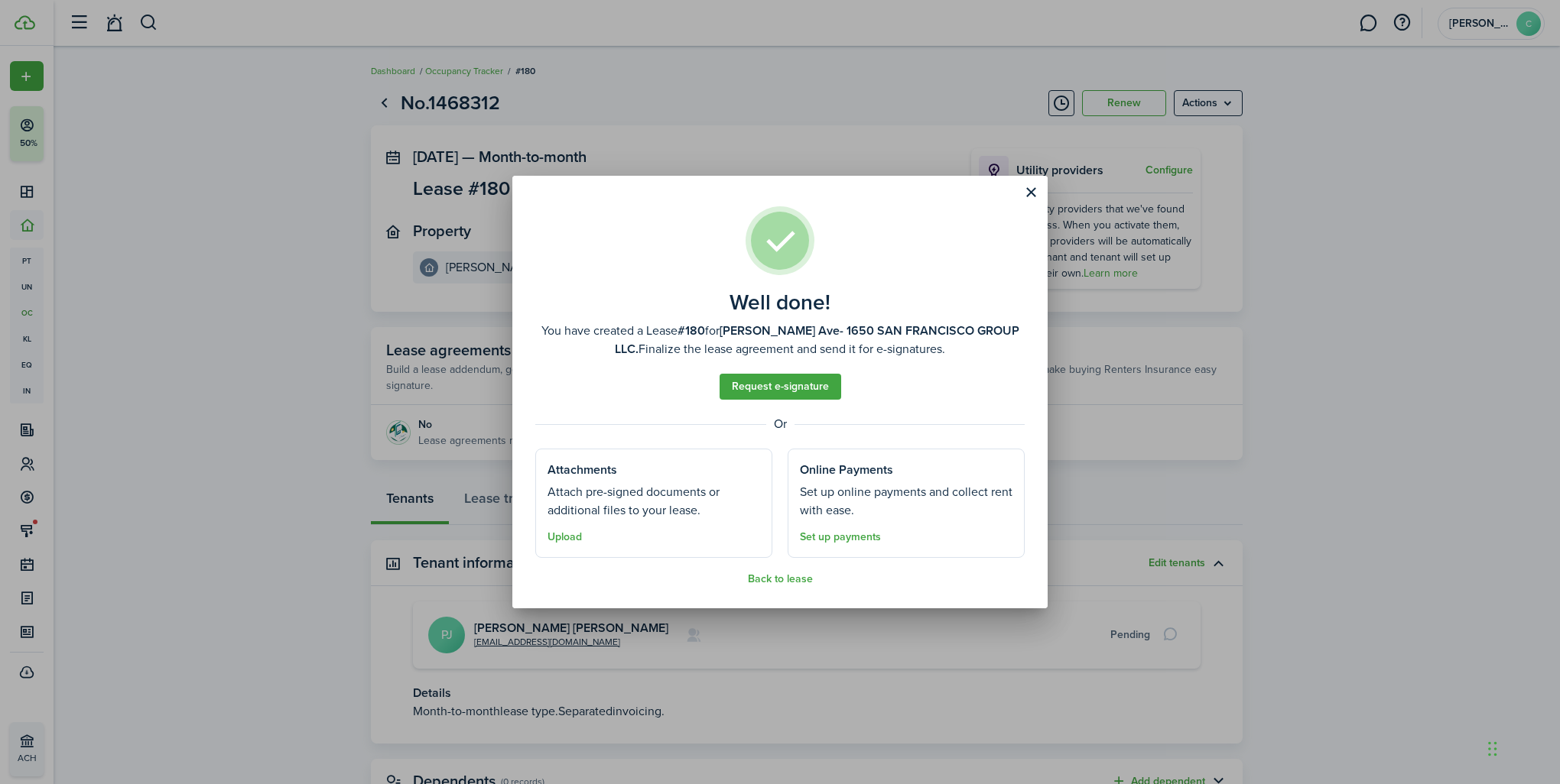
drag, startPoint x: 773, startPoint y: 582, endPoint x: 780, endPoint y: 538, distance: 44.6
click at [773, 582] on button "Back to lease" at bounding box center [780, 579] width 65 height 12
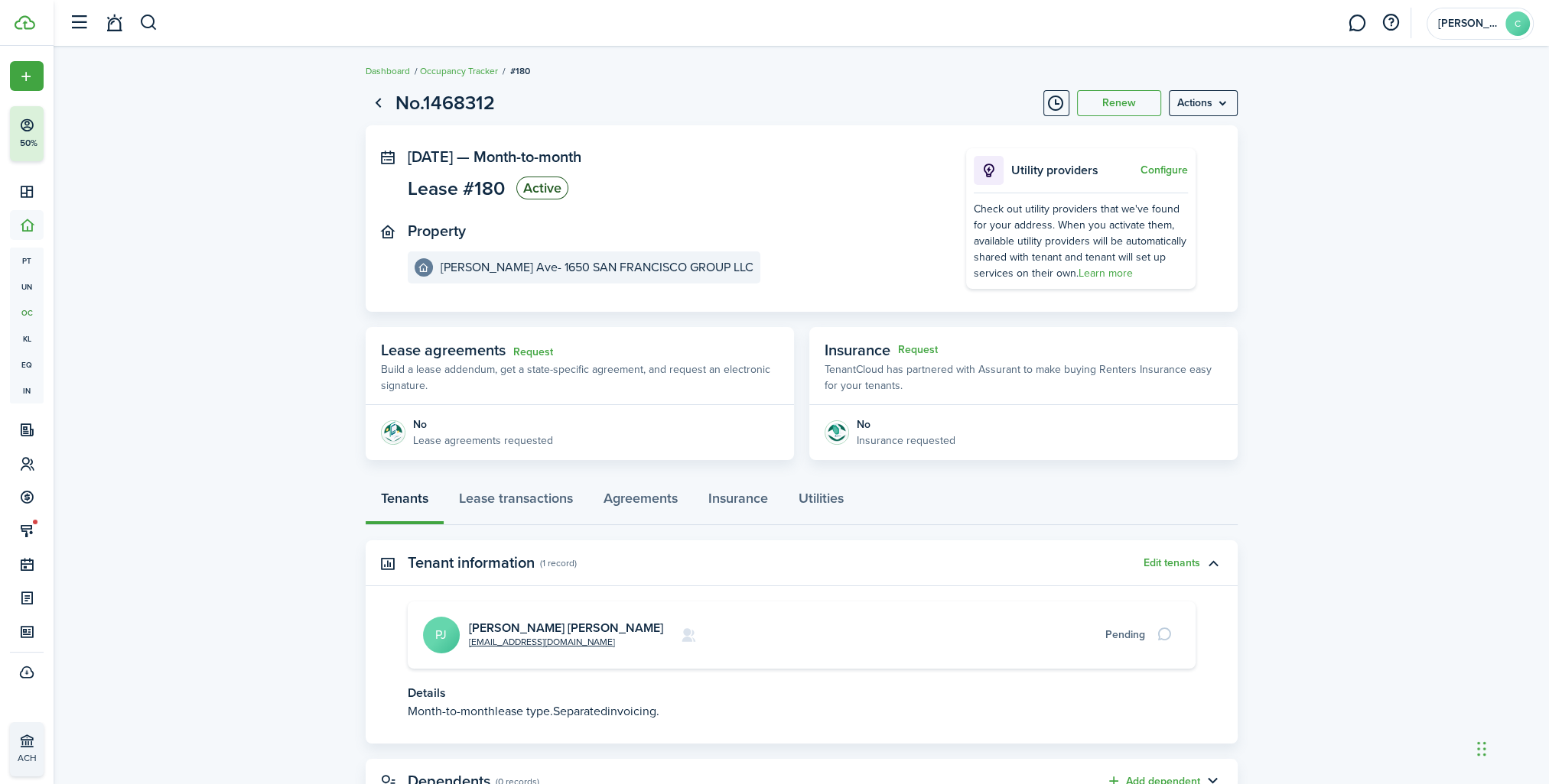
click at [528, 649] on card "[EMAIL_ADDRESS][DOMAIN_NAME] [PERSON_NAME] [PERSON_NAME] [PERSON_NAME] Pending" at bounding box center [802, 635] width 788 height 67
click at [550, 628] on link "[PERSON_NAME] [PERSON_NAME]" at bounding box center [566, 628] width 194 height 17
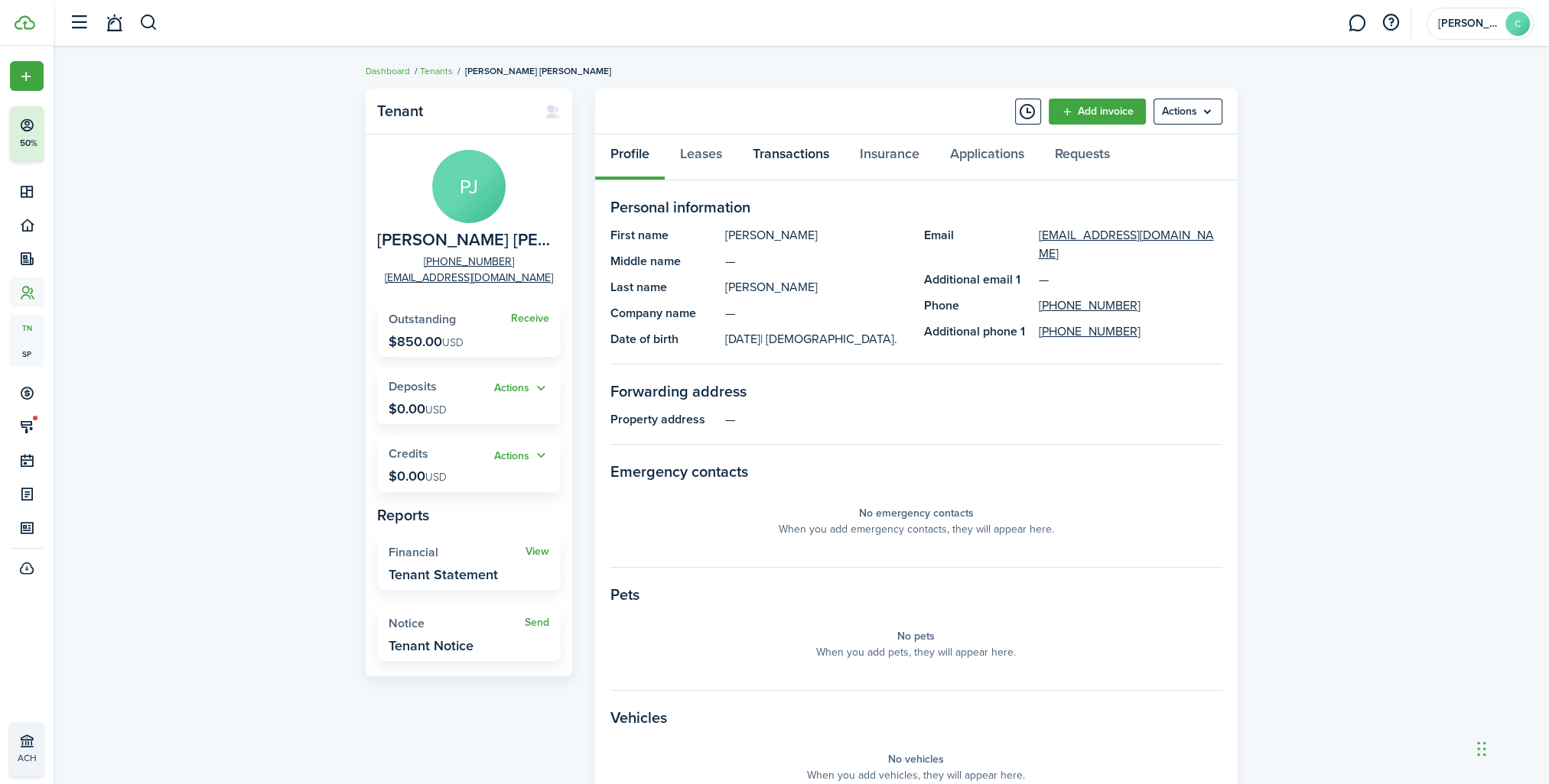
click at [819, 155] on link "Transactions" at bounding box center [791, 157] width 107 height 46
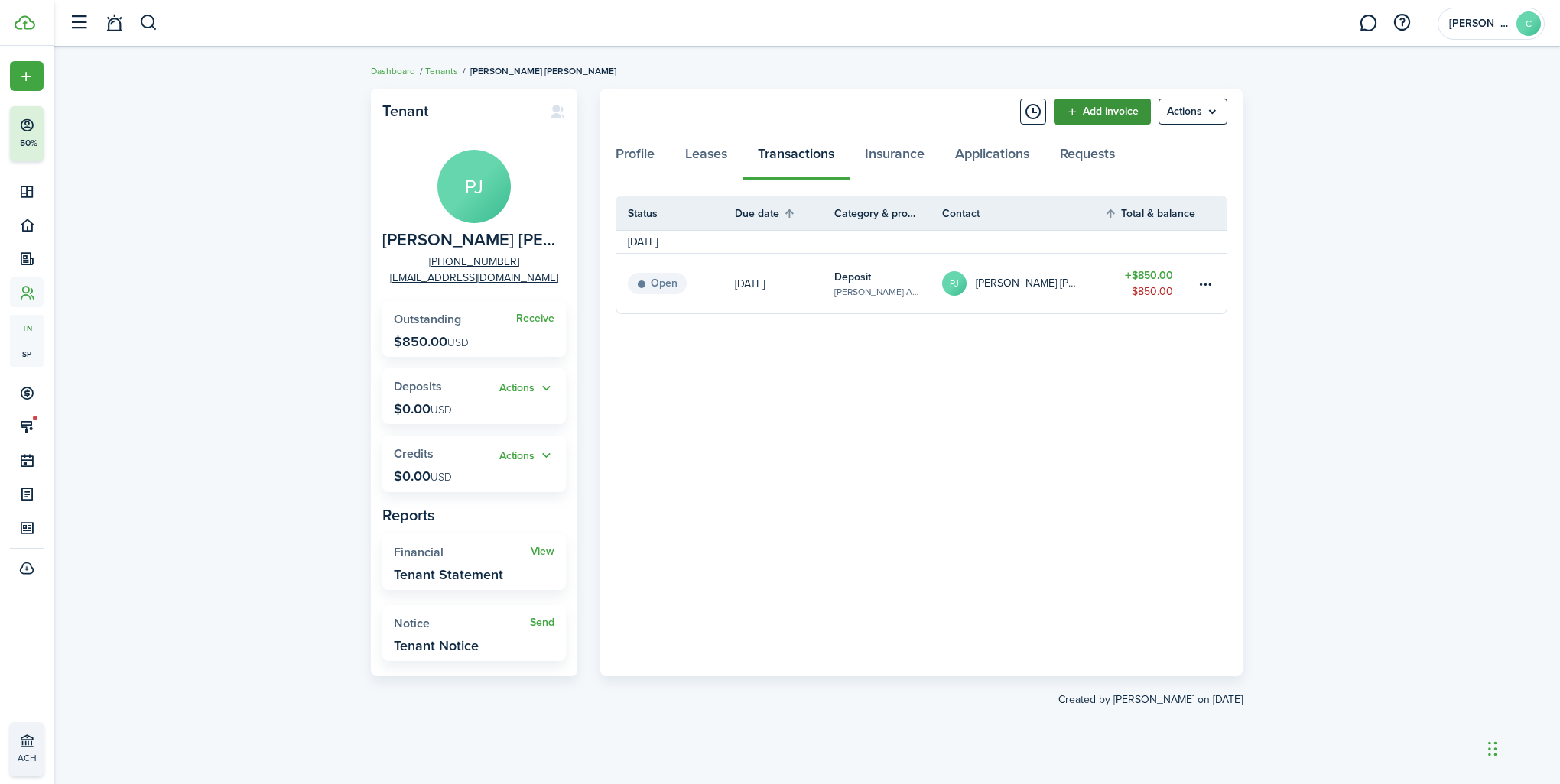
click at [1105, 117] on link "Add invoice" at bounding box center [1102, 111] width 97 height 26
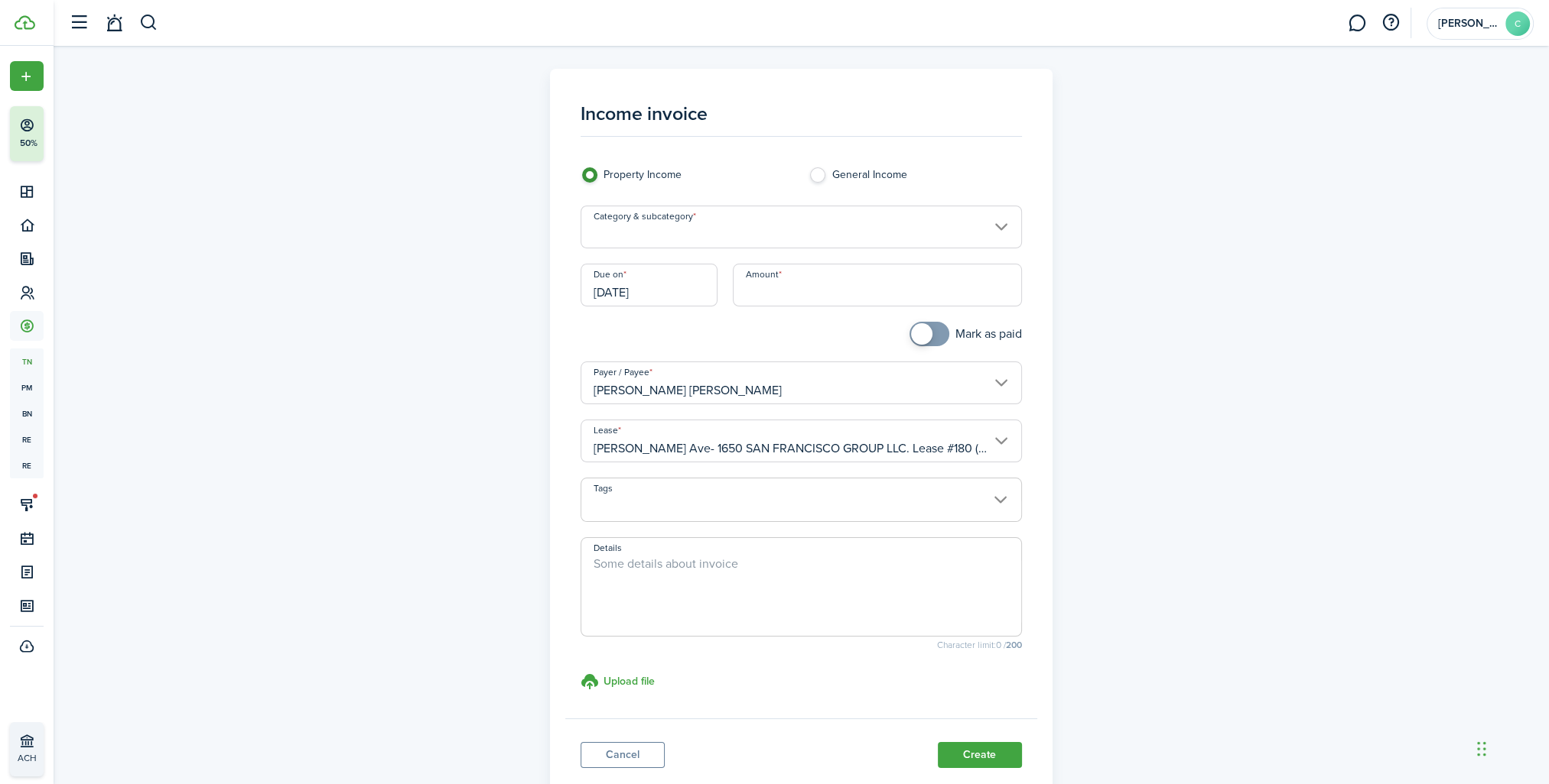
click at [760, 234] on input "Category & subcategory" at bounding box center [801, 227] width 441 height 43
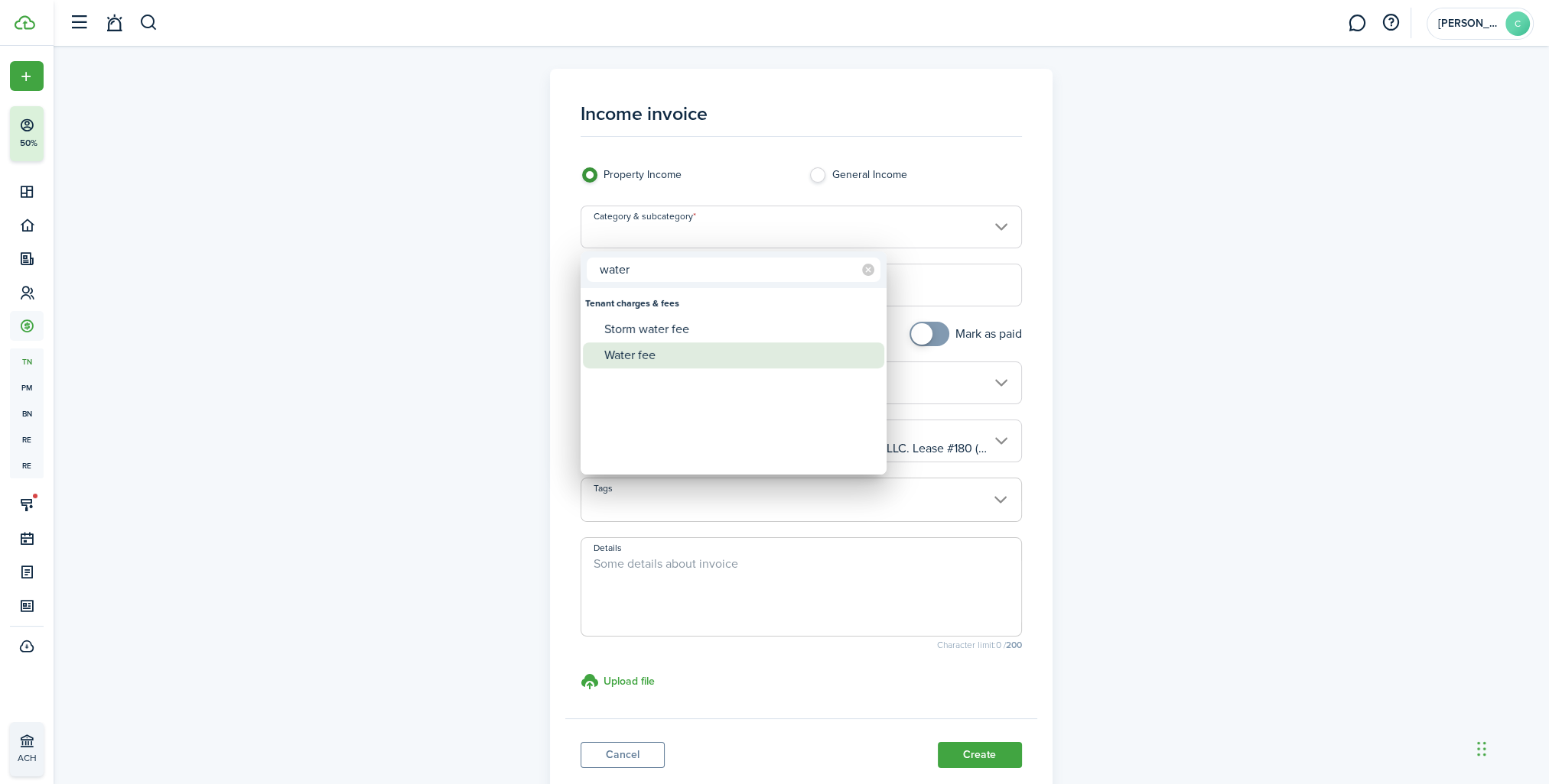
type input "water"
click at [655, 351] on div "Water fee" at bounding box center [740, 356] width 270 height 26
type input "Tenant charges & fees / Water fee"
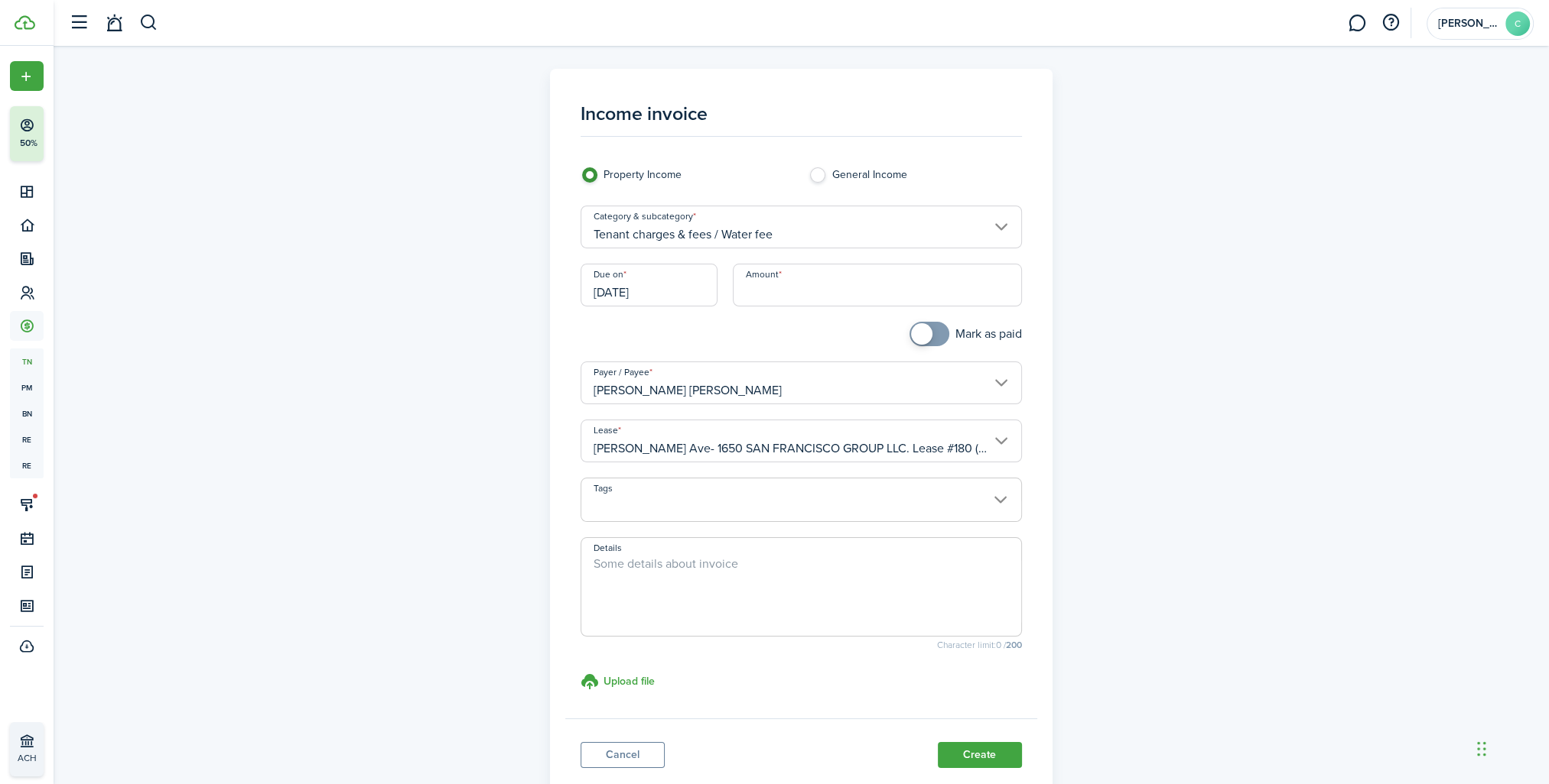
click at [836, 304] on input "Amount" at bounding box center [877, 285] width 289 height 43
type input "$500.00"
checkbox input "true"
click at [937, 338] on span at bounding box center [930, 334] width 16 height 24
click at [990, 754] on button "Create" at bounding box center [980, 756] width 84 height 26
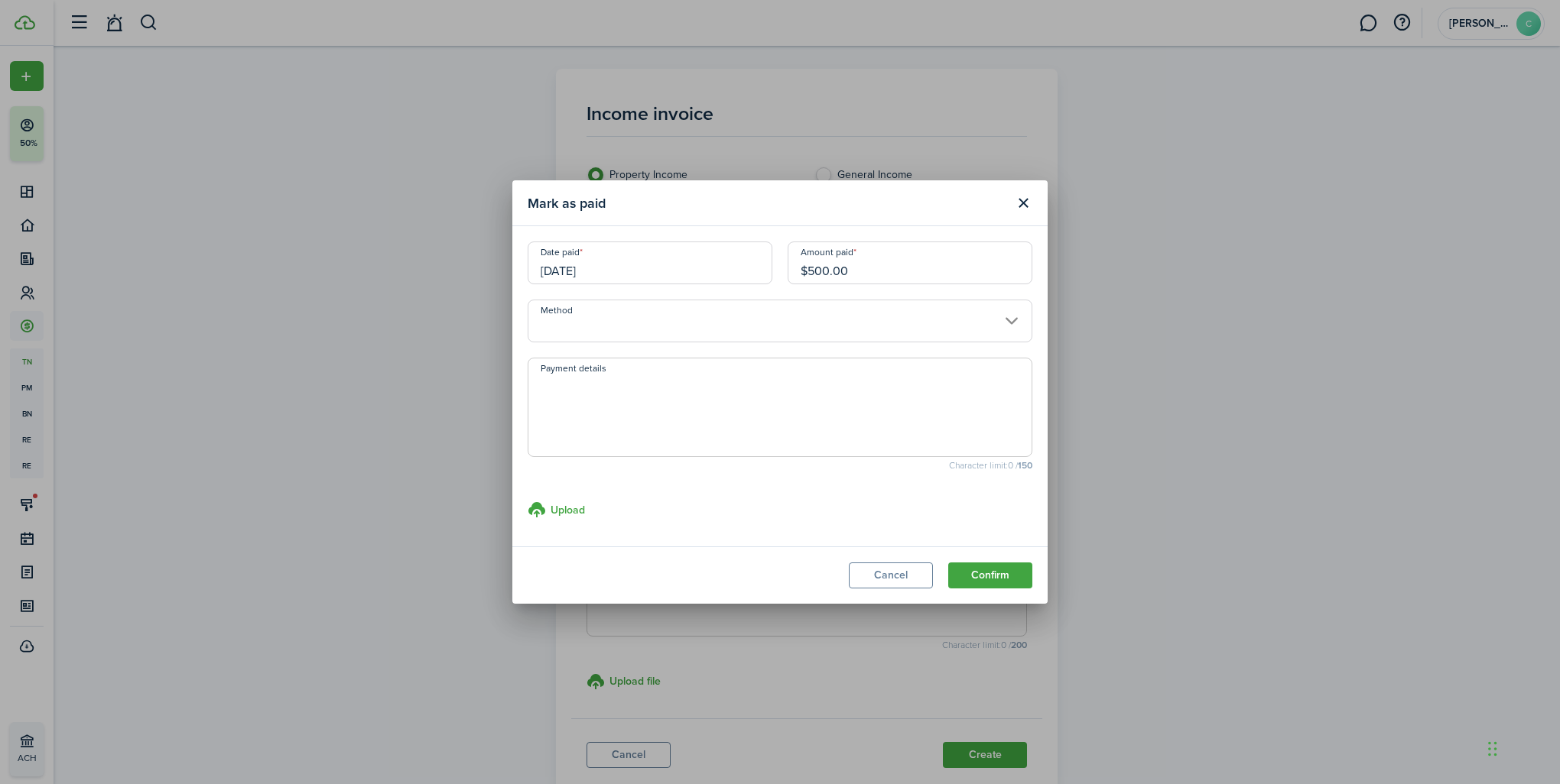
click at [618, 332] on input "Method" at bounding box center [780, 321] width 504 height 43
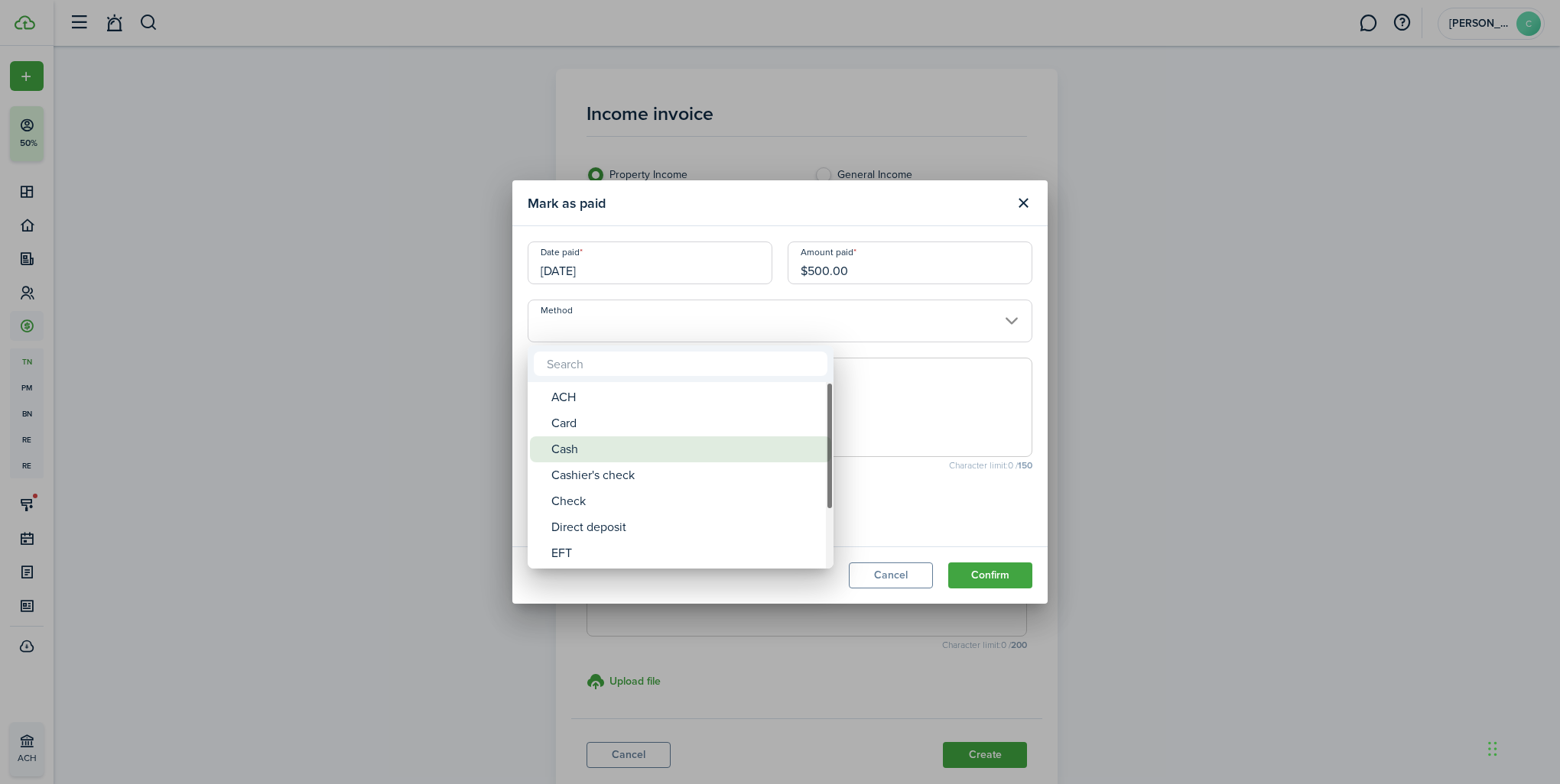
click at [620, 451] on div "Cash" at bounding box center [686, 450] width 270 height 26
type input "Cash"
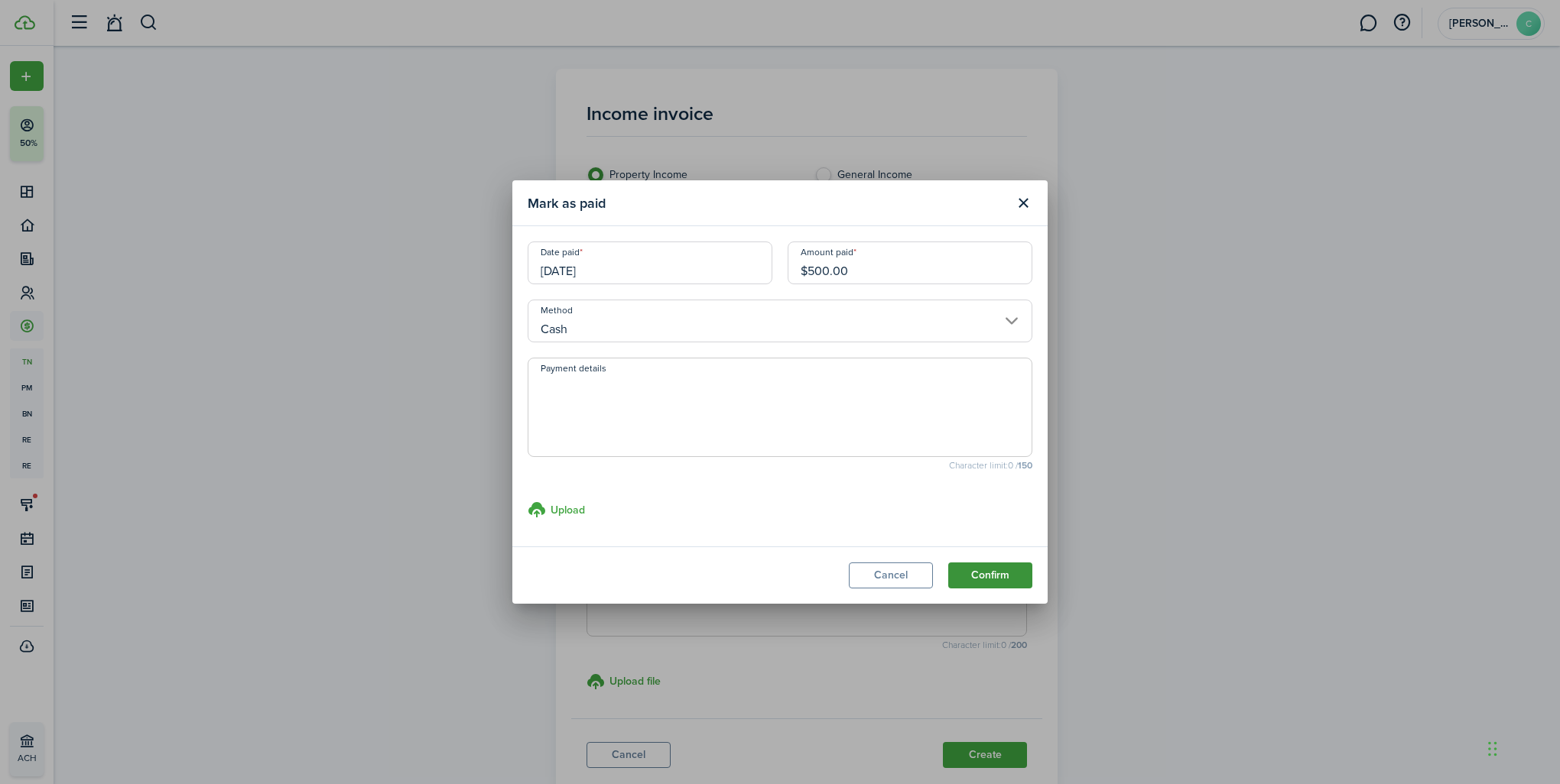
click at [999, 570] on button "Confirm" at bounding box center [990, 576] width 84 height 26
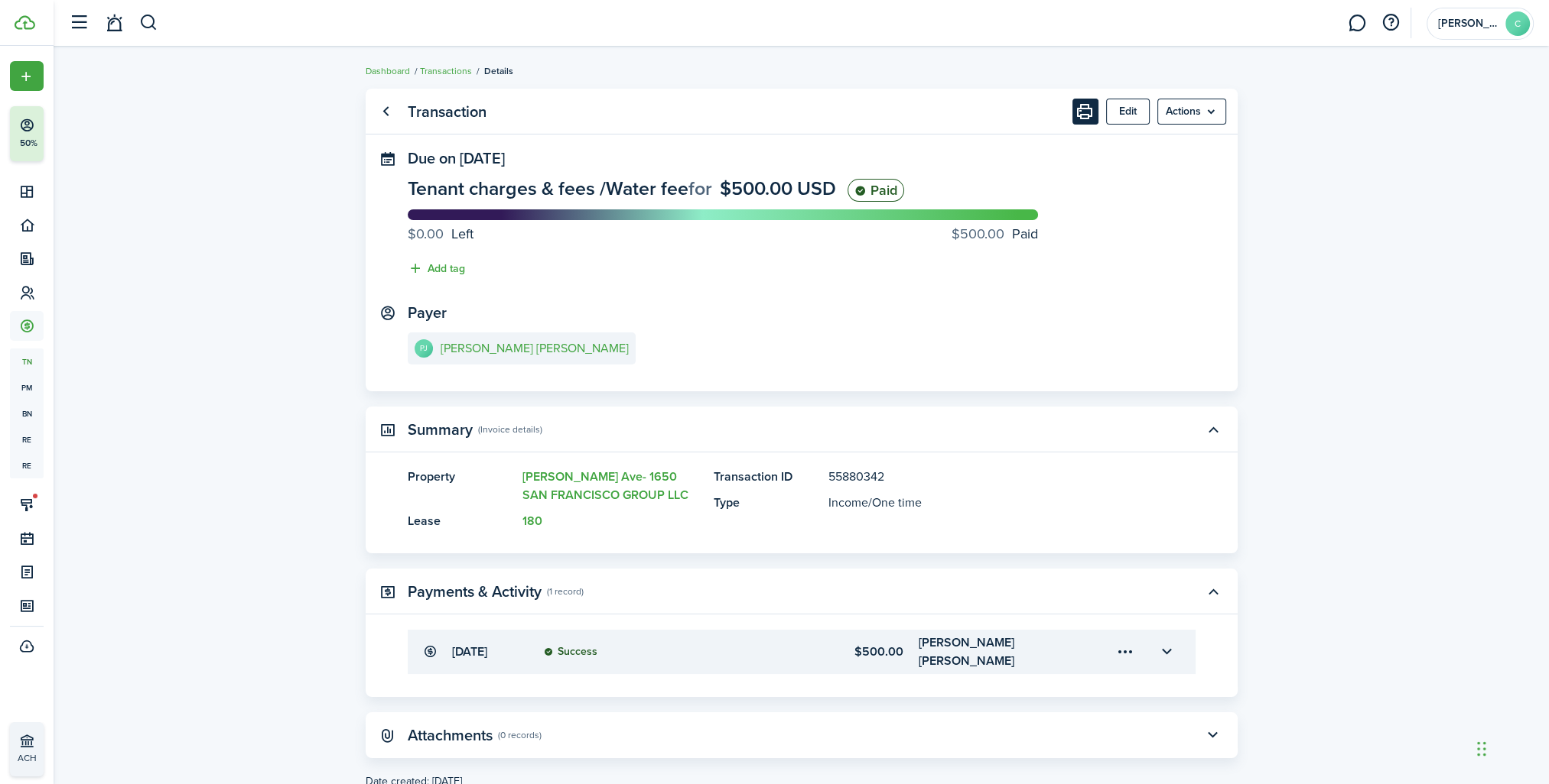
click at [1092, 122] on button "Print" at bounding box center [1085, 111] width 26 height 26
click at [538, 345] on e-details-info-title "[PERSON_NAME] [PERSON_NAME]" at bounding box center [535, 349] width 188 height 14
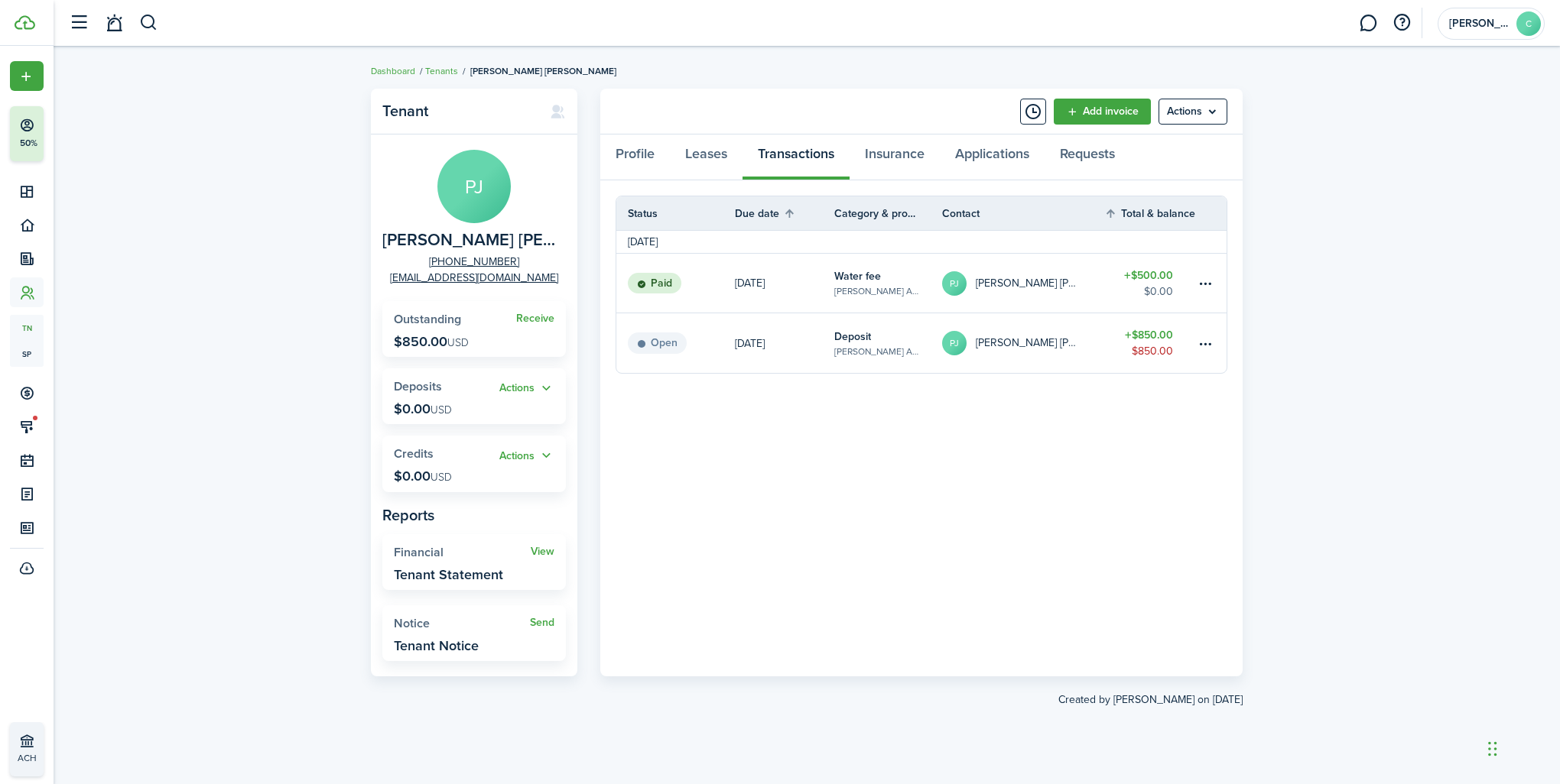
click at [903, 358] on link "Deposit [PERSON_NAME] Ave- 1650 SAN FRANCISCO GROUP LLC" at bounding box center [888, 343] width 108 height 60
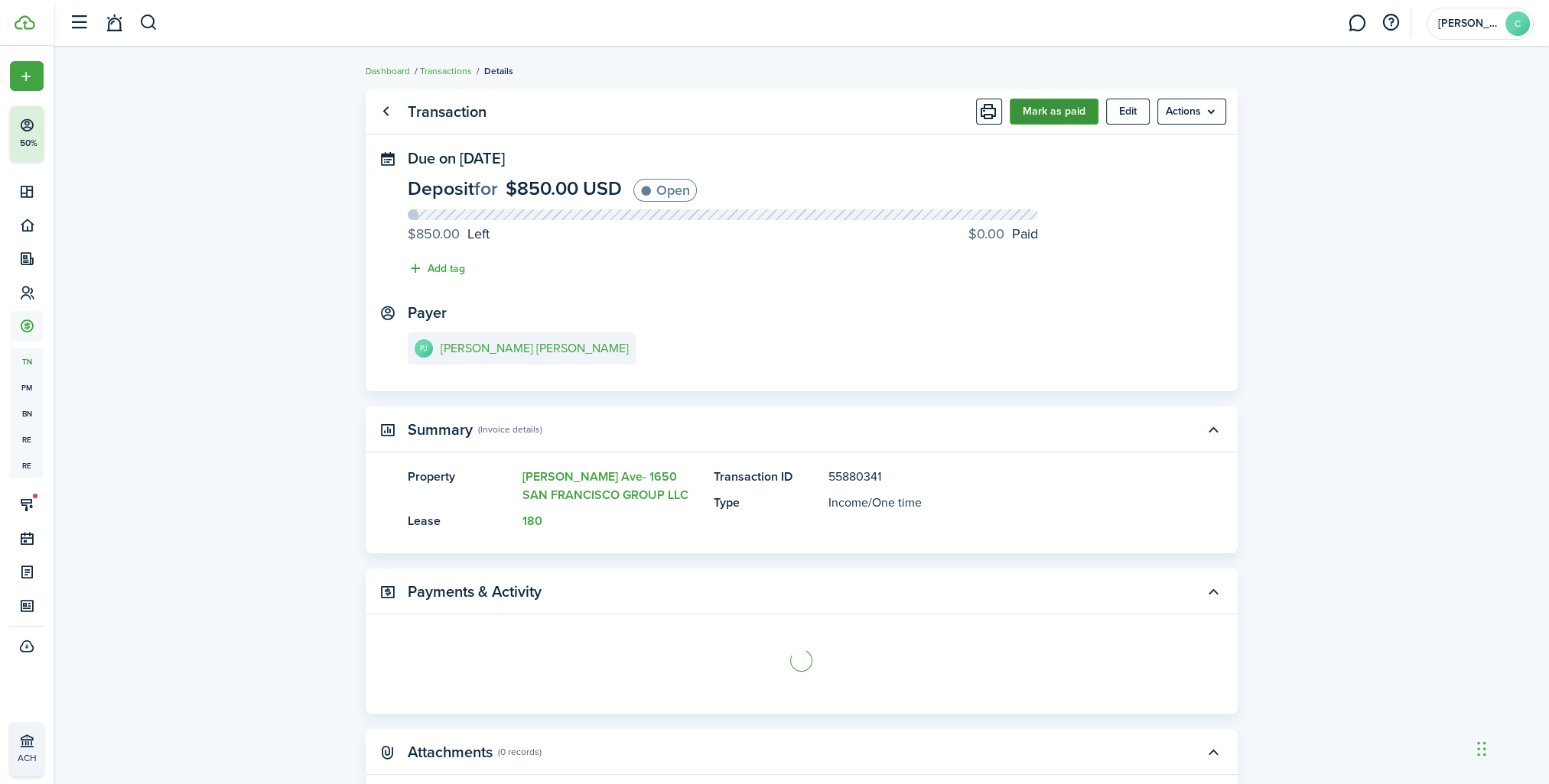
click at [1046, 111] on button "Mark as paid" at bounding box center [1054, 111] width 89 height 26
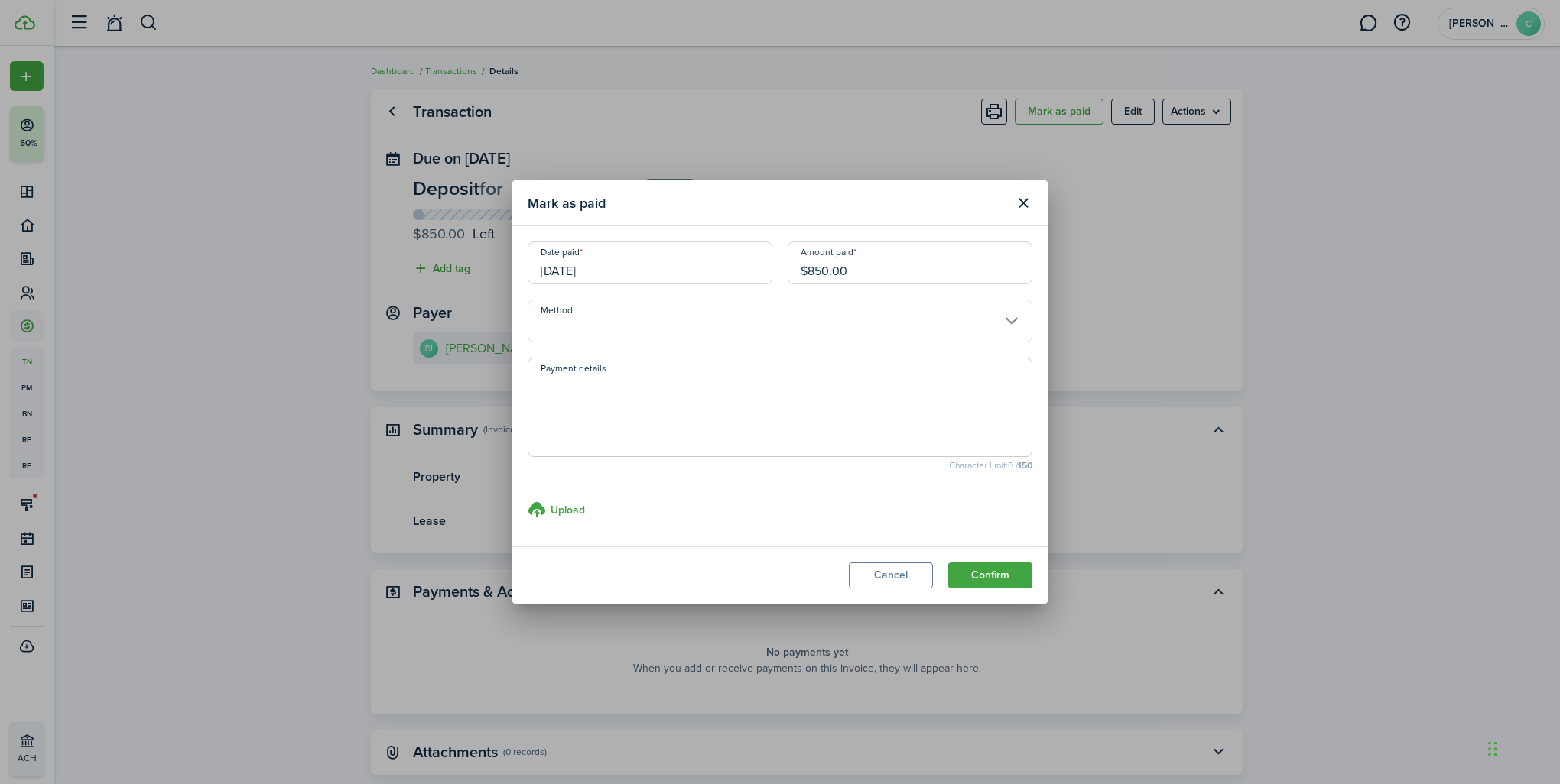
drag, startPoint x: 880, startPoint y: 262, endPoint x: 780, endPoint y: 262, distance: 100.0
click at [780, 262] on div "Amount paid $850.00" at bounding box center [910, 270] width 260 height 58
click at [701, 257] on input "[DATE]" at bounding box center [650, 263] width 244 height 43
type input "$150.00"
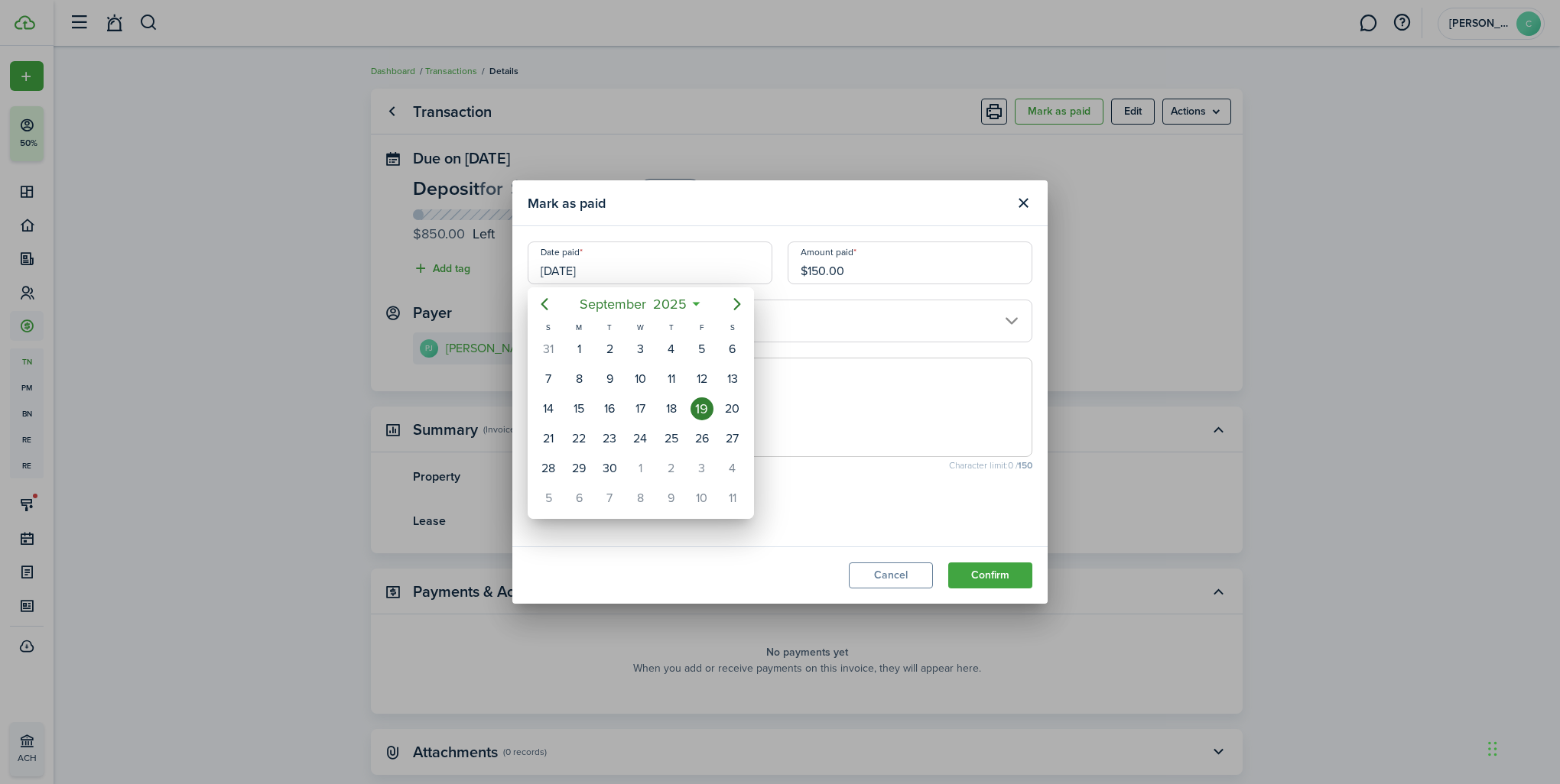
click at [696, 410] on div "19" at bounding box center [702, 408] width 23 height 23
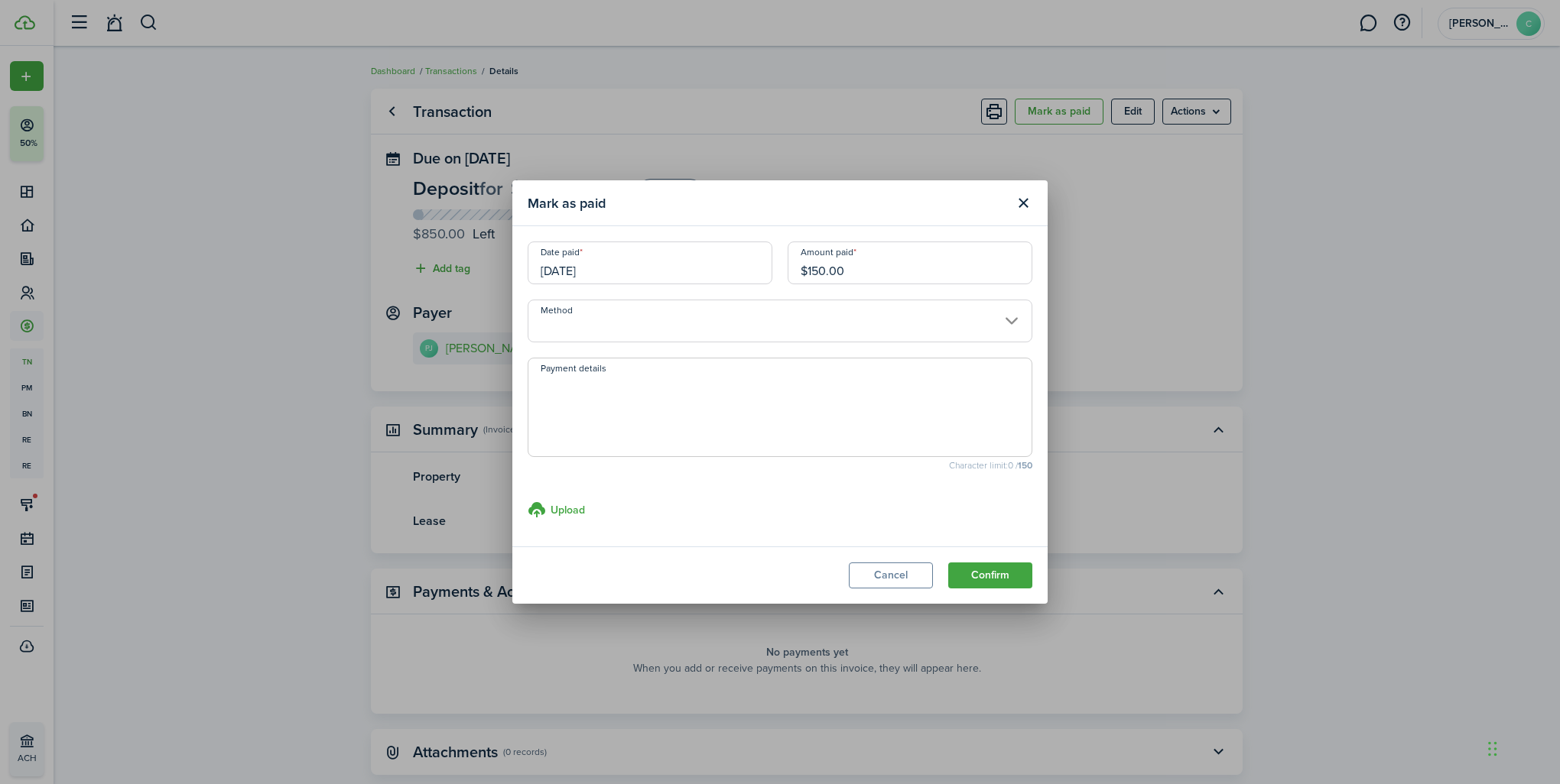
click at [547, 337] on input "Method" at bounding box center [780, 321] width 504 height 43
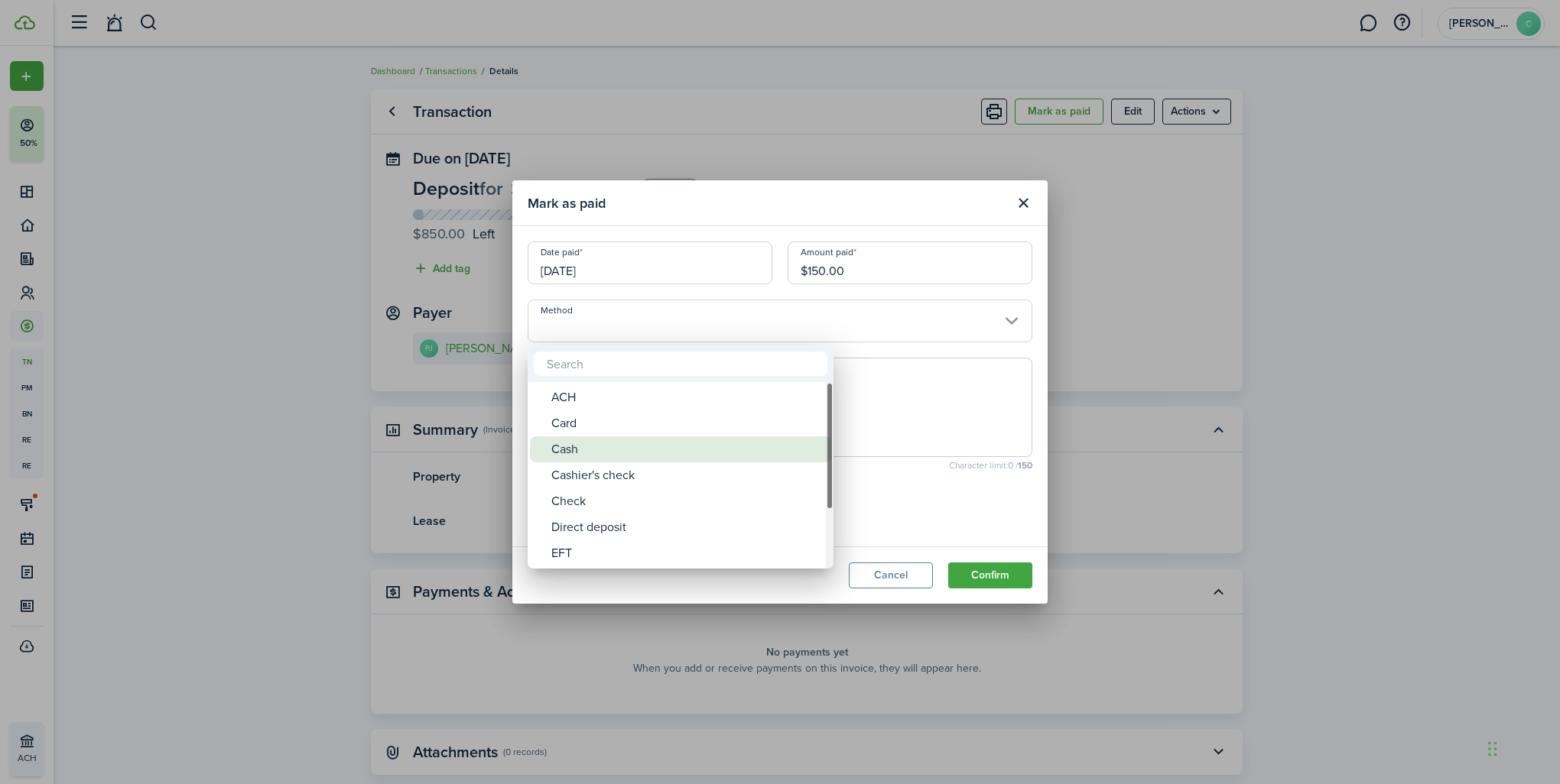
click at [574, 443] on div "Cash" at bounding box center [686, 450] width 270 height 26
type input "Cash"
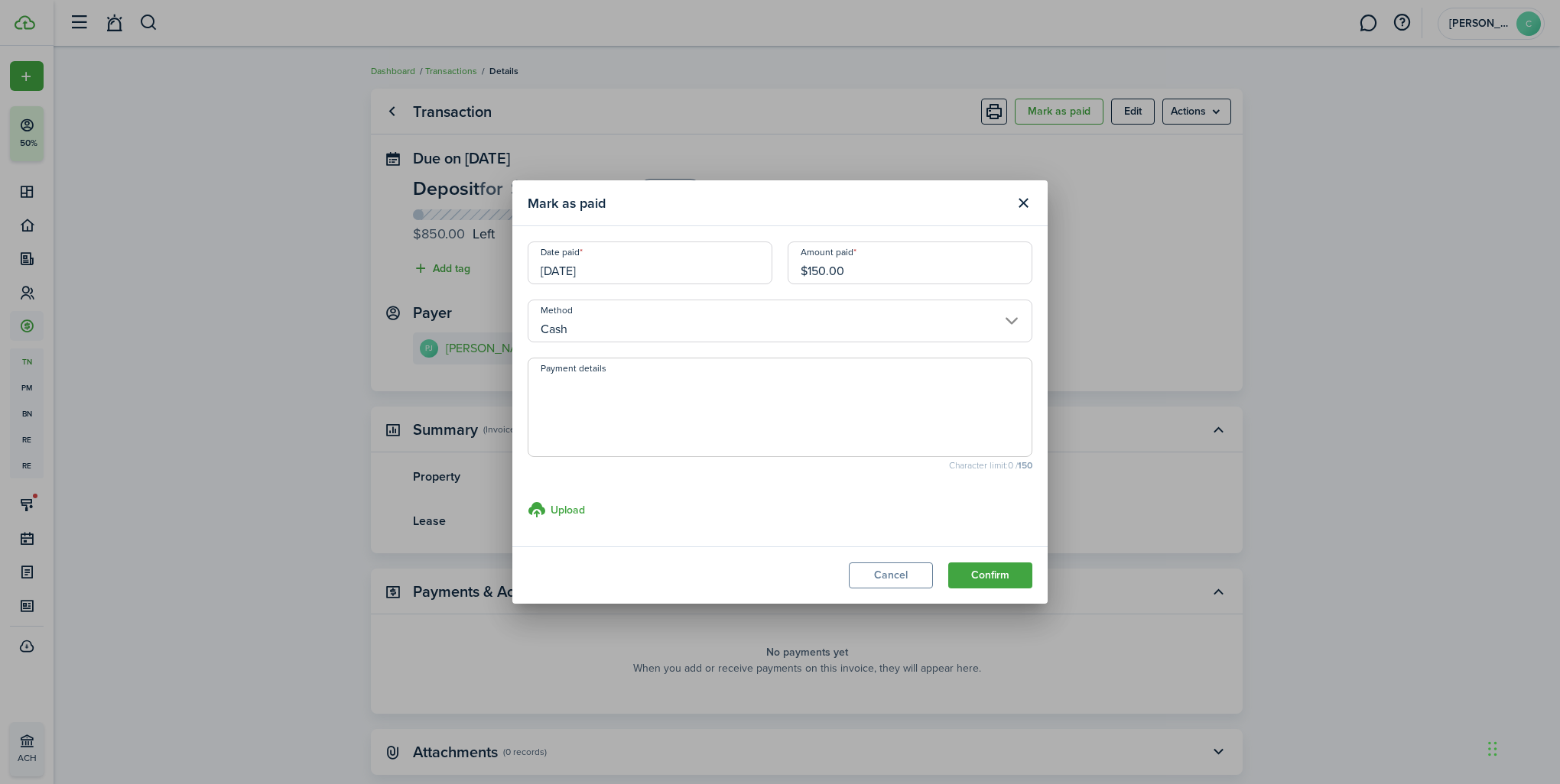
click at [989, 575] on button "Confirm" at bounding box center [990, 576] width 84 height 26
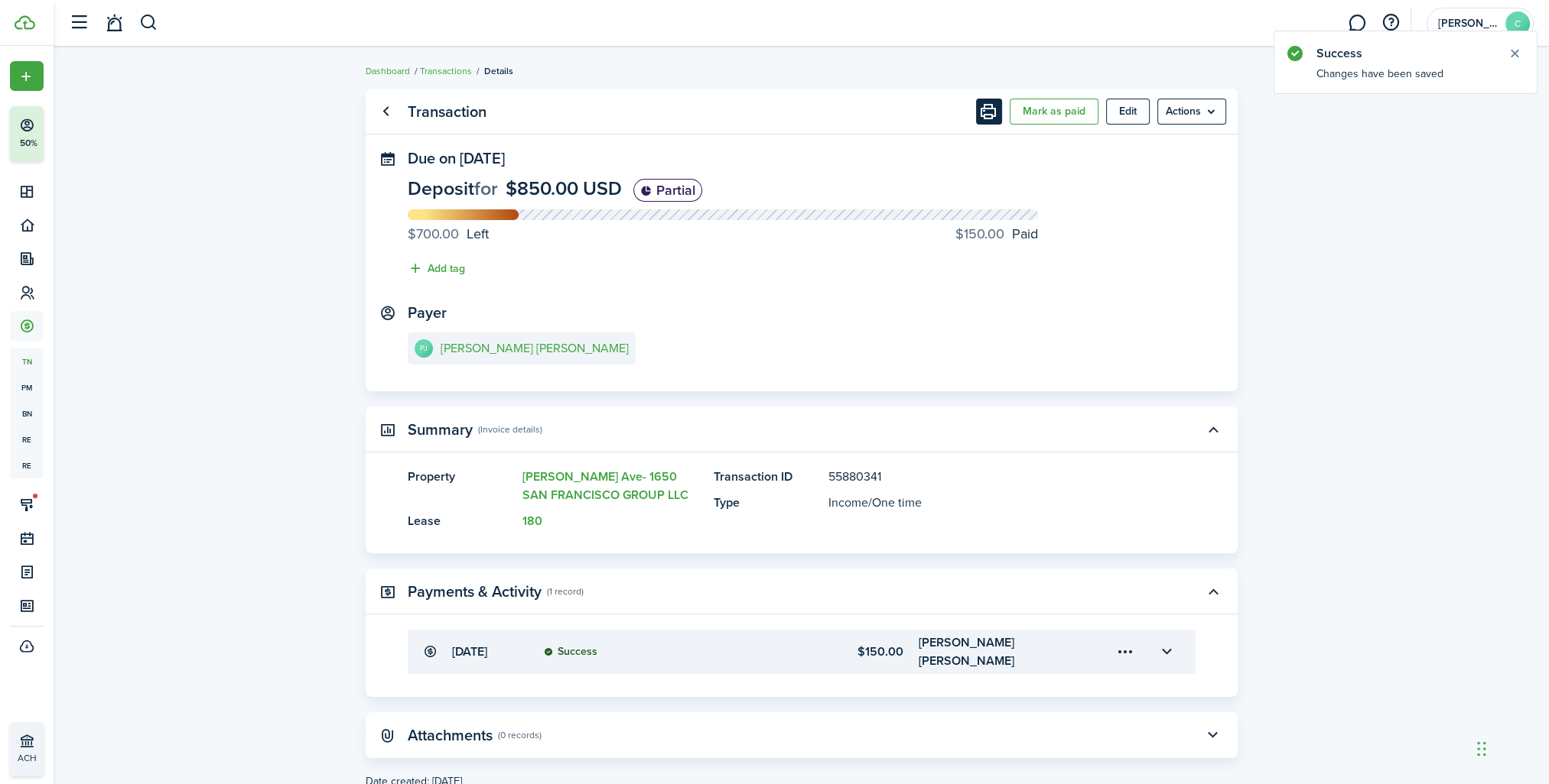
click at [995, 117] on button "Print" at bounding box center [989, 111] width 26 height 26
click at [505, 353] on e-details-info-title "[PERSON_NAME] [PERSON_NAME]" at bounding box center [535, 349] width 188 height 14
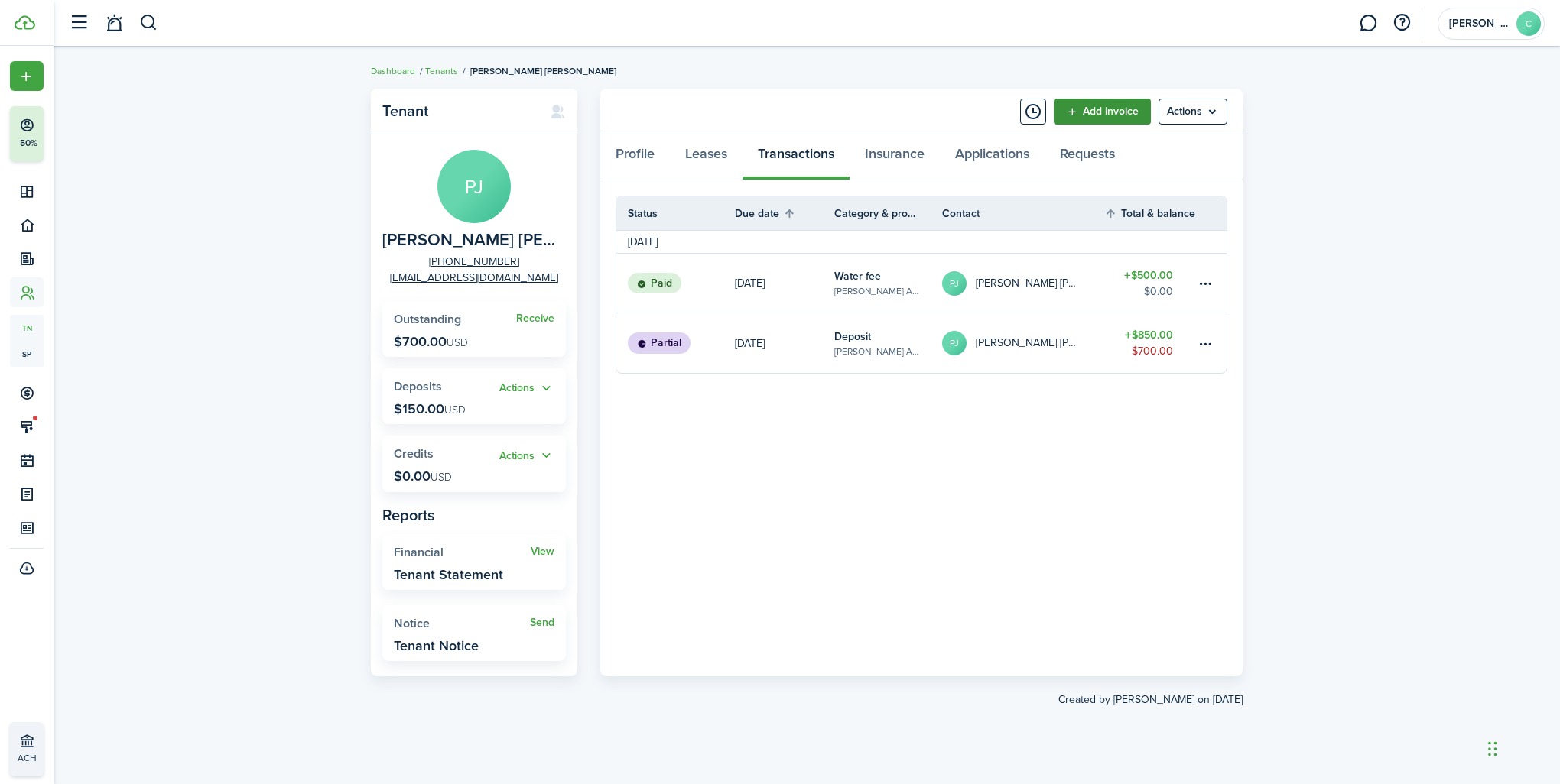
click at [1112, 112] on link "Add invoice" at bounding box center [1102, 111] width 97 height 26
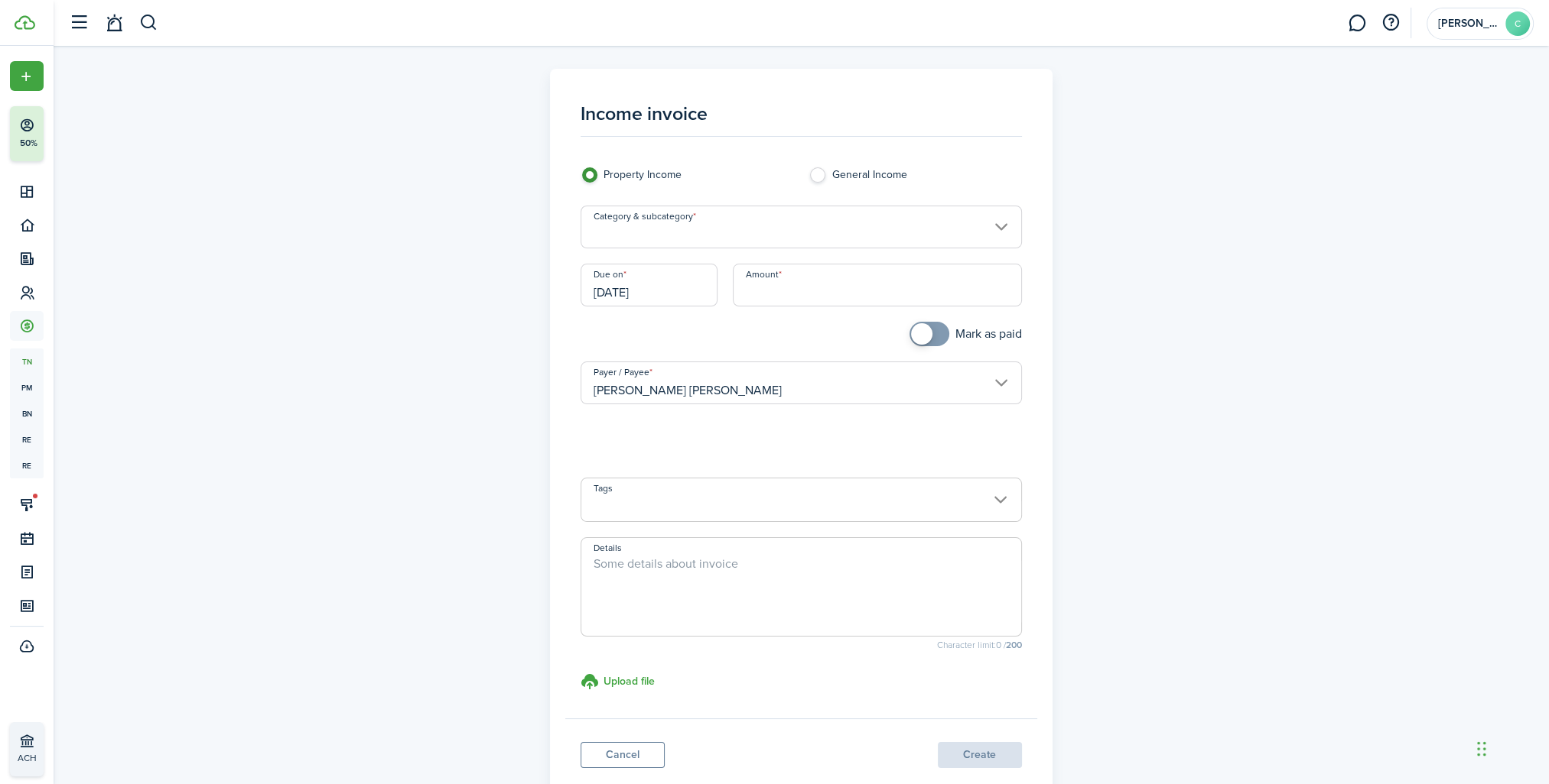
click at [606, 243] on input "Category & subcategory" at bounding box center [801, 227] width 441 height 43
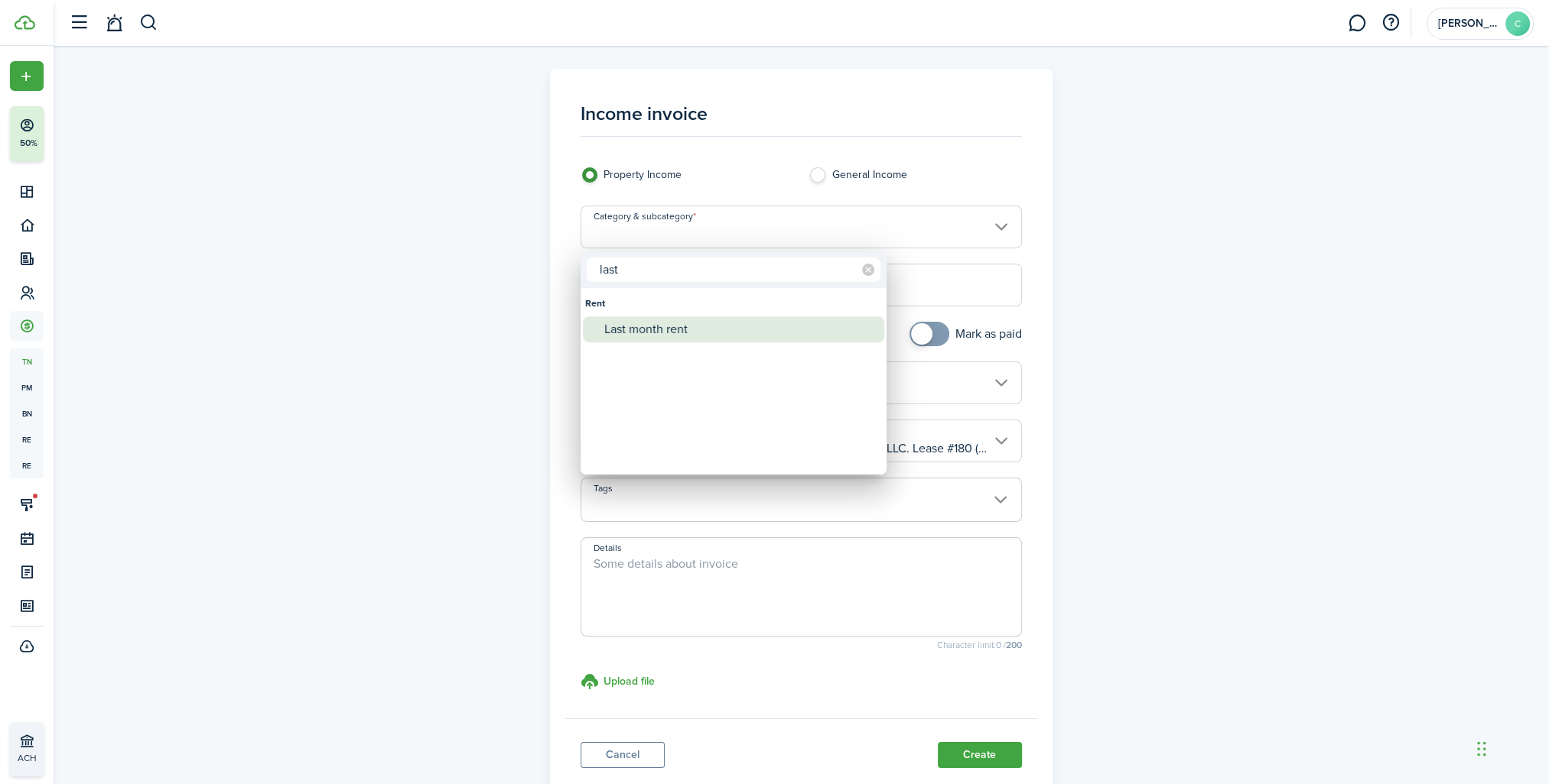
type input "last"
click at [618, 326] on div "Last month rent" at bounding box center [740, 330] width 270 height 26
type input "Rent / Last month rent"
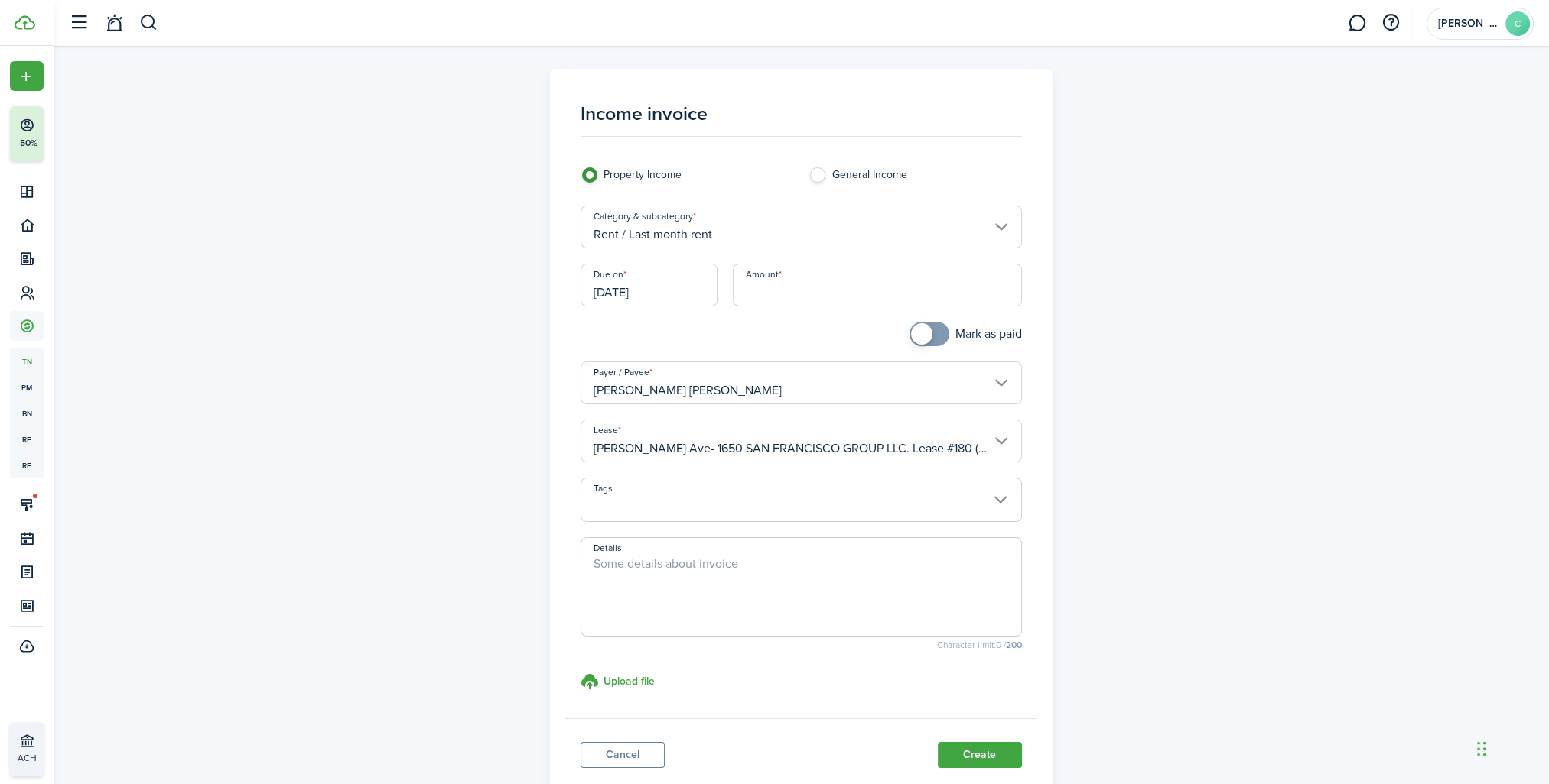
click at [750, 292] on input "Amount" at bounding box center [877, 285] width 289 height 43
type input "$850.00"
click at [937, 344] on span at bounding box center [930, 334] width 16 height 24
checkbox input "false"
click at [922, 331] on span at bounding box center [930, 334] width 16 height 24
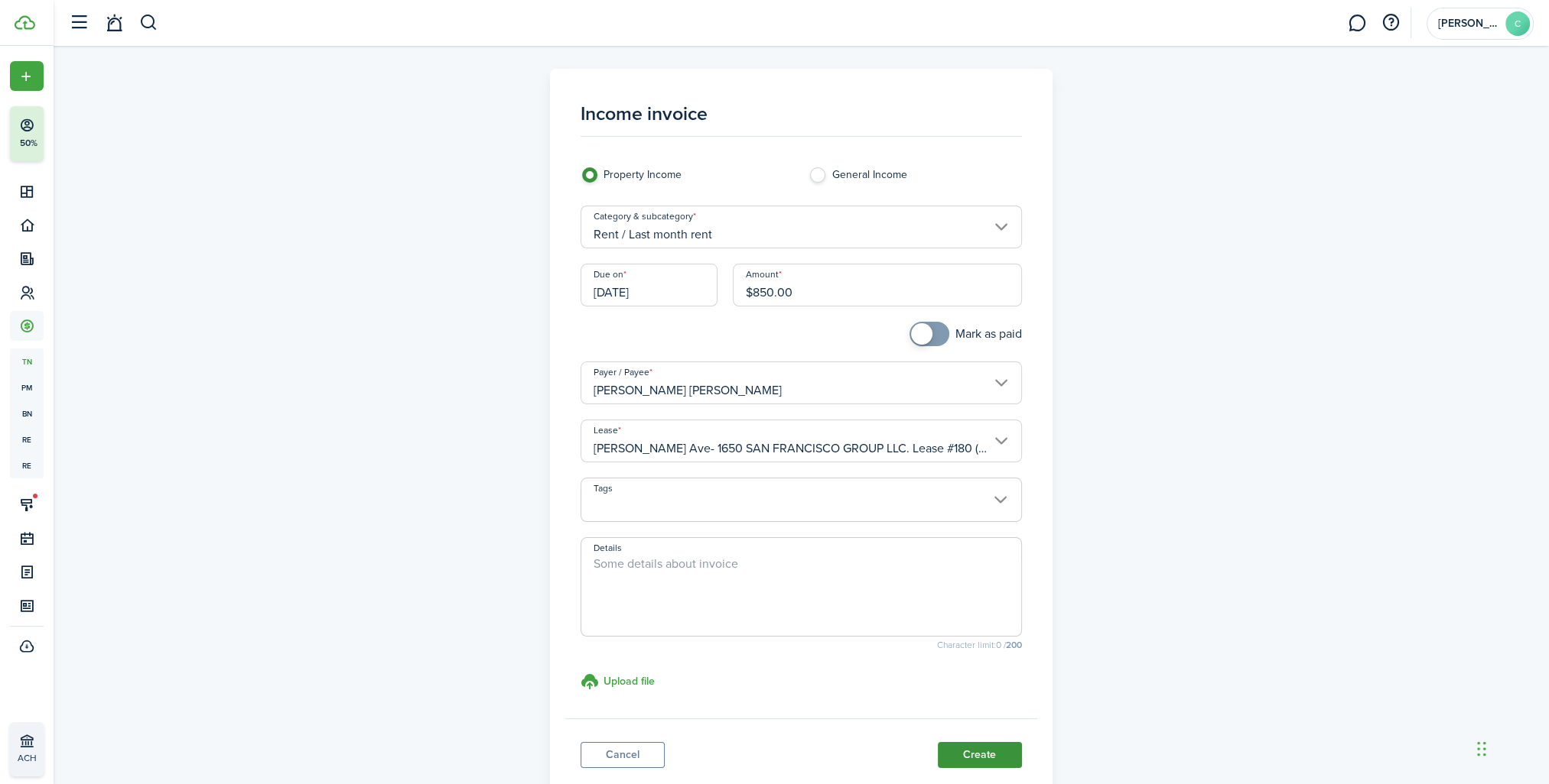
click at [980, 754] on button "Create" at bounding box center [980, 756] width 84 height 26
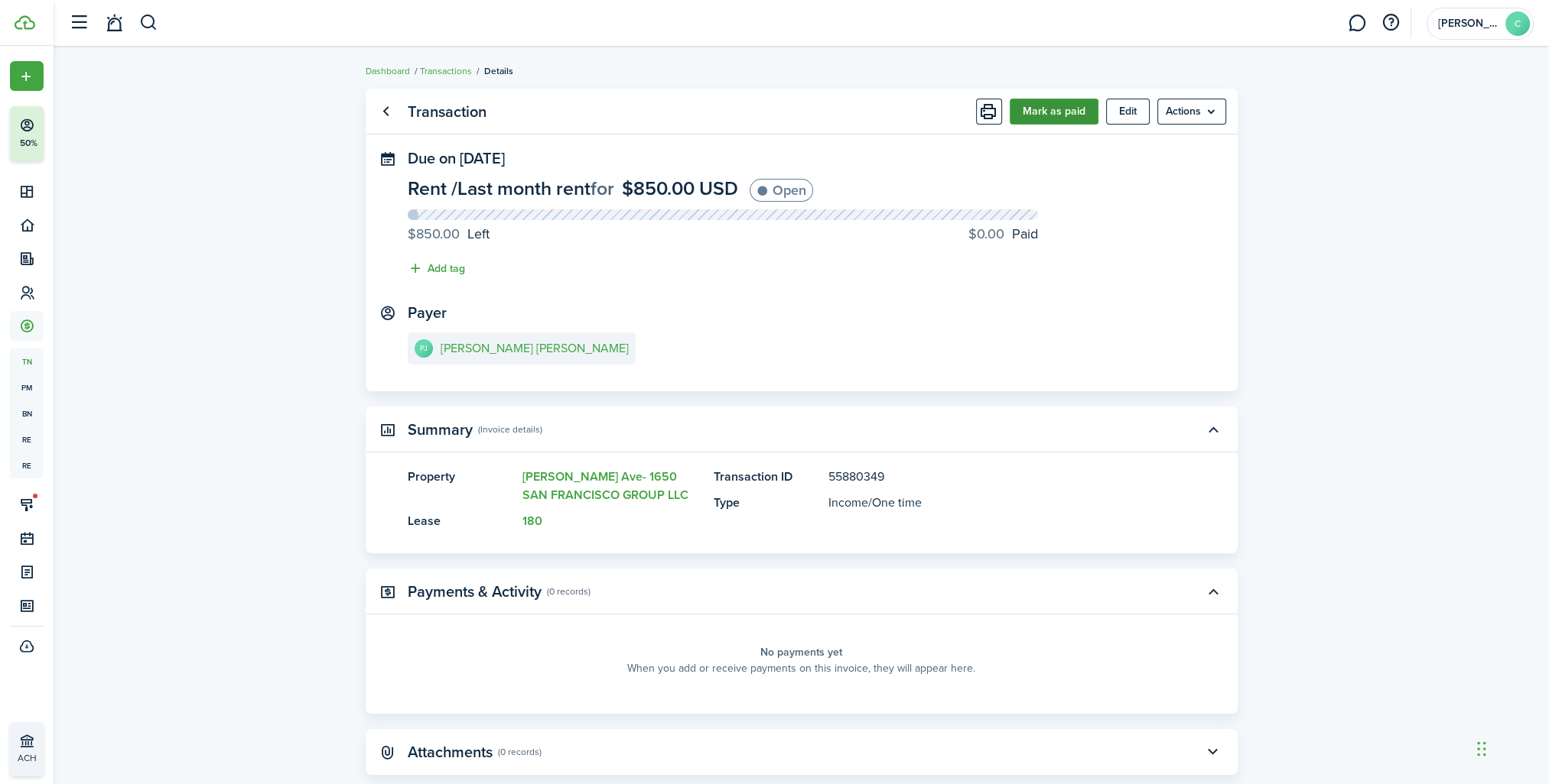
click at [1089, 113] on button "Mark as paid" at bounding box center [1054, 111] width 89 height 26
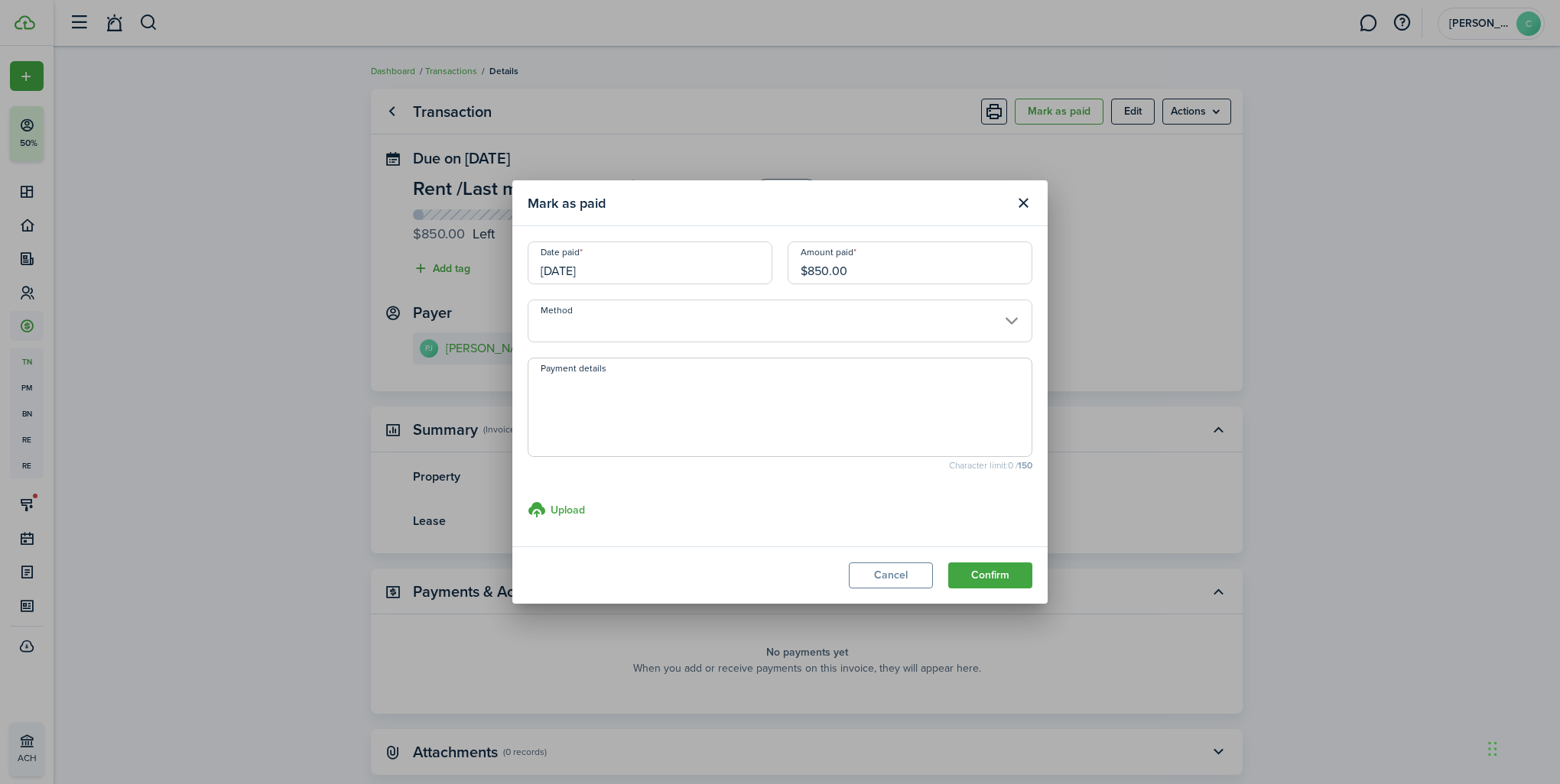
drag, startPoint x: 929, startPoint y: 278, endPoint x: 676, endPoint y: 257, distance: 253.9
click at [676, 257] on div "Date paid [DATE] Amount paid $850.00" at bounding box center [780, 270] width 520 height 58
click at [595, 327] on input "Method" at bounding box center [780, 321] width 504 height 43
type input "$150.00"
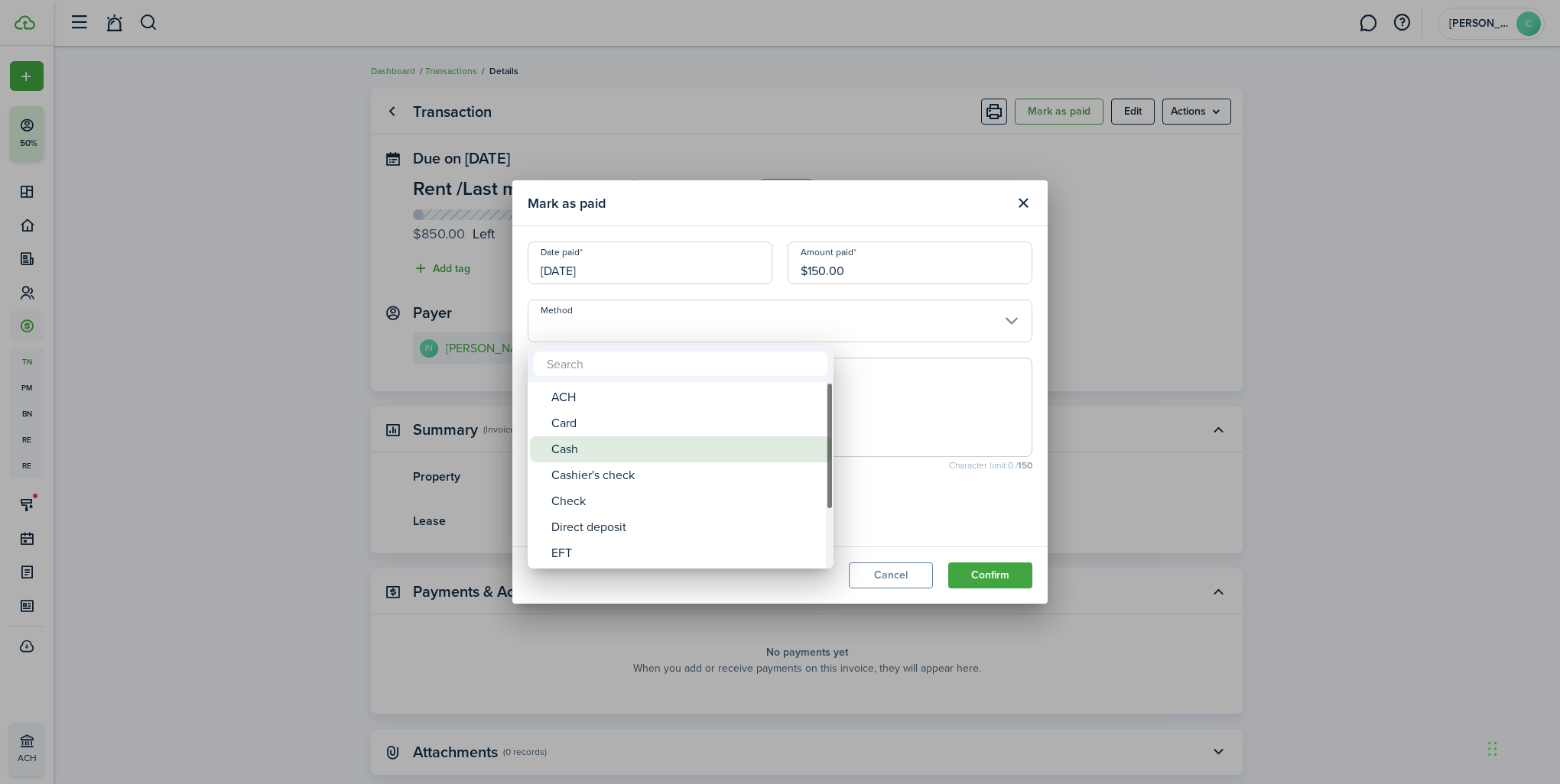
click at [597, 451] on div "Cash" at bounding box center [686, 450] width 270 height 26
type input "Cash"
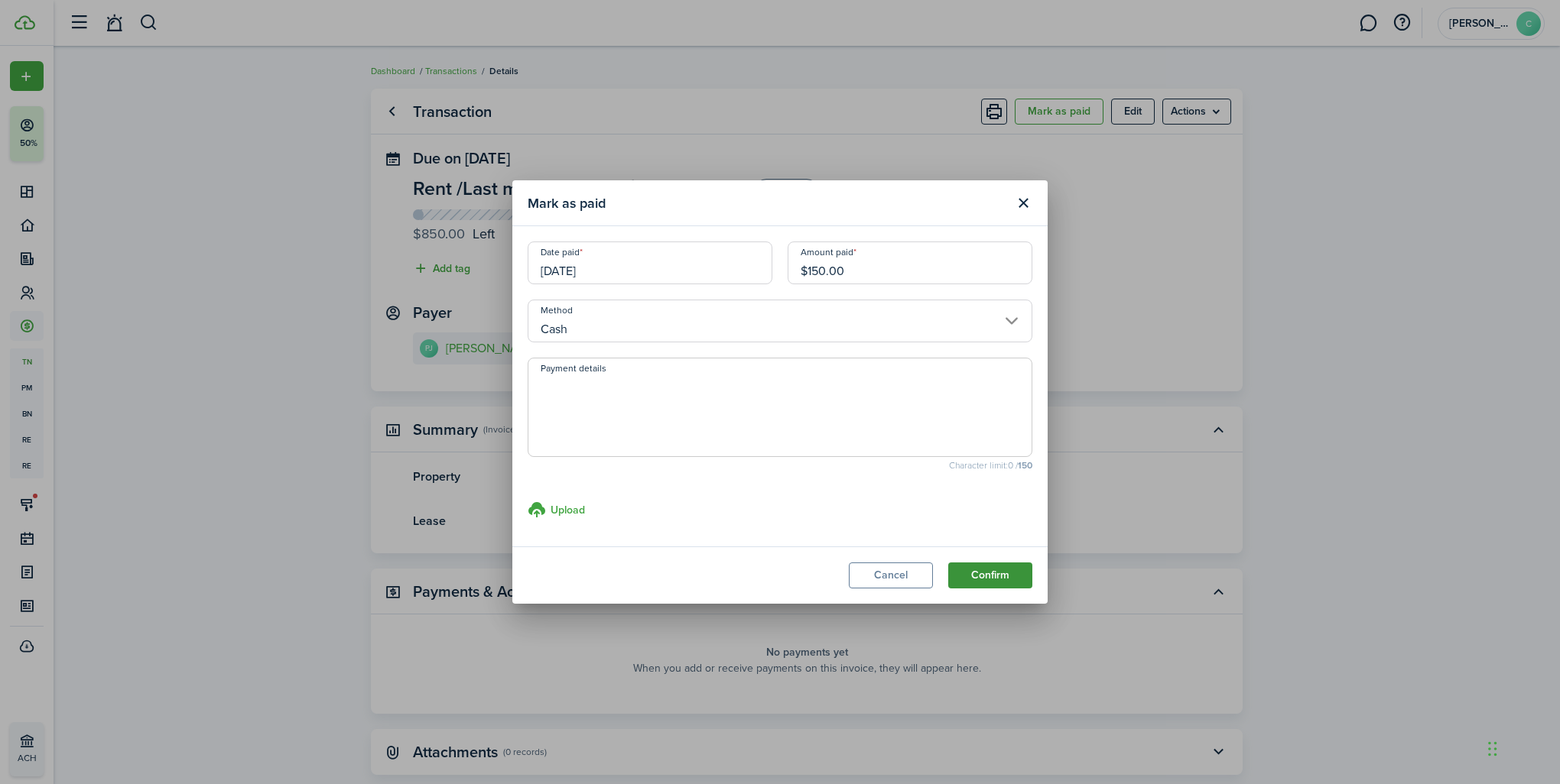
click at [992, 581] on button "Confirm" at bounding box center [990, 576] width 84 height 26
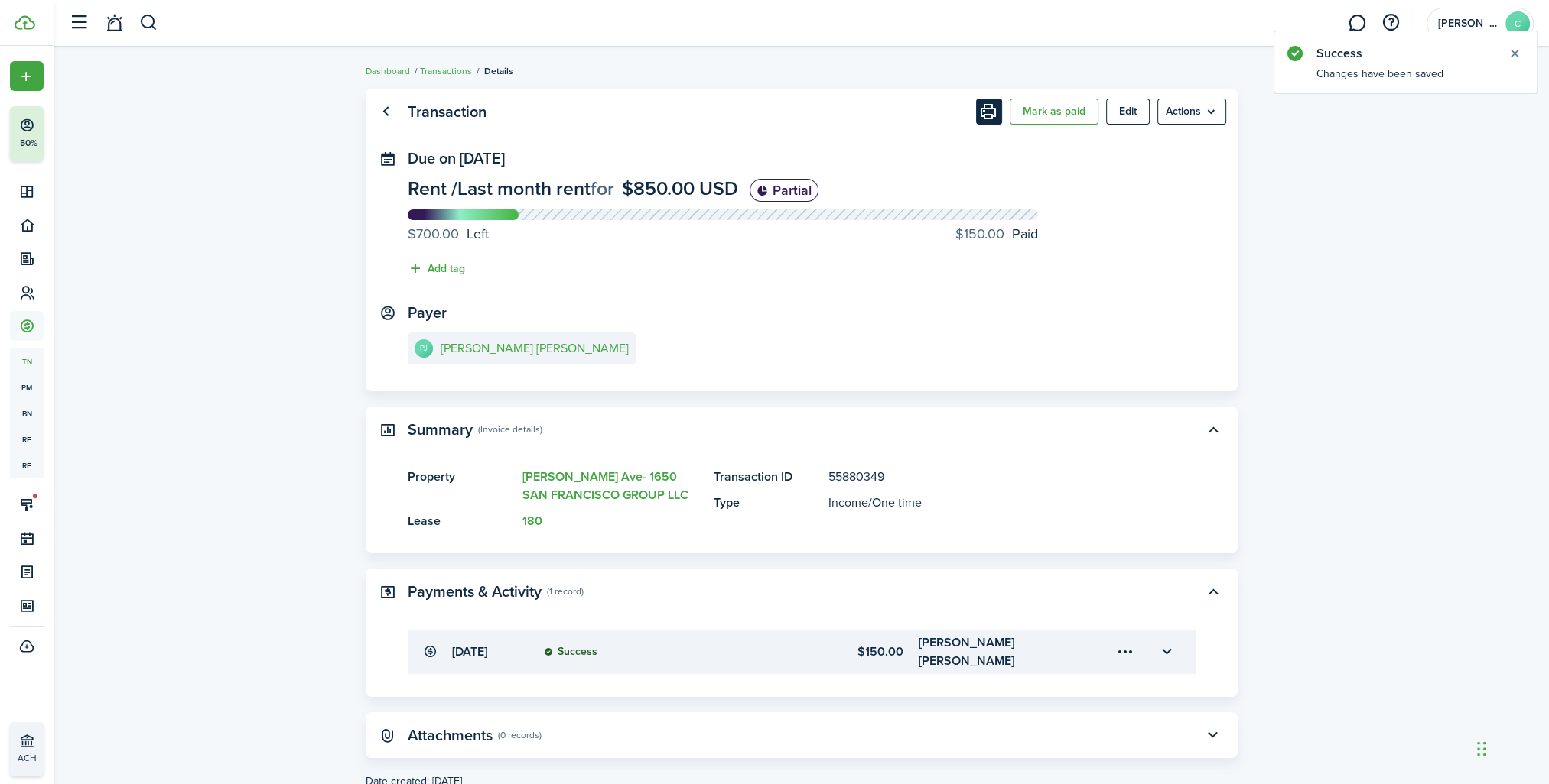
click at [995, 121] on button "Print" at bounding box center [989, 111] width 26 height 26
